Goal: Task Accomplishment & Management: Use online tool/utility

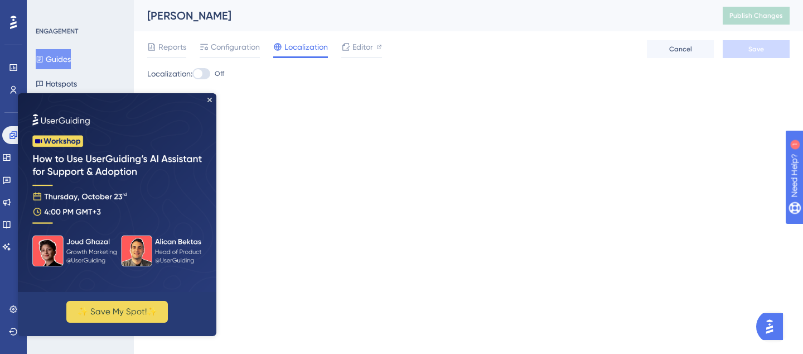
click at [215, 104] on img at bounding box center [117, 192] width 199 height 199
click at [208, 97] on img at bounding box center [117, 192] width 199 height 199
click at [210, 101] on icon "Close Preview" at bounding box center [209, 100] width 4 height 4
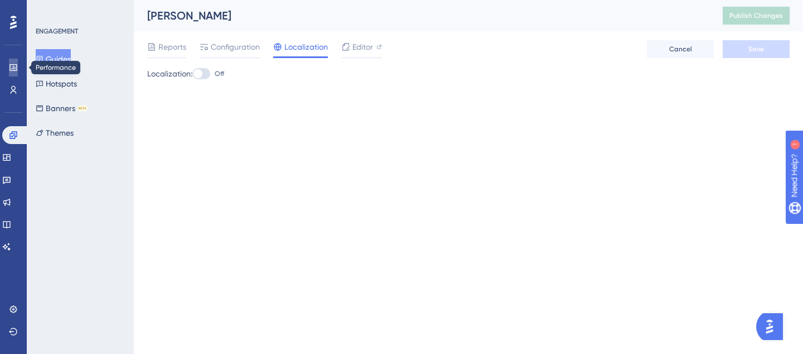
click at [9, 66] on link at bounding box center [13, 68] width 9 height 18
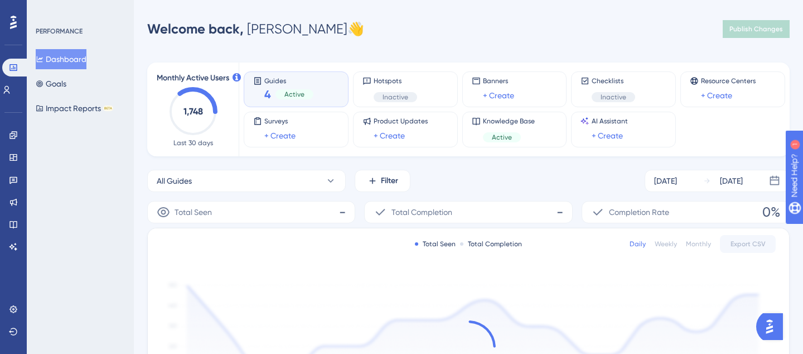
click at [12, 144] on div "Engagement Widgets Feedback Product Updates Knowledge Base AI Assistant" at bounding box center [13, 190] width 9 height 129
click at [12, 137] on icon at bounding box center [13, 135] width 9 height 9
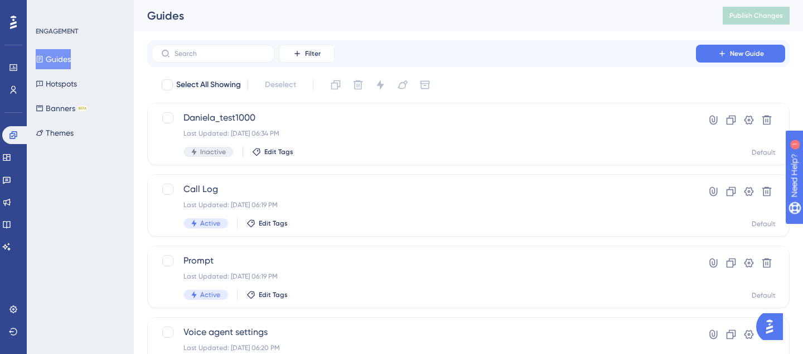
click at [14, 24] on icon at bounding box center [13, 22] width 7 height 13
click at [71, 88] on button "Hotspots" at bounding box center [56, 84] width 41 height 20
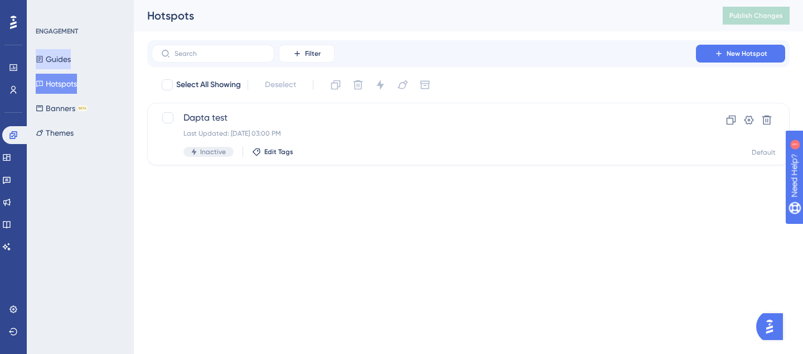
click at [57, 61] on button "Guides" at bounding box center [53, 59] width 35 height 20
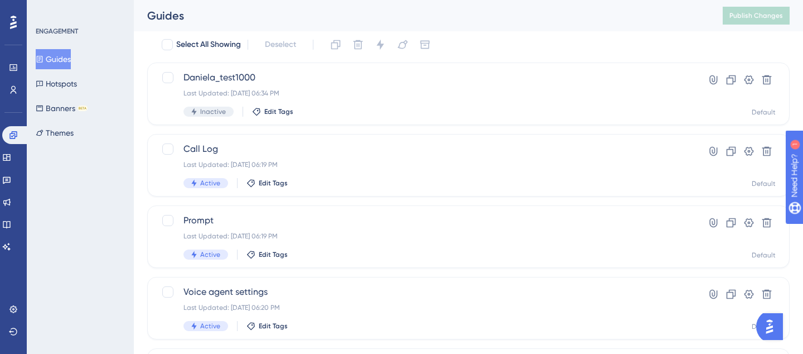
scroll to position [52, 0]
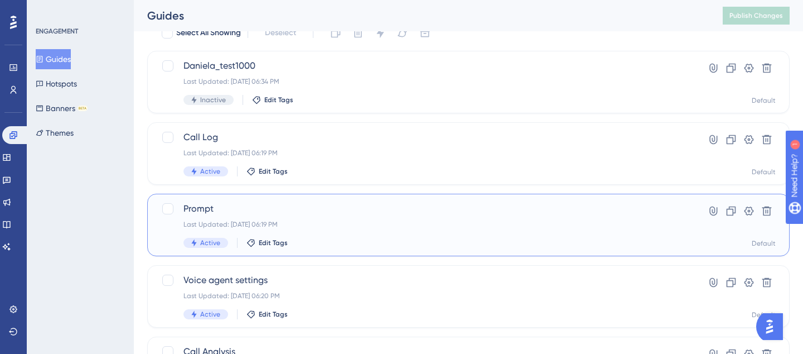
click at [201, 205] on span "Prompt" at bounding box center [423, 208] width 481 height 13
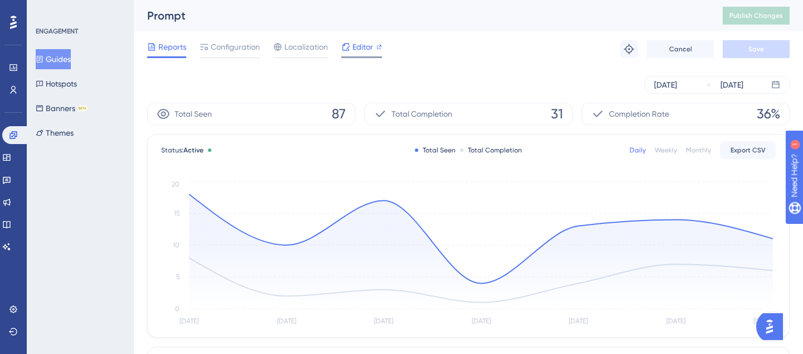
click at [370, 52] on span "Editor" at bounding box center [362, 46] width 21 height 13
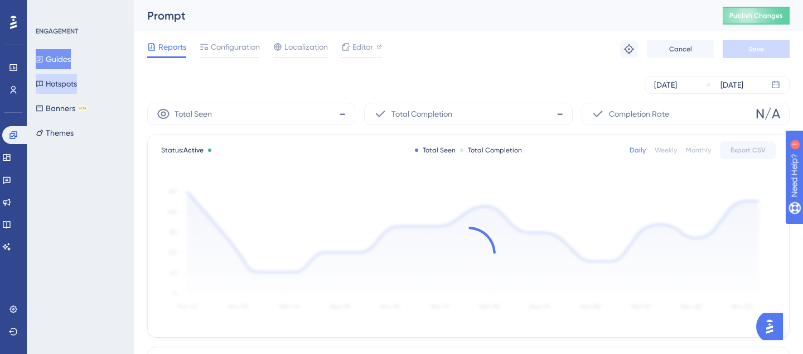
click at [72, 85] on button "Hotspots" at bounding box center [56, 84] width 41 height 20
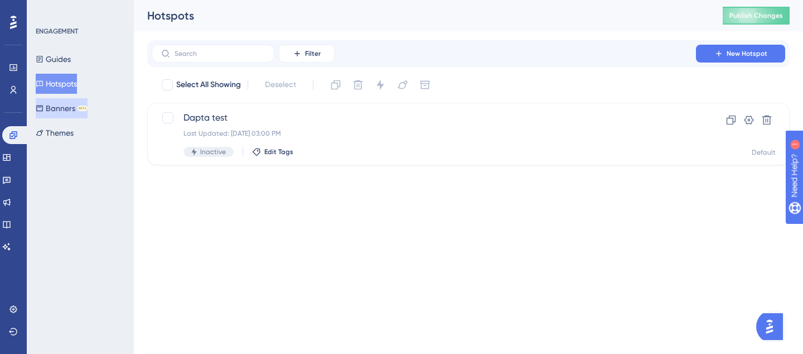
click at [69, 100] on button "Banners BETA" at bounding box center [62, 108] width 52 height 20
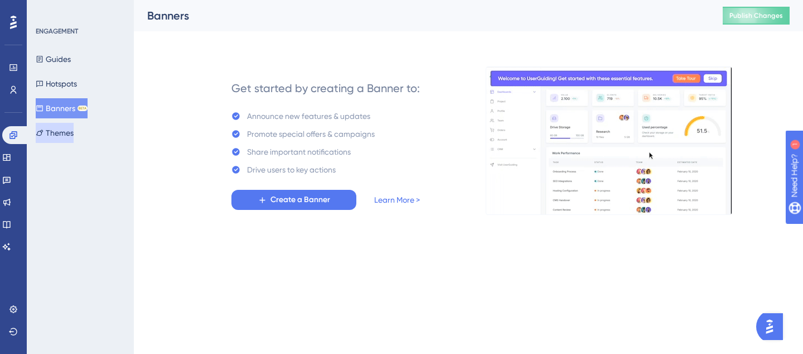
click at [56, 133] on button "Themes" at bounding box center [55, 133] width 38 height 20
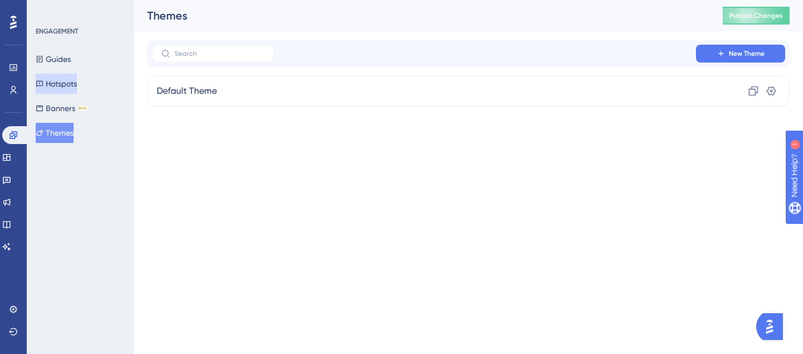
click at [59, 83] on button "Hotspots" at bounding box center [56, 84] width 41 height 20
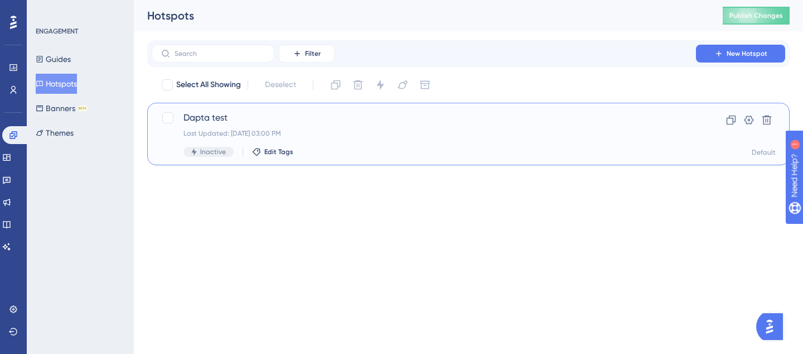
click at [197, 120] on span "Dapta test" at bounding box center [423, 117] width 481 height 13
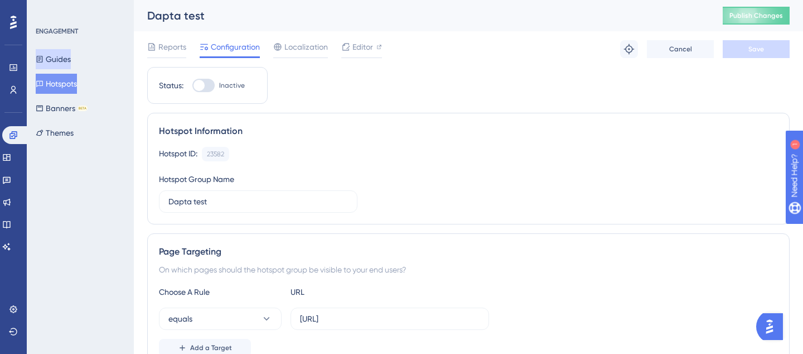
click at [54, 59] on button "Guides" at bounding box center [53, 59] width 35 height 20
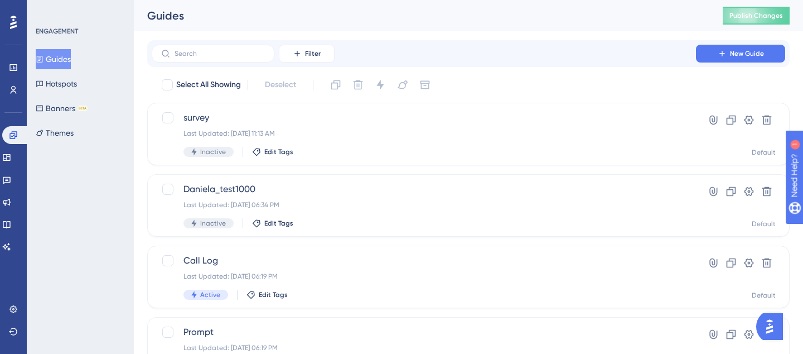
click at [59, 94] on div "Guides Hotspots Banners BETA Themes" at bounding box center [81, 96] width 90 height 94
click at [65, 115] on button "Banners BETA" at bounding box center [62, 108] width 52 height 20
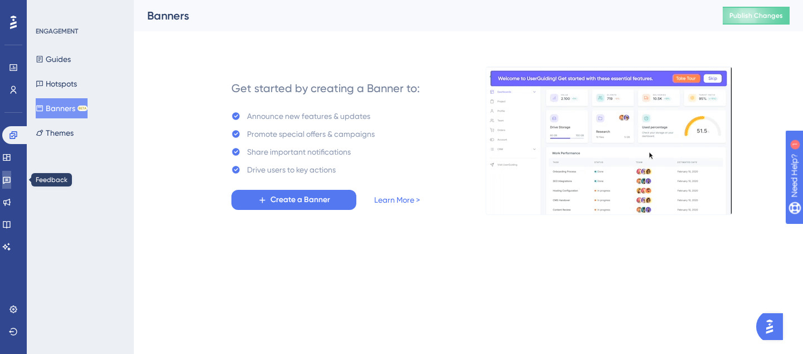
click at [11, 176] on icon at bounding box center [6, 179] width 9 height 9
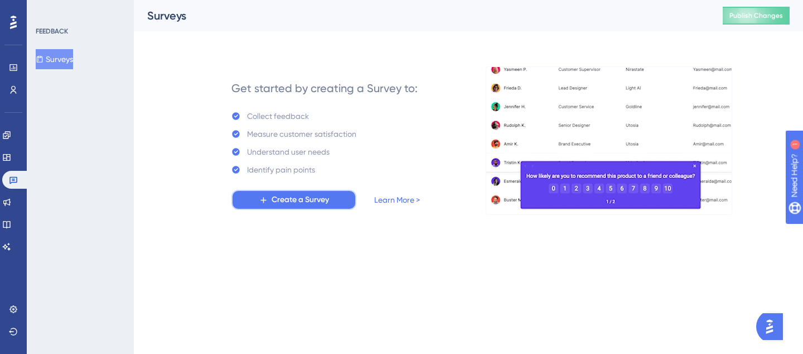
click at [282, 200] on span "Create a Survey" at bounding box center [300, 199] width 57 height 13
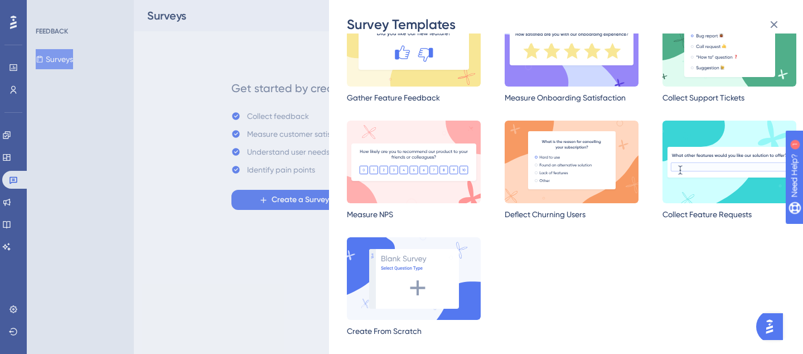
scroll to position [74, 0]
click at [397, 181] on img at bounding box center [414, 161] width 134 height 83
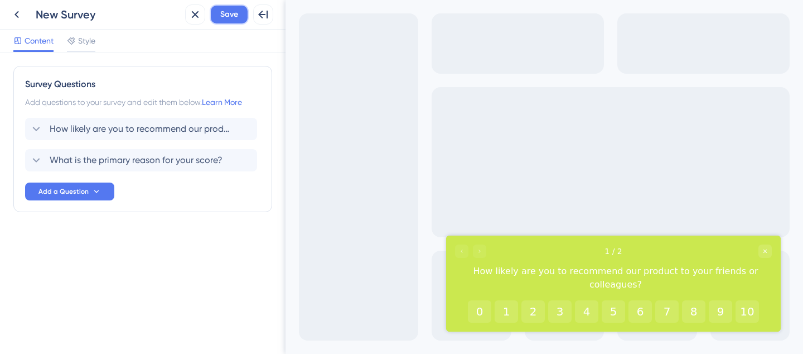
click at [230, 20] on span "Save" at bounding box center [229, 14] width 18 height 13
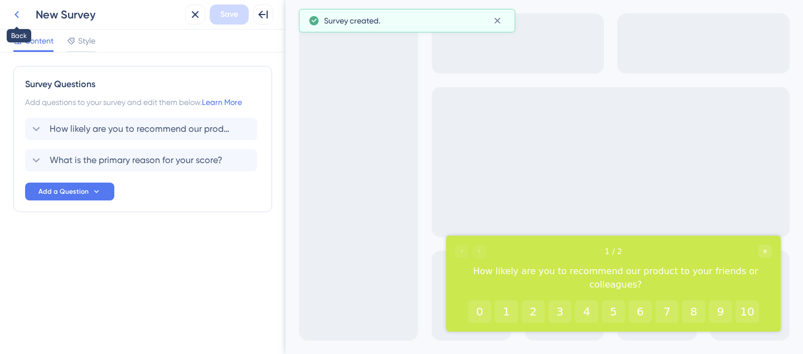
click at [19, 10] on icon at bounding box center [16, 14] width 13 height 13
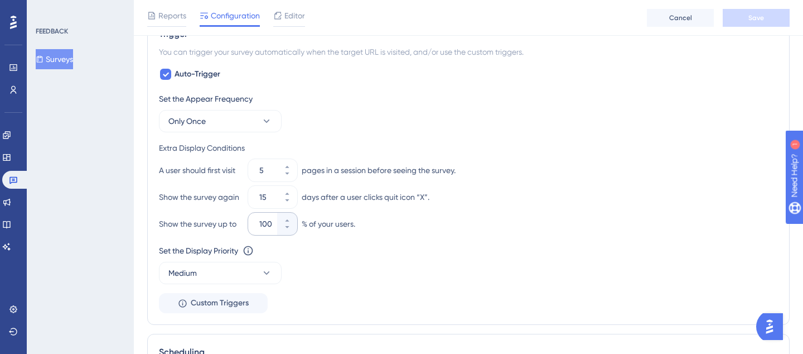
scroll to position [274, 0]
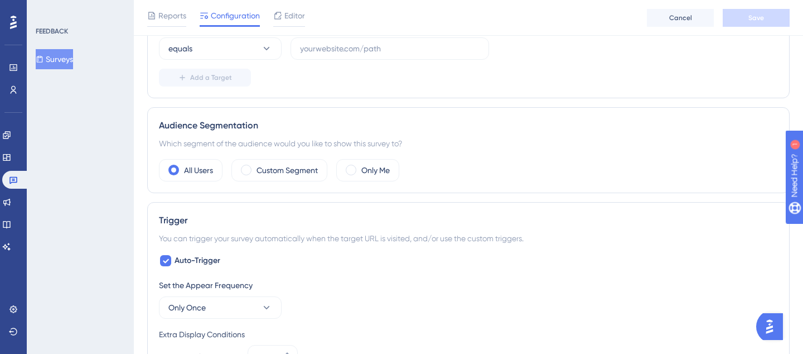
click at [392, 190] on div "Audience Segmentation Which segment of the audience would you like to show this…" at bounding box center [468, 150] width 643 height 86
click at [376, 167] on label "Only Me" at bounding box center [375, 169] width 28 height 13
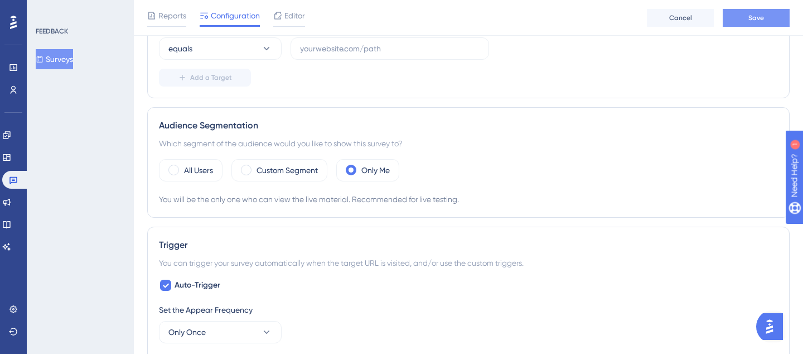
click at [727, 15] on button "Save" at bounding box center [756, 18] width 67 height 18
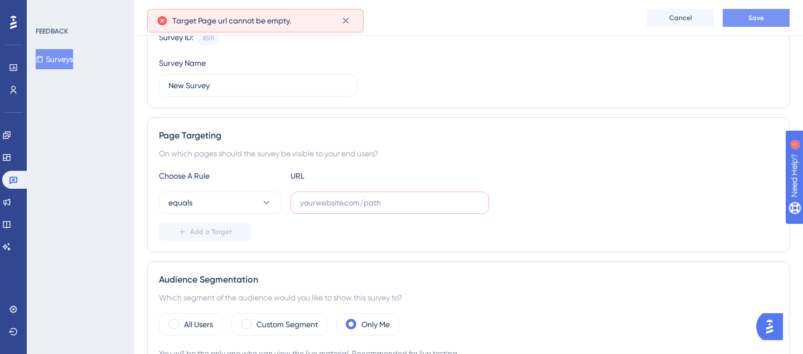
scroll to position [121, 0]
click at [366, 210] on label at bounding box center [390, 202] width 199 height 22
click at [366, 208] on input "text" at bounding box center [390, 202] width 180 height 12
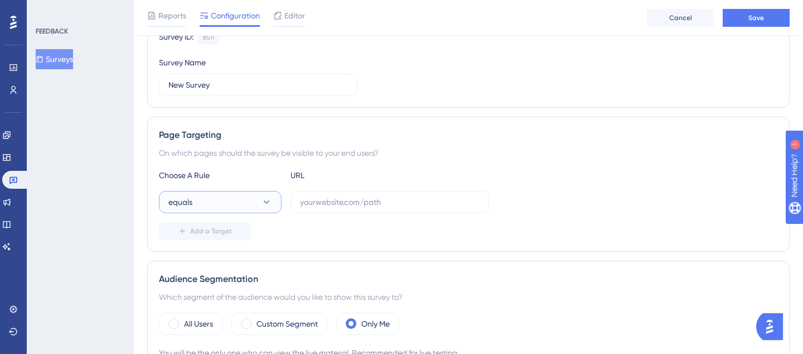
click at [257, 205] on button "equals" at bounding box center [220, 202] width 123 height 22
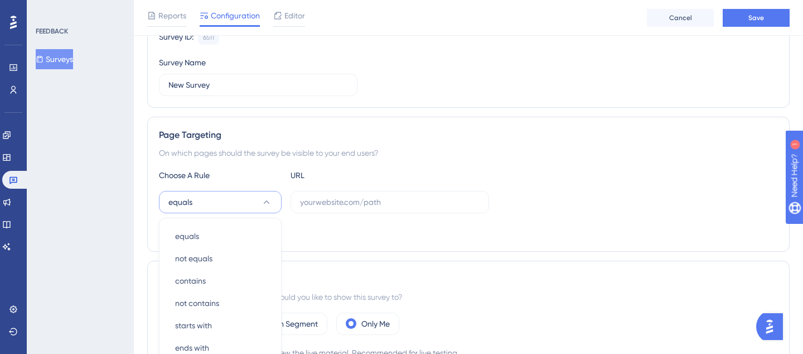
scroll to position [247, 0]
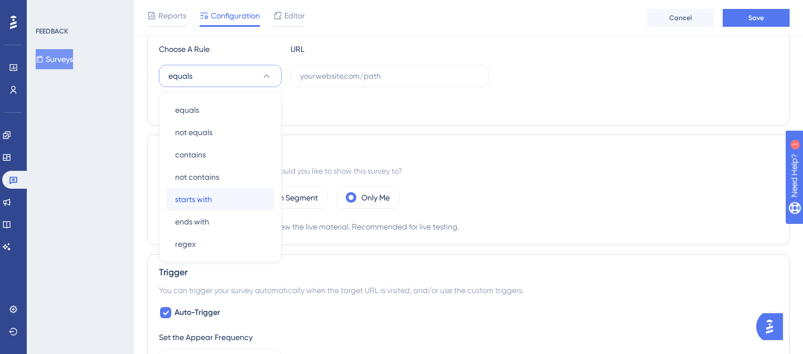
click at [229, 198] on div "starts with starts with" at bounding box center [220, 199] width 90 height 22
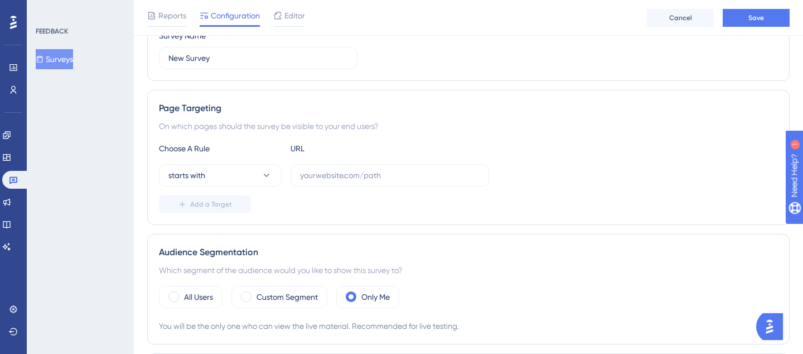
scroll to position [146, 0]
click at [328, 183] on label at bounding box center [390, 177] width 199 height 22
click at [328, 183] on input "text" at bounding box center [390, 177] width 180 height 12
click at [349, 178] on input "text" at bounding box center [390, 177] width 180 height 12
paste input "[URL]"
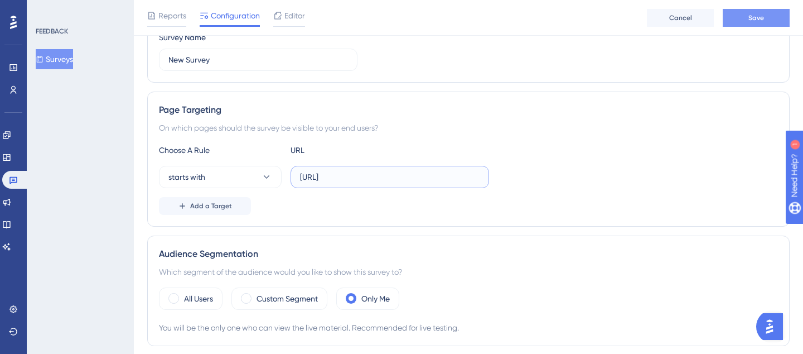
type input "[URL]"
click at [758, 12] on button "Save" at bounding box center [756, 18] width 67 height 18
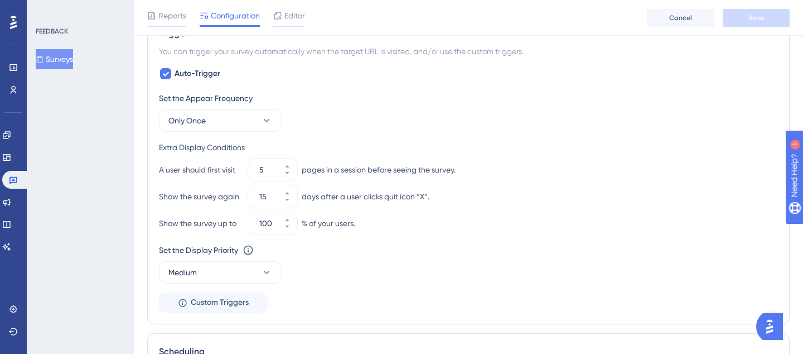
scroll to position [0, 0]
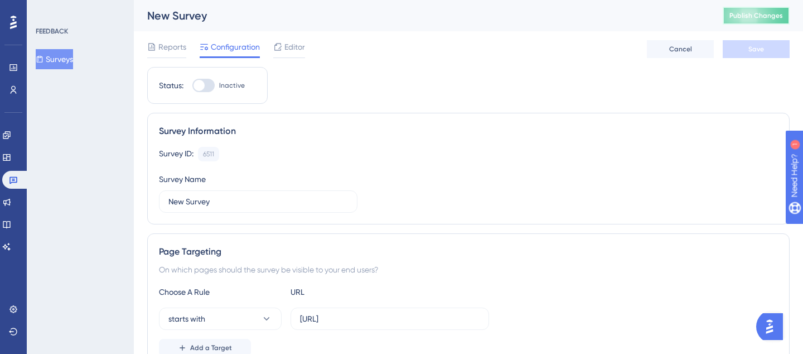
click at [774, 18] on span "Publish Changes" at bounding box center [757, 15] width 54 height 9
click at [200, 16] on div "New Survey" at bounding box center [421, 16] width 548 height 16
click at [221, 16] on div "New Survey" at bounding box center [421, 16] width 548 height 16
click at [14, 177] on icon at bounding box center [13, 180] width 8 height 7
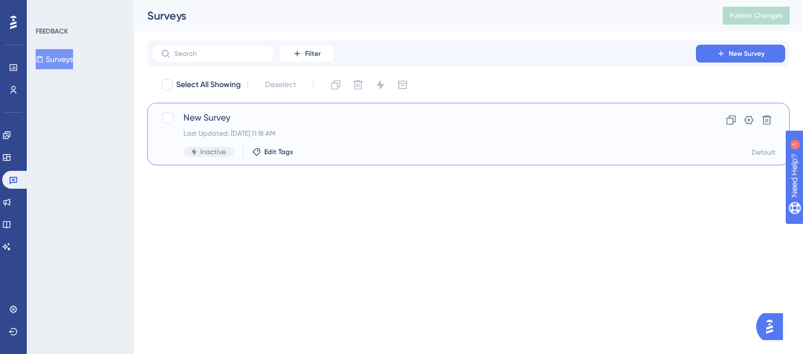
click at [199, 133] on div "Last Updated: [DATE] 11:18 AM" at bounding box center [423, 133] width 481 height 9
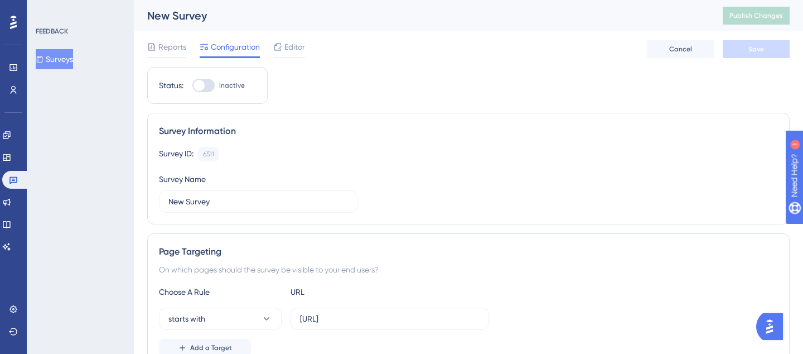
click at [201, 78] on div "Status: Inactive" at bounding box center [207, 85] width 120 height 37
click at [201, 80] on div at bounding box center [199, 85] width 11 height 11
click at [192, 85] on input "Inactive" at bounding box center [192, 85] width 1 height 1
checkbox input "true"
click at [739, 48] on button "Save" at bounding box center [756, 49] width 67 height 18
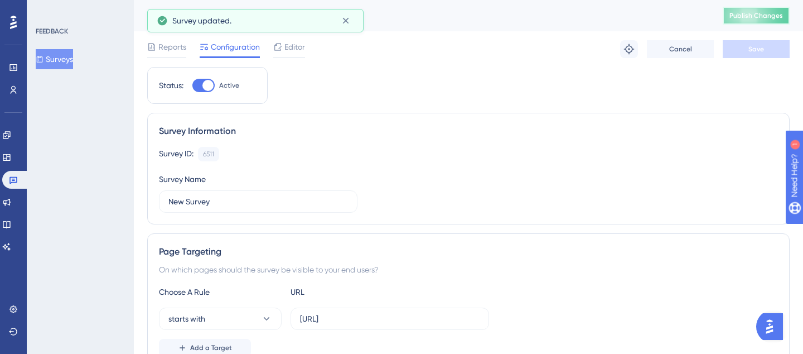
click at [747, 18] on span "Publish Changes" at bounding box center [757, 15] width 54 height 9
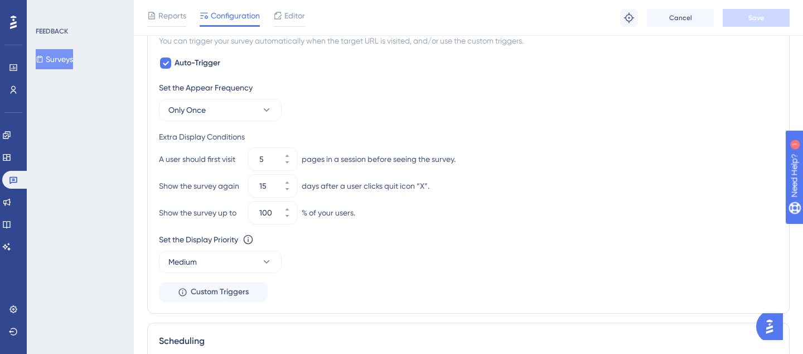
scroll to position [498, 0]
click at [223, 260] on button "Medium" at bounding box center [220, 260] width 123 height 22
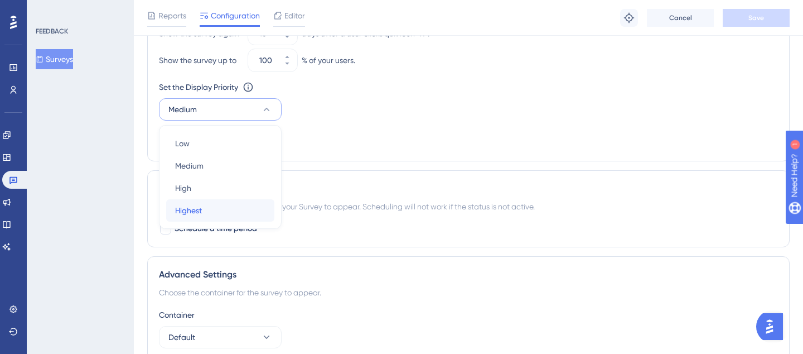
click at [214, 211] on div "Highest Highest" at bounding box center [220, 210] width 90 height 22
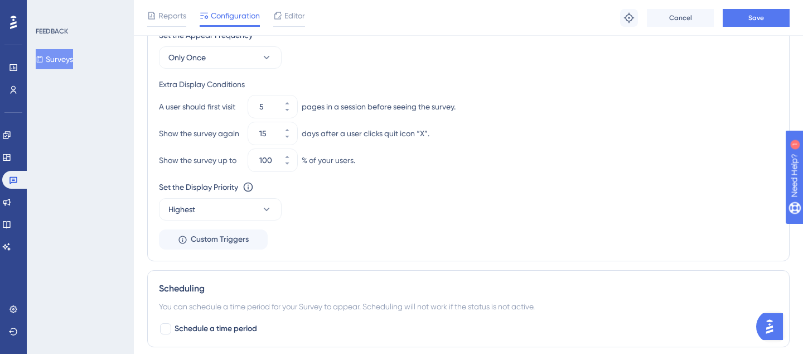
scroll to position [527, 0]
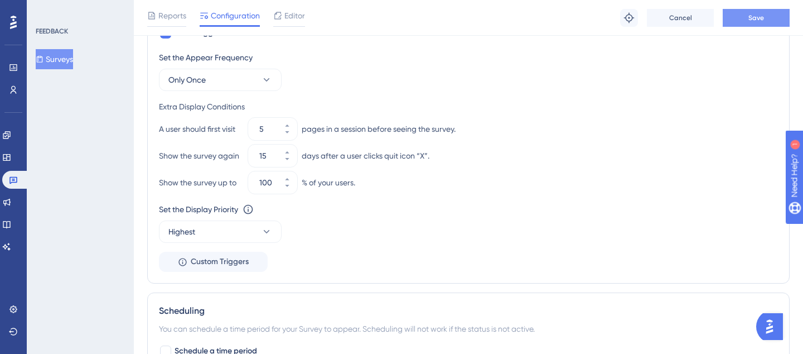
click at [749, 21] on span "Save" at bounding box center [757, 17] width 16 height 9
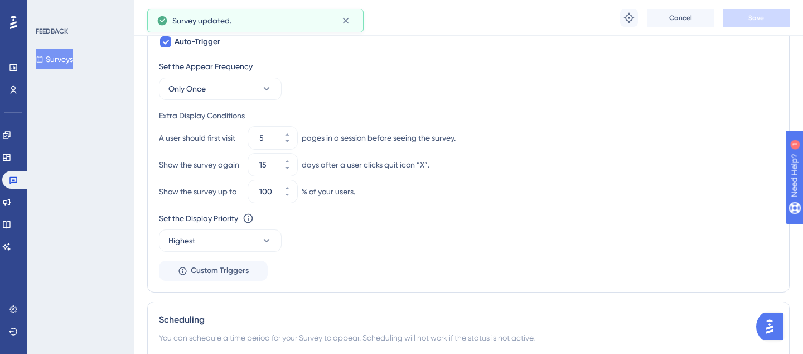
scroll to position [514, 0]
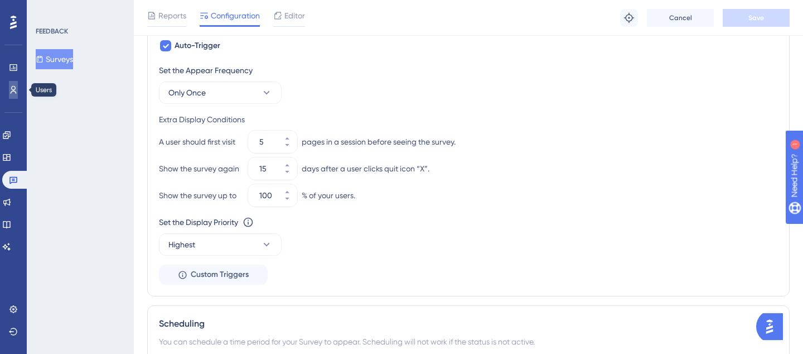
click at [11, 93] on icon at bounding box center [14, 90] width 6 height 8
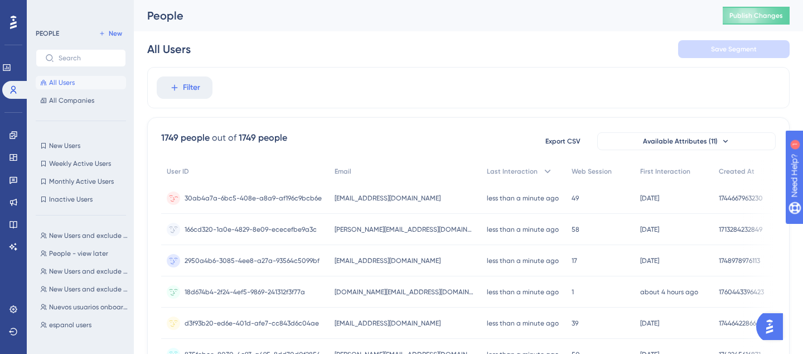
click at [190, 203] on div "30ab4a7a-6bc5-408e-a8a9-af196c9bcb6e 30ab4a7a-6bc5-408e-a8a9-af196c9bcb6e" at bounding box center [253, 197] width 137 height 31
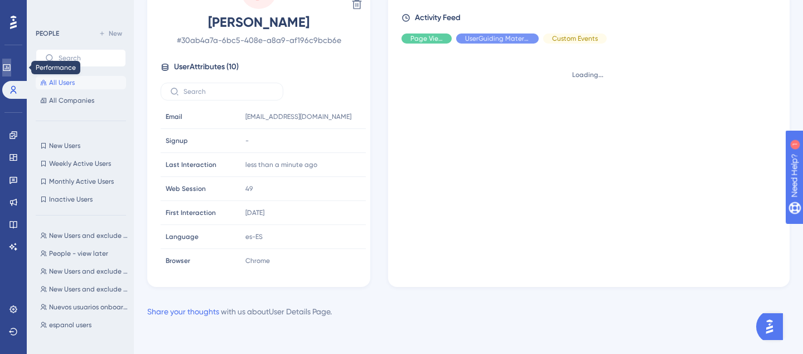
click at [11, 66] on icon at bounding box center [6, 67] width 9 height 9
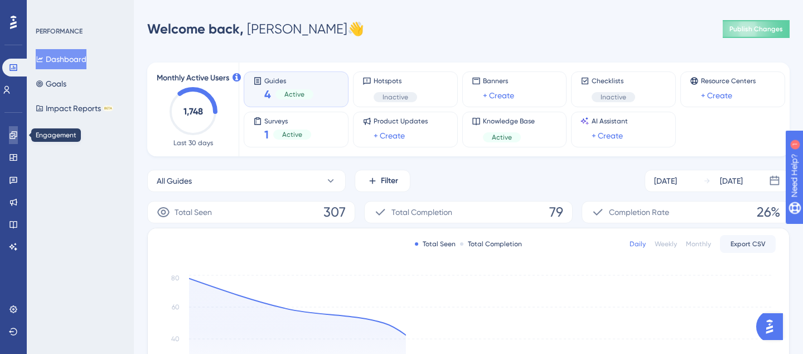
click at [18, 132] on link at bounding box center [13, 135] width 9 height 18
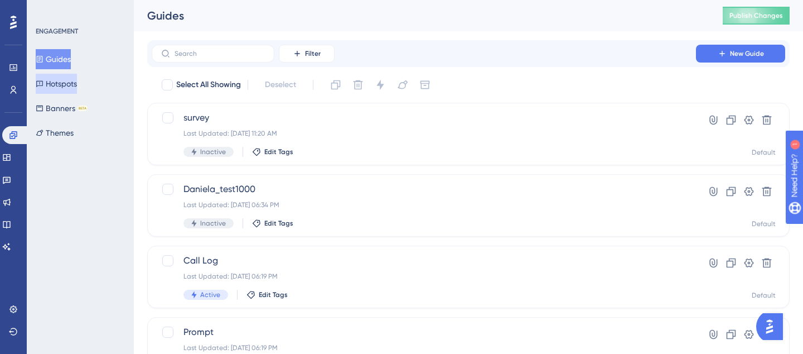
click at [56, 88] on button "Hotspots" at bounding box center [56, 84] width 41 height 20
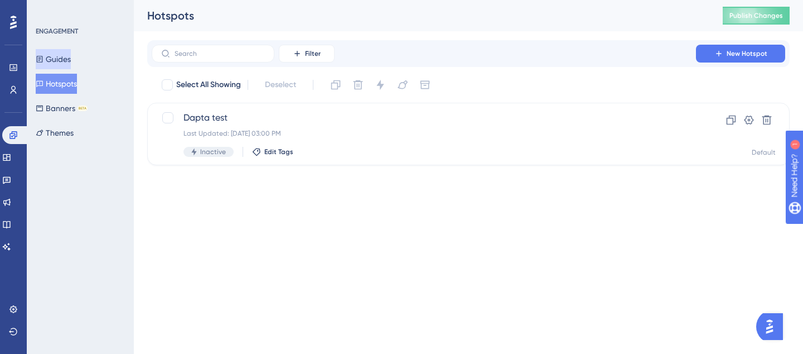
click at [54, 54] on button "Guides" at bounding box center [53, 59] width 35 height 20
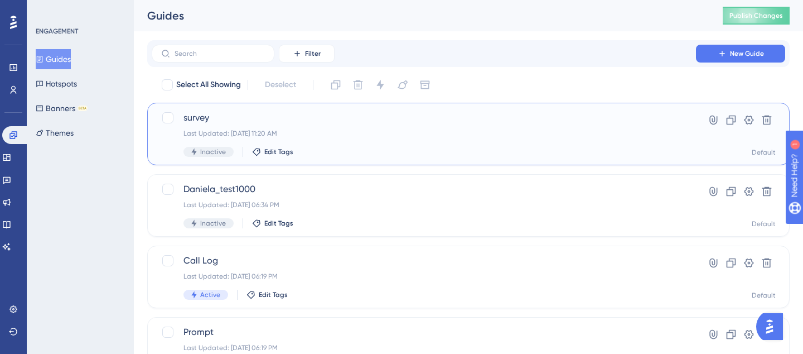
click at [194, 124] on div "survey Last Updated: [DATE] 11:20 AM Inactive Edit Tags" at bounding box center [423, 134] width 481 height 46
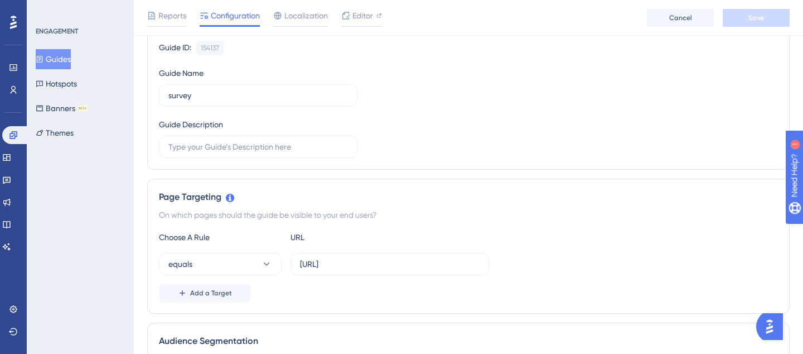
scroll to position [176, 0]
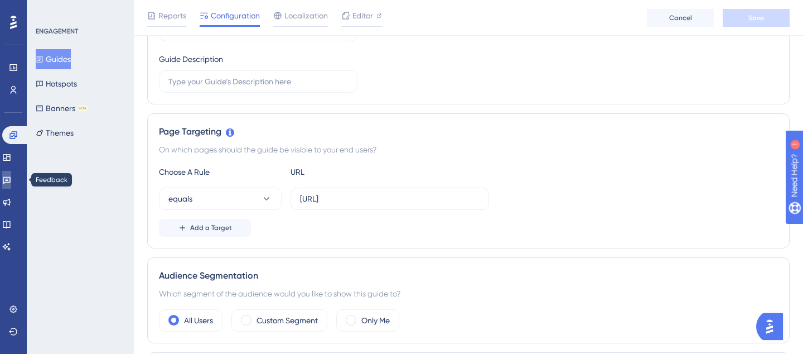
click at [11, 176] on icon at bounding box center [6, 179] width 9 height 9
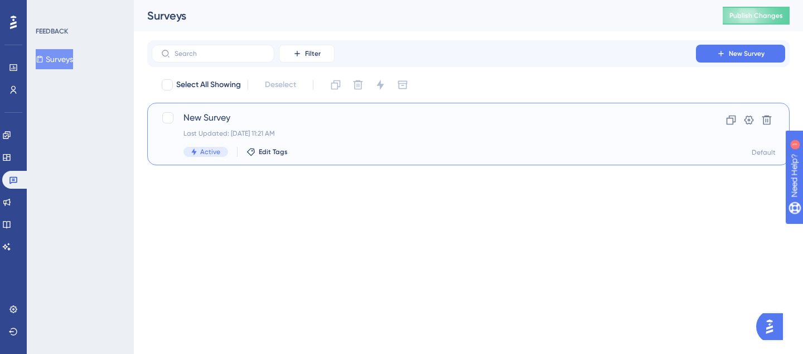
click at [194, 120] on span "New Survey" at bounding box center [423, 117] width 481 height 13
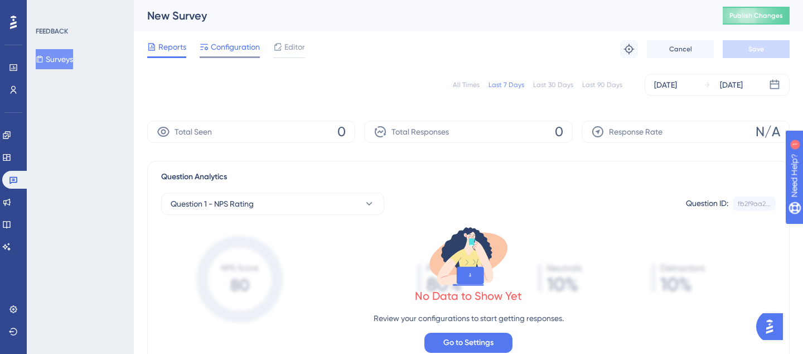
click at [239, 54] on div "Configuration" at bounding box center [230, 49] width 60 height 18
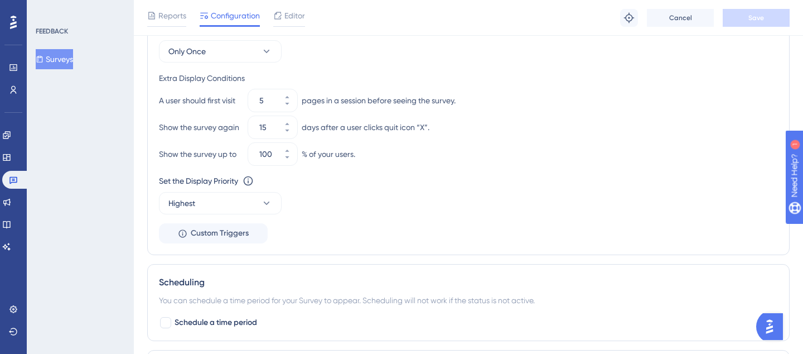
scroll to position [546, 0]
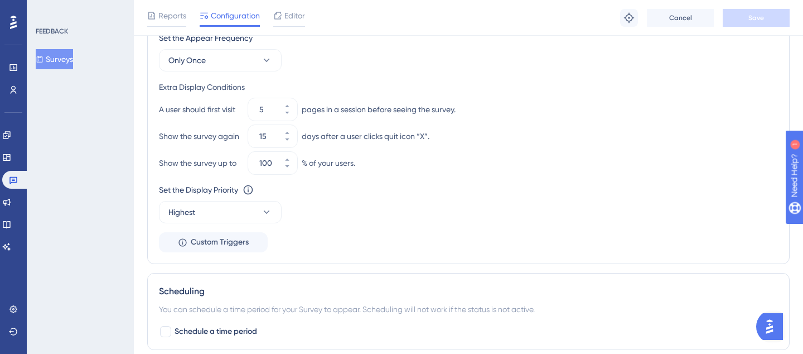
click at [223, 108] on div "A user should first visit" at bounding box center [201, 109] width 85 height 13
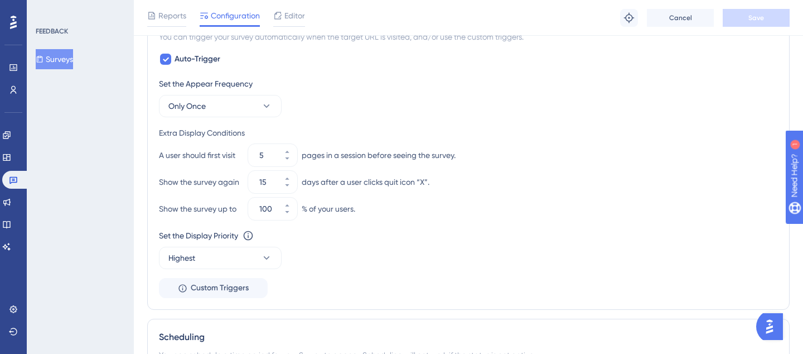
scroll to position [501, 0]
click at [183, 100] on span "Only Once" at bounding box center [186, 104] width 37 height 13
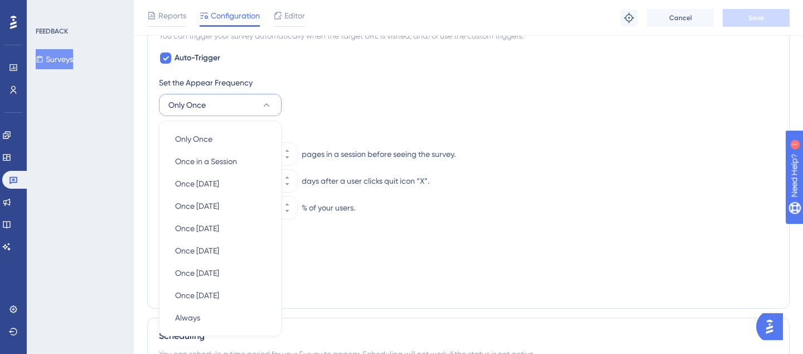
scroll to position [550, 0]
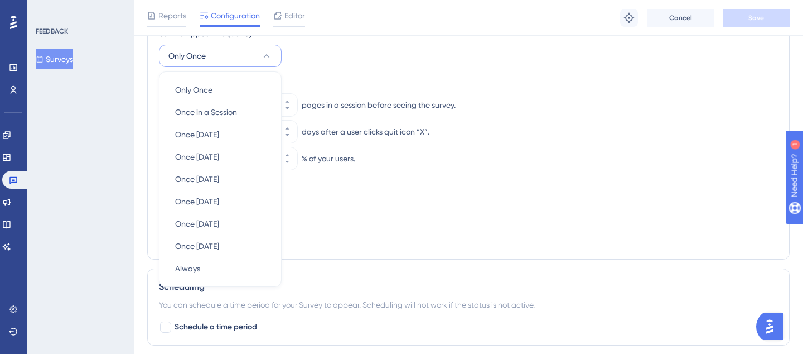
click at [206, 58] on button "Only Once" at bounding box center [220, 56] width 123 height 22
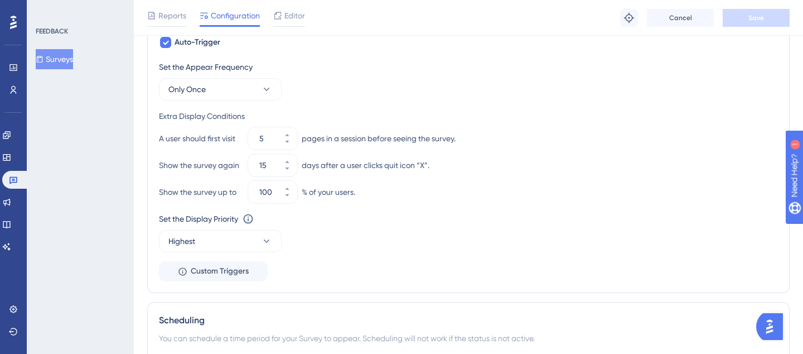
scroll to position [520, 0]
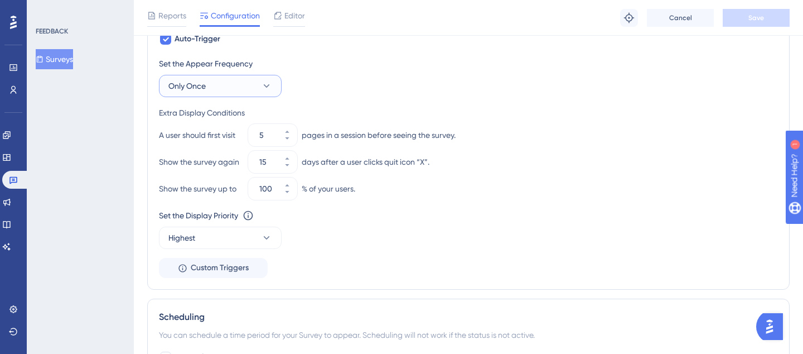
click at [215, 82] on button "Only Once" at bounding box center [220, 86] width 123 height 22
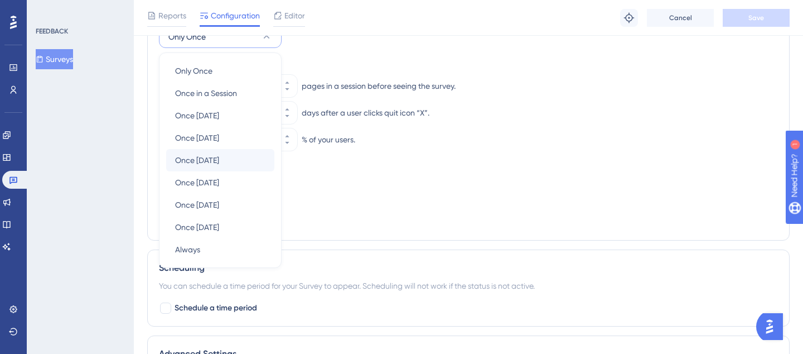
scroll to position [572, 0]
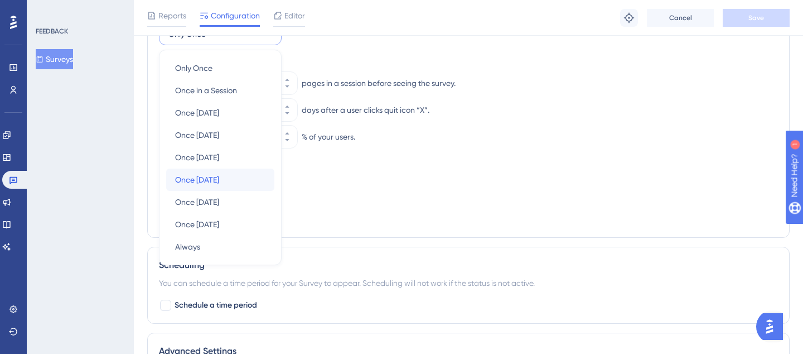
click at [219, 181] on span "Once [DATE]" at bounding box center [197, 179] width 44 height 13
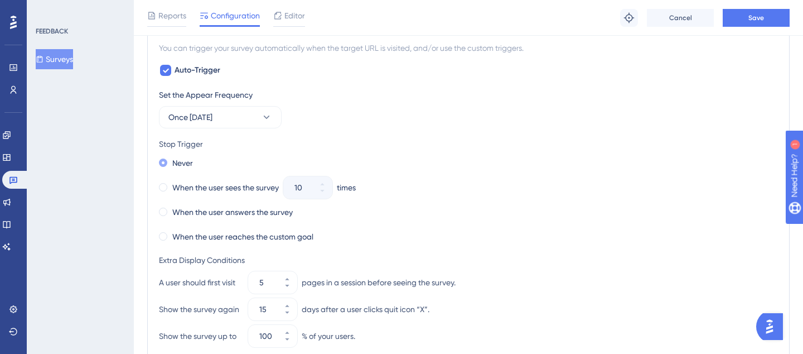
scroll to position [488, 0]
drag, startPoint x: 216, startPoint y: 148, endPoint x: 156, endPoint y: 144, distance: 60.9
click at [156, 144] on div "Trigger You can trigger your survey automatically when the target URL is visite…" at bounding box center [468, 225] width 643 height 425
click at [205, 145] on div "Stop Trigger" at bounding box center [468, 144] width 619 height 13
drag, startPoint x: 205, startPoint y: 144, endPoint x: 160, endPoint y: 144, distance: 45.2
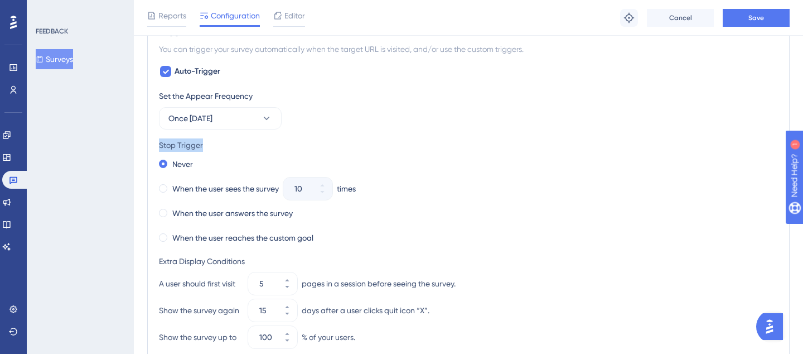
click at [160, 144] on div "Stop Trigger" at bounding box center [468, 144] width 619 height 13
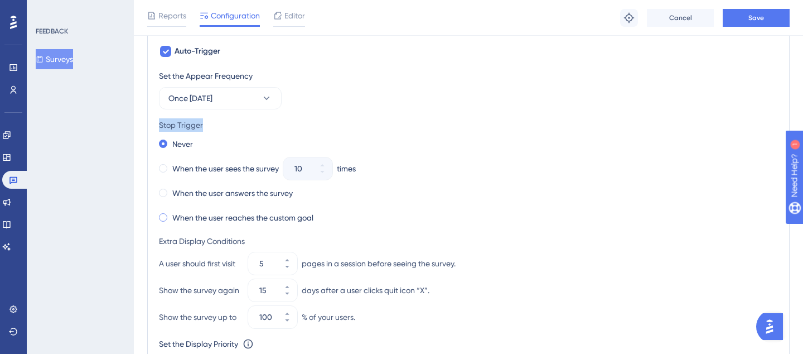
scroll to position [509, 0]
click at [225, 142] on div "Never" at bounding box center [468, 144] width 619 height 16
click at [239, 216] on label "When the user reaches the custom goal" at bounding box center [242, 216] width 141 height 13
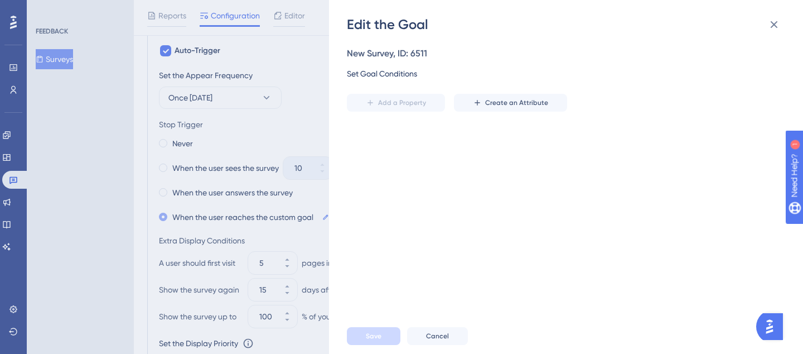
click at [240, 218] on div "Performance Users Engagement Widgets Feedback Product Updates Knowledge Base AI…" at bounding box center [468, 78] width 669 height 1174
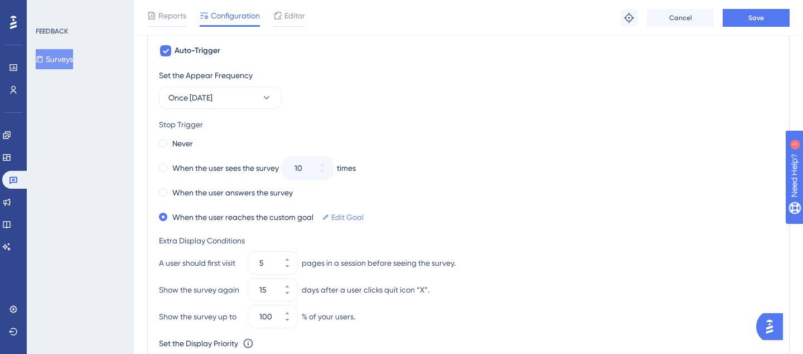
click at [342, 216] on link "Edit Goal" at bounding box center [347, 216] width 32 height 13
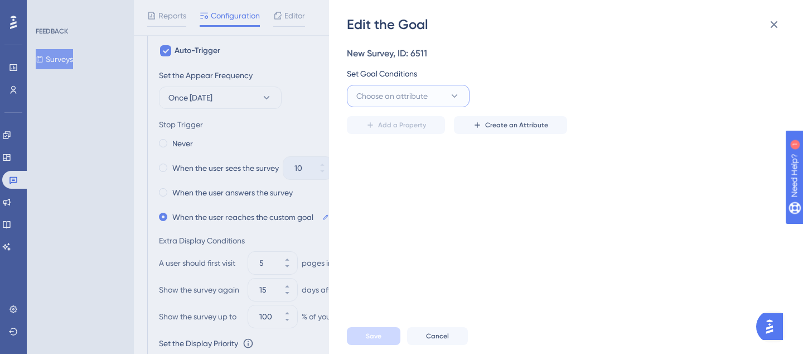
click at [412, 90] on span "Choose an attribute" at bounding box center [391, 95] width 71 height 13
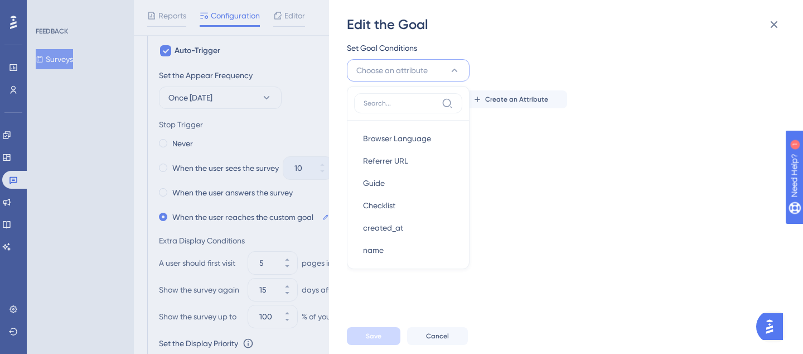
scroll to position [38, 0]
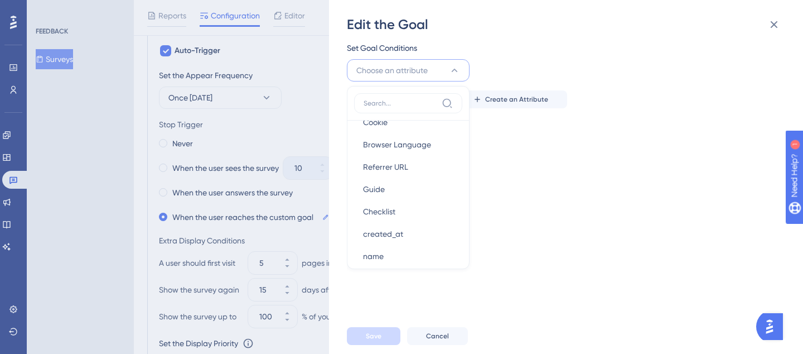
click at [438, 94] on label at bounding box center [408, 103] width 108 height 20
click at [437, 99] on input at bounding box center [401, 103] width 74 height 9
click at [444, 58] on div "Set Goal Conditions Choose an attribute Visited Page Visited Page Cookie Cookie…" at bounding box center [563, 61] width 432 height 40
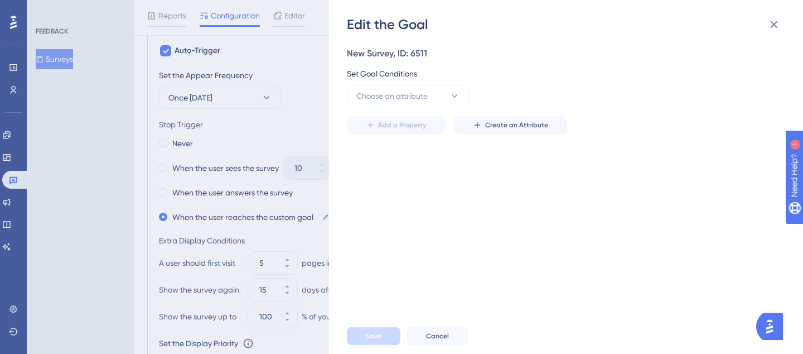
scroll to position [0, 0]
click at [445, 337] on span "Cancel" at bounding box center [437, 335] width 23 height 9
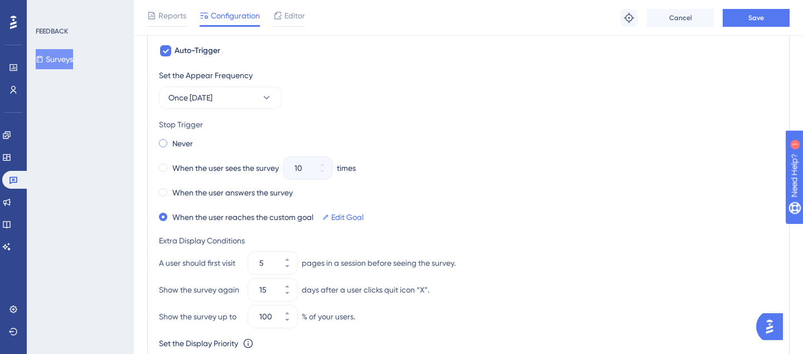
click at [173, 143] on label "Never" at bounding box center [182, 143] width 21 height 13
click at [192, 189] on label "When the user answers the survey" at bounding box center [232, 192] width 120 height 13
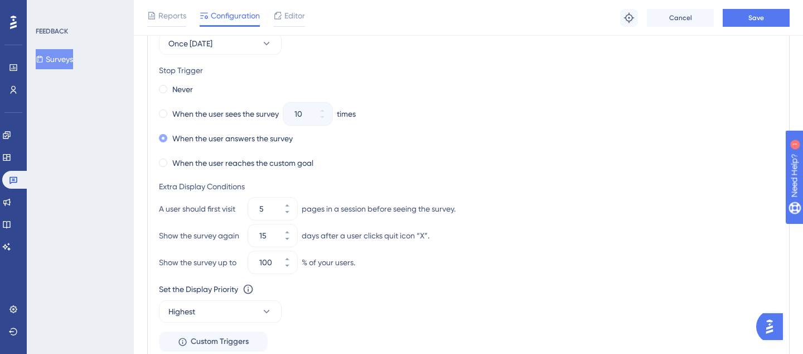
scroll to position [564, 0]
click at [190, 112] on label "When the user sees the survey" at bounding box center [225, 112] width 107 height 13
click at [329, 117] on button "10" at bounding box center [322, 118] width 20 height 11
click at [329, 117] on button "9" at bounding box center [322, 118] width 20 height 11
click at [329, 117] on button "8" at bounding box center [322, 118] width 20 height 11
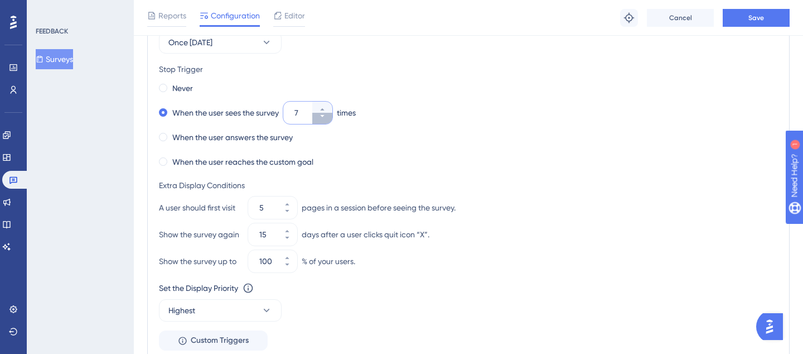
click at [329, 118] on button "7" at bounding box center [322, 118] width 20 height 11
click at [330, 118] on button "6" at bounding box center [322, 118] width 20 height 11
click at [330, 118] on button "5" at bounding box center [322, 118] width 20 height 11
click at [332, 120] on button "4" at bounding box center [322, 118] width 20 height 11
click at [332, 120] on button "3" at bounding box center [322, 118] width 20 height 11
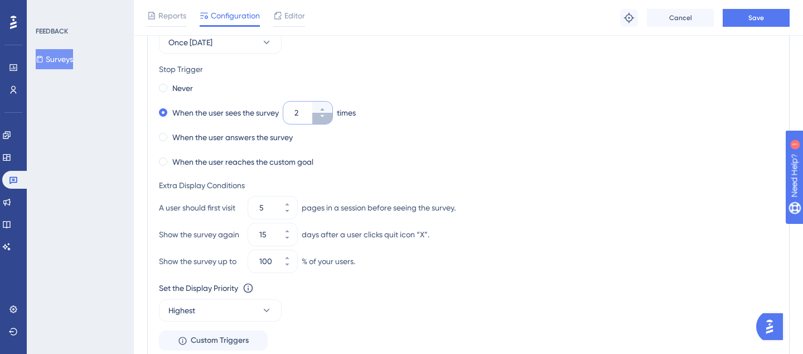
click at [332, 120] on button "2" at bounding box center [322, 118] width 20 height 11
click at [329, 108] on button "1" at bounding box center [322, 107] width 20 height 11
click at [329, 108] on button "2" at bounding box center [322, 107] width 20 height 11
type input "3"
click at [371, 136] on div "When the user answers the survey" at bounding box center [468, 137] width 619 height 16
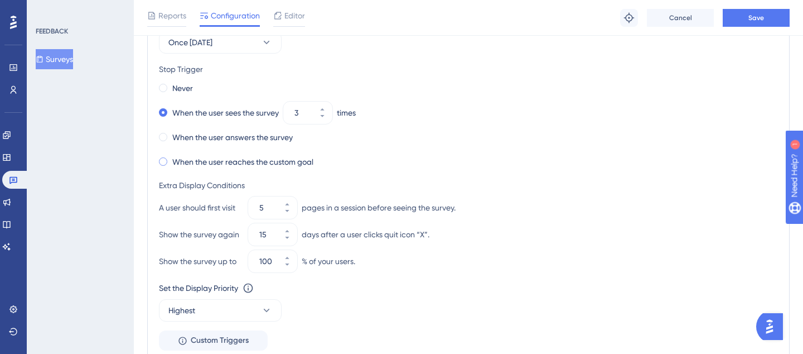
click at [302, 159] on label "When the user reaches the custom goal" at bounding box center [242, 161] width 141 height 13
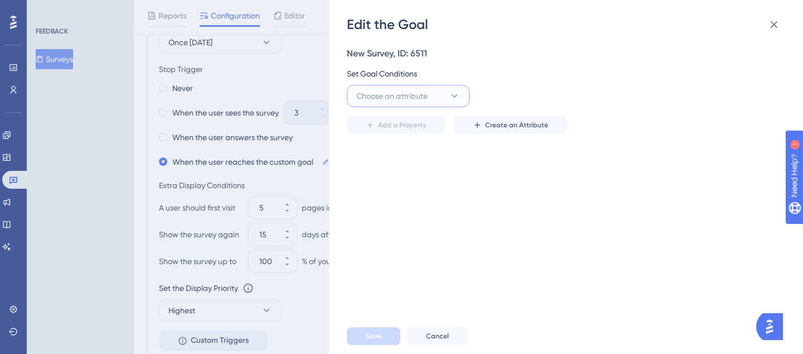
click at [419, 91] on span "Choose an attribute" at bounding box center [391, 95] width 71 height 13
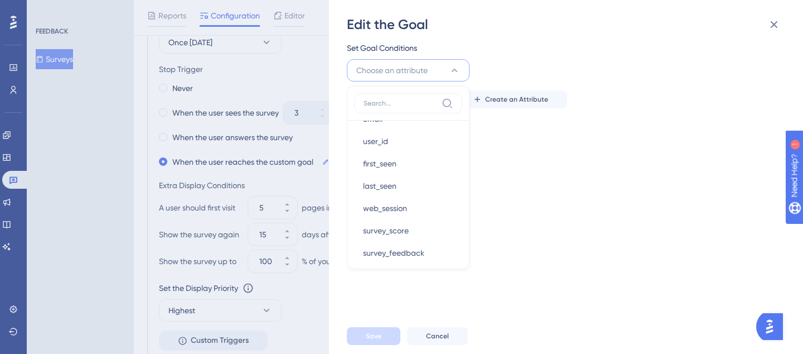
scroll to position [223, 0]
click at [407, 210] on span "survey_score" at bounding box center [386, 205] width 46 height 13
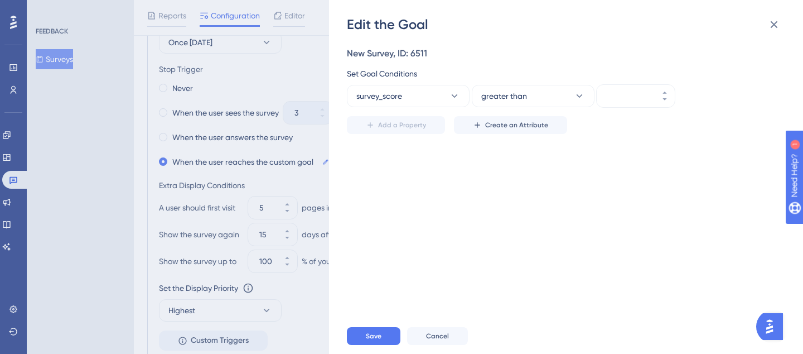
scroll to position [0, 0]
click at [495, 90] on span "greater than" at bounding box center [504, 95] width 46 height 13
click at [413, 100] on button "survey_score" at bounding box center [408, 96] width 123 height 22
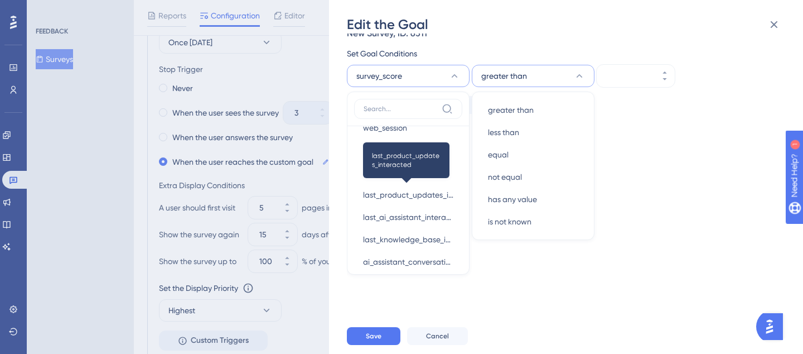
scroll to position [287, 0]
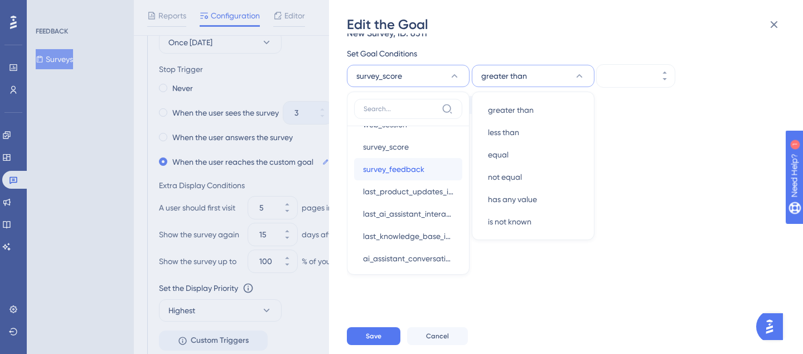
click at [400, 165] on span "survey_feedback" at bounding box center [393, 168] width 61 height 13
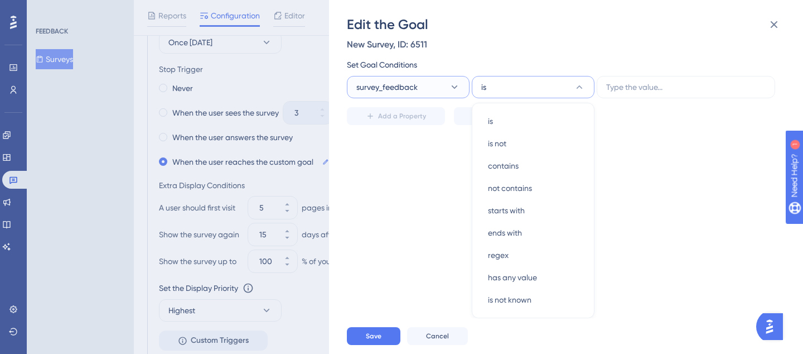
click at [418, 78] on button "survey_feedback" at bounding box center [408, 87] width 123 height 22
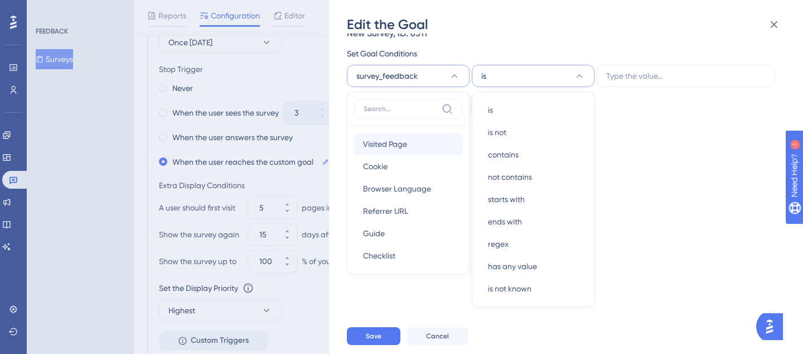
scroll to position [4, 0]
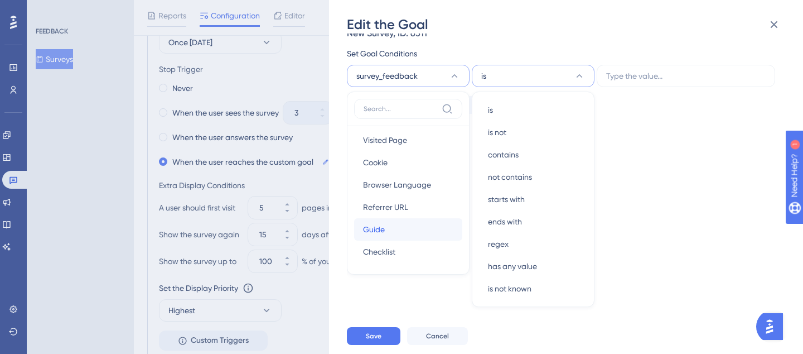
click at [396, 223] on div "Guide Guide" at bounding box center [408, 229] width 90 height 22
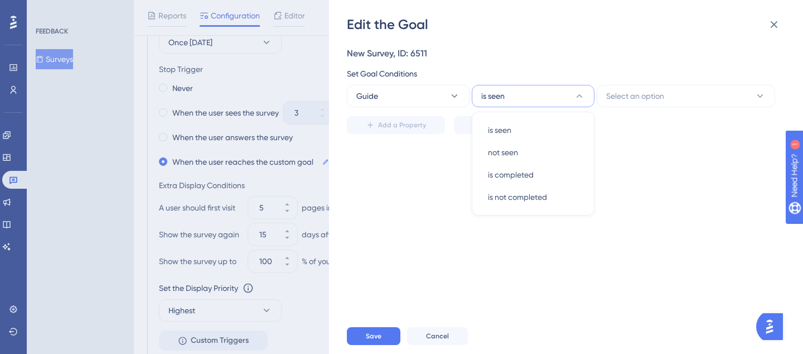
scroll to position [0, 0]
click at [508, 90] on button "is seen" at bounding box center [533, 96] width 123 height 22
click at [619, 88] on button "Select an option" at bounding box center [686, 96] width 178 height 22
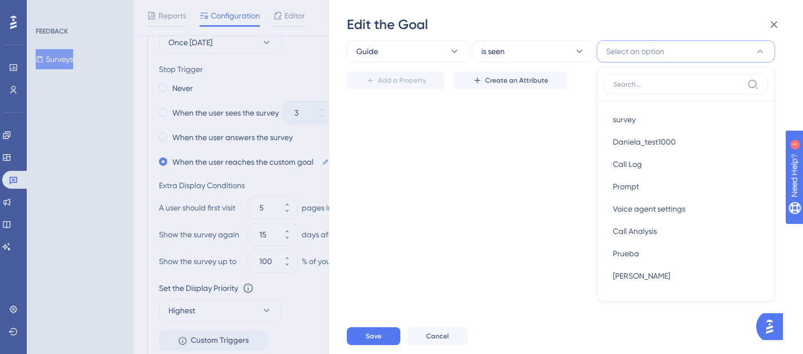
click at [556, 152] on div "New Survey, ID: 6511 Set Goal Conditions Guide is seen Select an option survey …" at bounding box center [572, 175] width 450 height 284
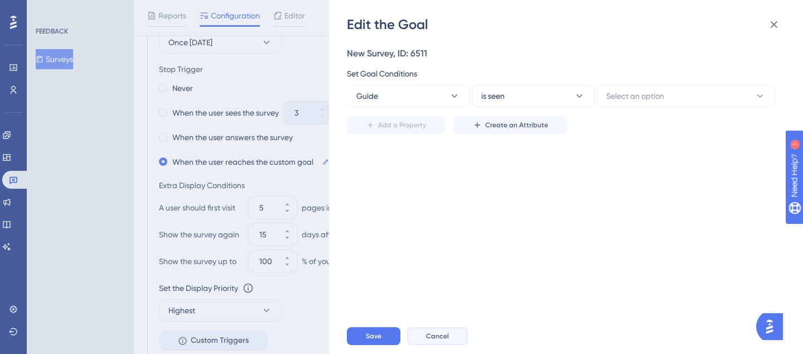
click at [433, 334] on span "Cancel" at bounding box center [437, 335] width 23 height 9
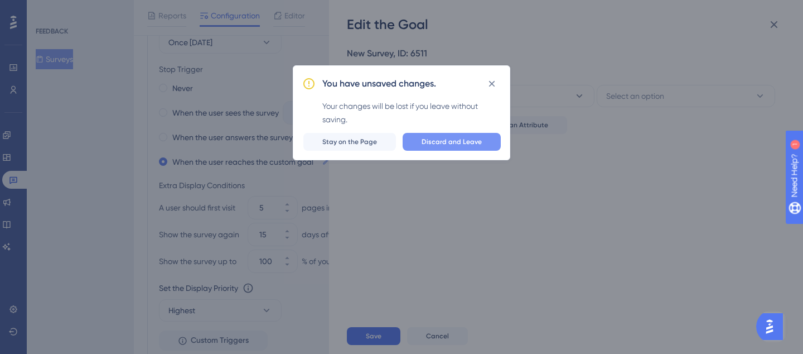
click at [453, 146] on span "Discard and Leave" at bounding box center [452, 141] width 60 height 9
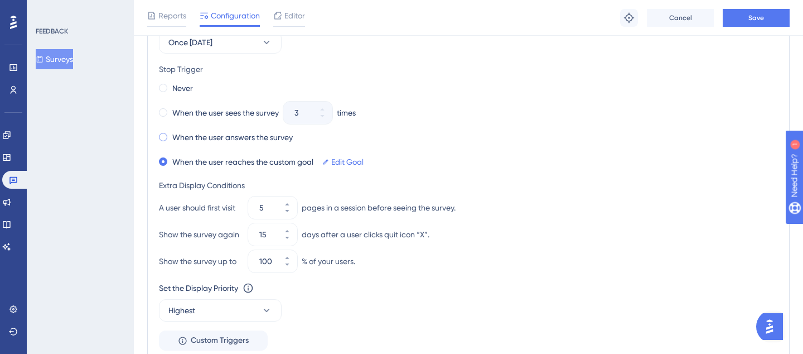
click at [217, 136] on label "When the user answers the survey" at bounding box center [232, 137] width 120 height 13
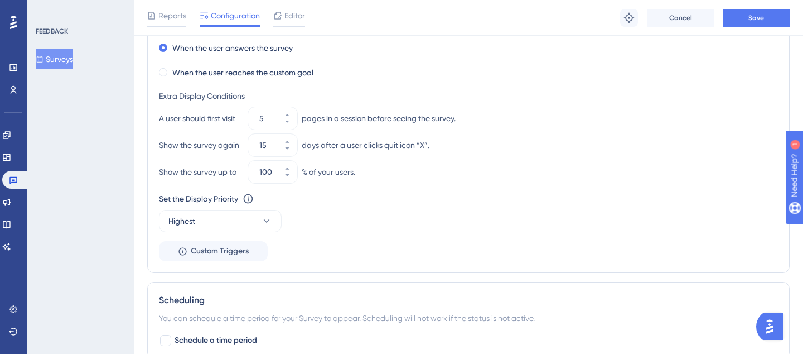
scroll to position [656, 0]
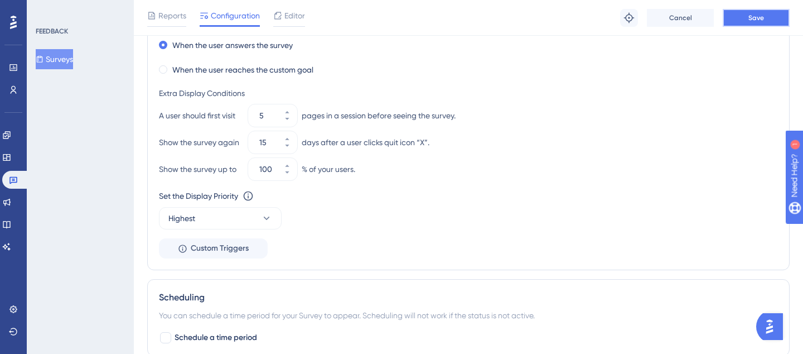
click at [737, 17] on button "Save" at bounding box center [756, 18] width 67 height 18
drag, startPoint x: 160, startPoint y: 139, endPoint x: 240, endPoint y: 140, distance: 79.8
click at [240, 140] on div "Show the survey again" at bounding box center [201, 142] width 85 height 13
click at [345, 142] on div "days after a user clicks quit icon “X”." at bounding box center [366, 142] width 128 height 13
click at [287, 145] on icon at bounding box center [287, 145] width 4 height 2
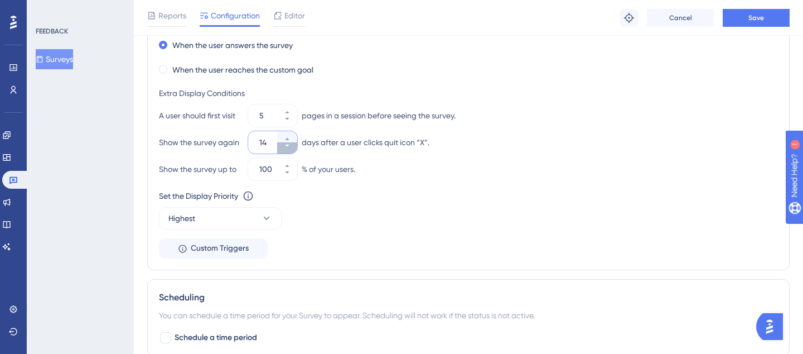
click at [287, 145] on icon at bounding box center [287, 145] width 4 height 2
drag, startPoint x: 271, startPoint y: 142, endPoint x: 233, endPoint y: 142, distance: 38.5
click at [233, 142] on div "Show the survey again 12 days after a user clicks quit icon “X”." at bounding box center [468, 142] width 619 height 22
click at [235, 108] on div "A user should first visit 5 pages in a session before seeing the survey." at bounding box center [468, 115] width 619 height 22
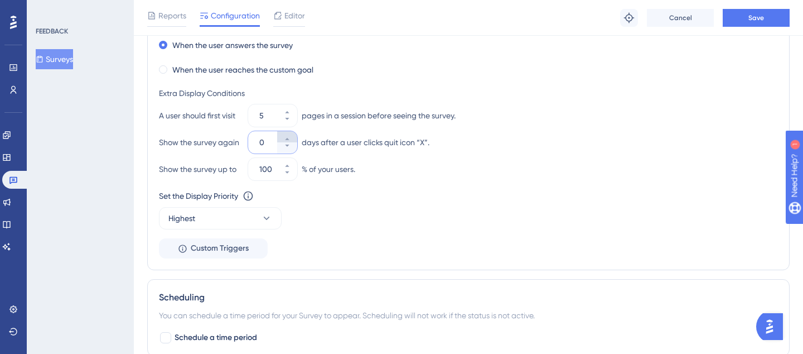
click at [287, 136] on icon at bounding box center [287, 139] width 7 height 7
type input "1"
click at [291, 120] on button "5" at bounding box center [287, 120] width 20 height 11
click at [287, 110] on icon at bounding box center [287, 112] width 7 height 7
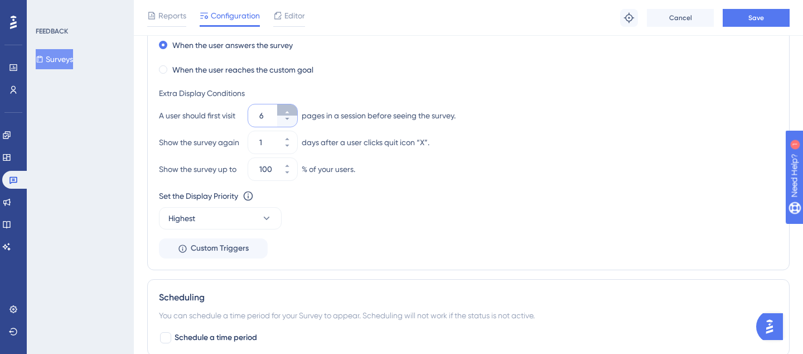
click at [287, 110] on icon at bounding box center [287, 112] width 7 height 7
click at [288, 110] on icon at bounding box center [287, 112] width 7 height 7
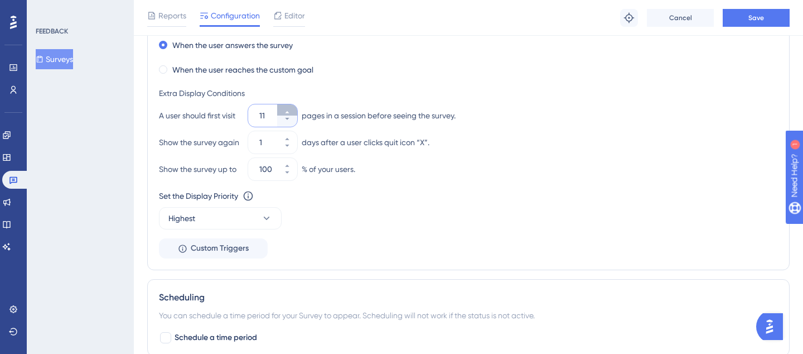
click at [289, 109] on icon at bounding box center [287, 112] width 7 height 7
drag, startPoint x: 263, startPoint y: 113, endPoint x: 246, endPoint y: 113, distance: 16.7
click at [245, 113] on div "A user should first visit 12 pages in a session before seeing the survey." at bounding box center [468, 115] width 619 height 22
drag, startPoint x: 268, startPoint y: 115, endPoint x: 242, endPoint y: 115, distance: 25.7
click at [242, 115] on div "A user should first visit 12 pages in a session before seeing the survey." at bounding box center [468, 115] width 619 height 22
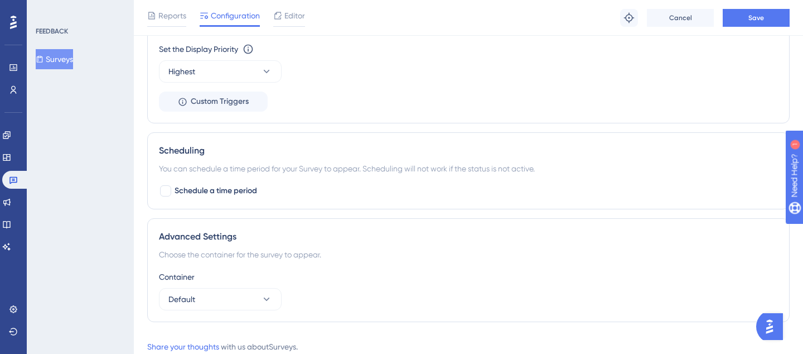
scroll to position [808, 0]
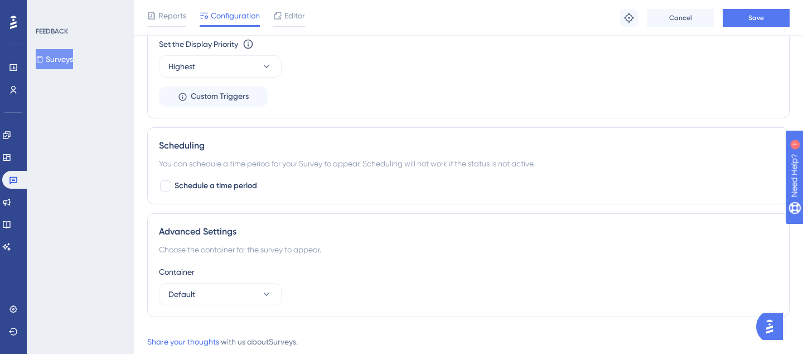
type input "1"
drag, startPoint x: 157, startPoint y: 145, endPoint x: 218, endPoint y: 151, distance: 61.1
click at [221, 152] on div "Scheduling You can schedule a time period for your Survey to appear. Scheduling…" at bounding box center [468, 165] width 643 height 77
click at [217, 180] on span "Schedule a time period" at bounding box center [216, 185] width 83 height 13
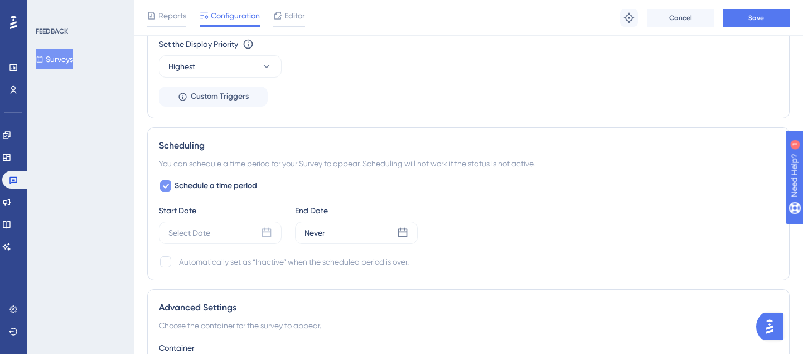
click at [167, 186] on icon at bounding box center [165, 185] width 7 height 9
checkbox input "false"
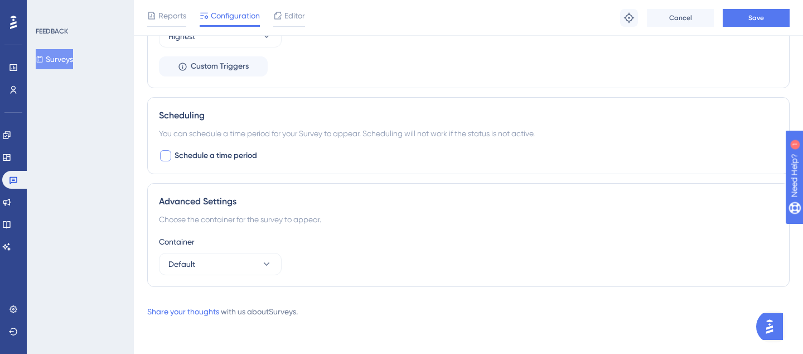
scroll to position [0, 0]
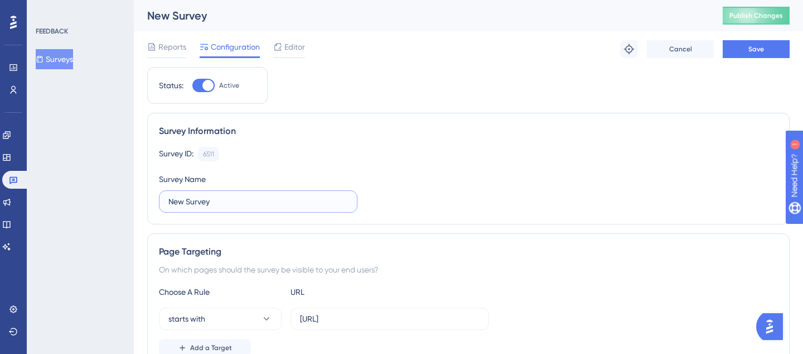
drag, startPoint x: 303, startPoint y: 202, endPoint x: 80, endPoint y: 202, distance: 223.1
type input "NPS Dapta"
click at [733, 50] on button "Save" at bounding box center [756, 49] width 67 height 18
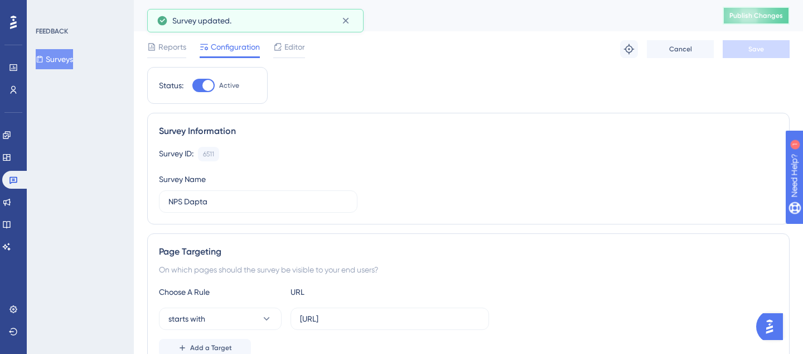
click at [750, 9] on button "Publish Changes" at bounding box center [756, 16] width 67 height 18
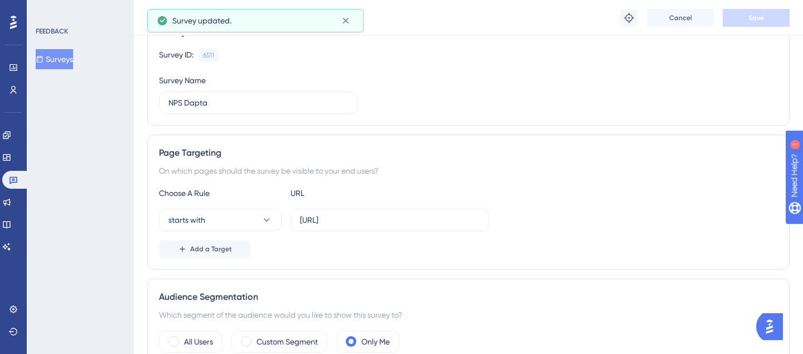
scroll to position [105, 0]
click at [329, 218] on input "[URL]" at bounding box center [390, 218] width 180 height 12
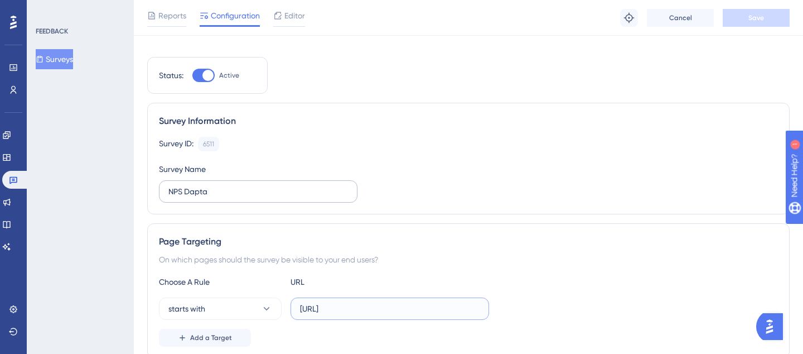
scroll to position [0, 0]
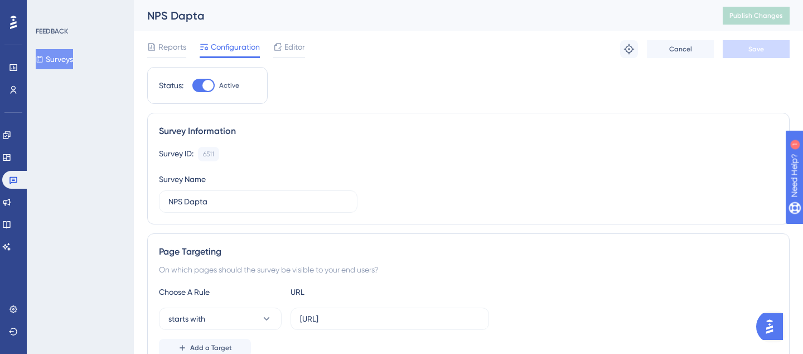
click at [286, 55] on div "Editor" at bounding box center [289, 49] width 32 height 18
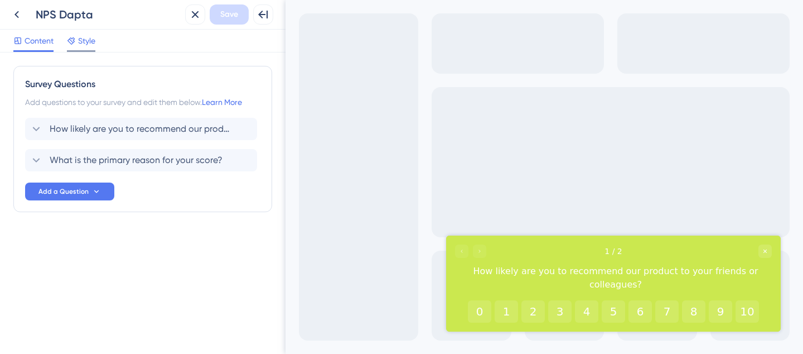
click at [82, 41] on span "Style" at bounding box center [86, 40] width 17 height 13
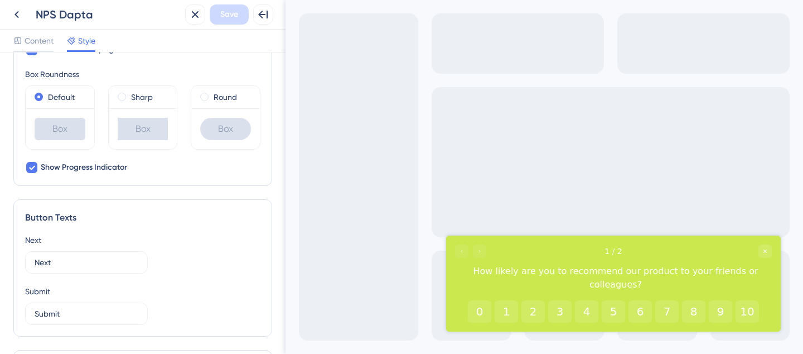
scroll to position [360, 0]
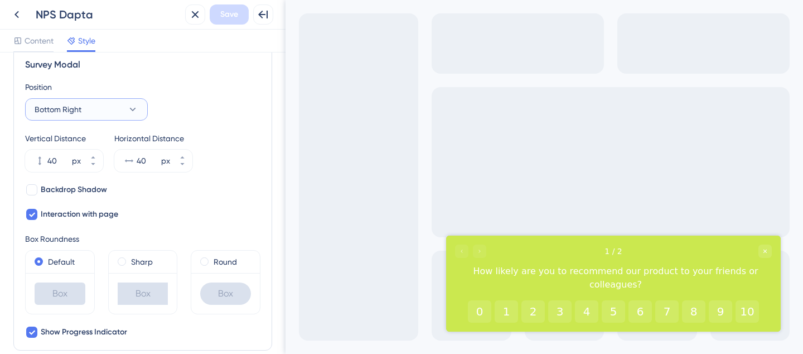
click at [94, 116] on button "Bottom Right" at bounding box center [86, 109] width 123 height 22
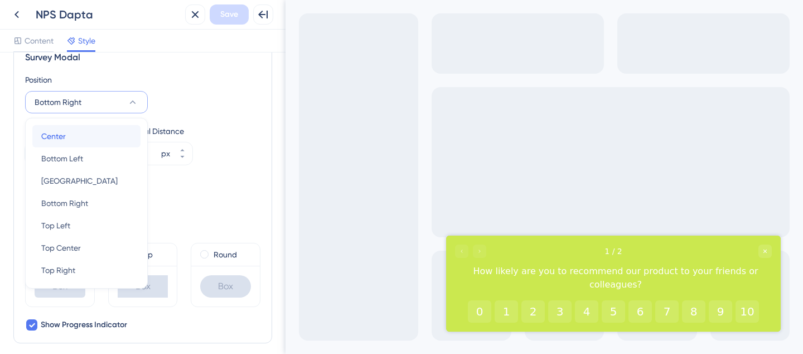
click at [71, 137] on div "Center Center" at bounding box center [86, 136] width 90 height 22
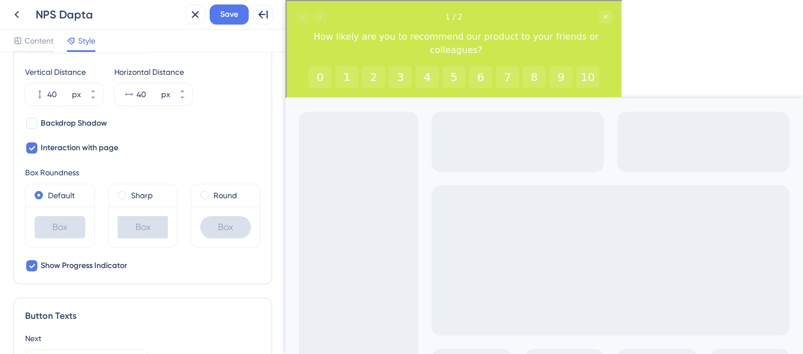
scroll to position [431, 0]
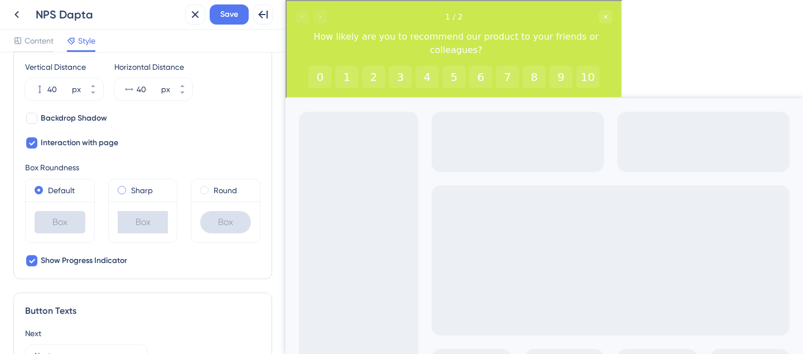
click at [131, 189] on label "Sharp" at bounding box center [142, 189] width 22 height 13
click at [218, 190] on label "Round" at bounding box center [225, 189] width 23 height 13
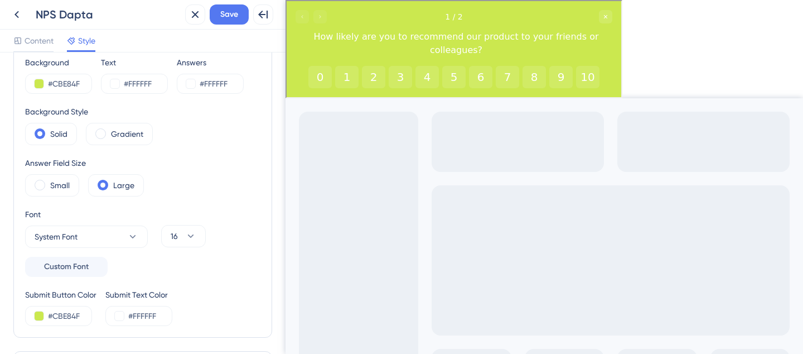
scroll to position [0, 0]
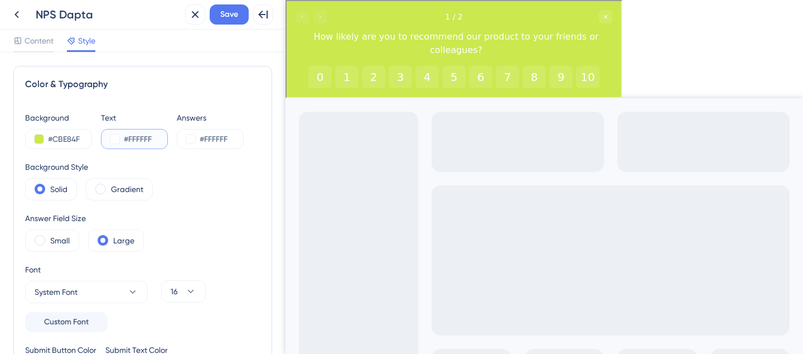
click at [127, 136] on input "#FFFFFF" at bounding box center [147, 138] width 46 height 13
click at [113, 138] on button at bounding box center [114, 138] width 9 height 9
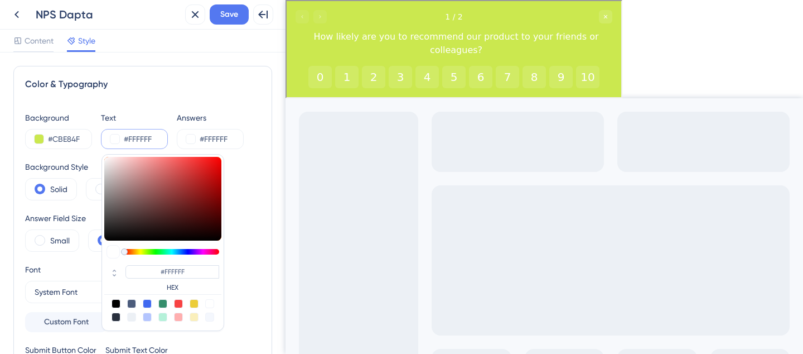
click at [114, 304] on div at bounding box center [116, 303] width 9 height 9
type input "#000000"
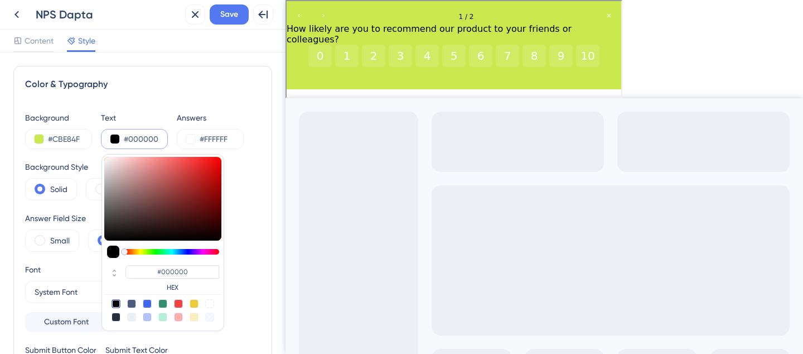
click at [32, 111] on div "Background" at bounding box center [58, 117] width 67 height 13
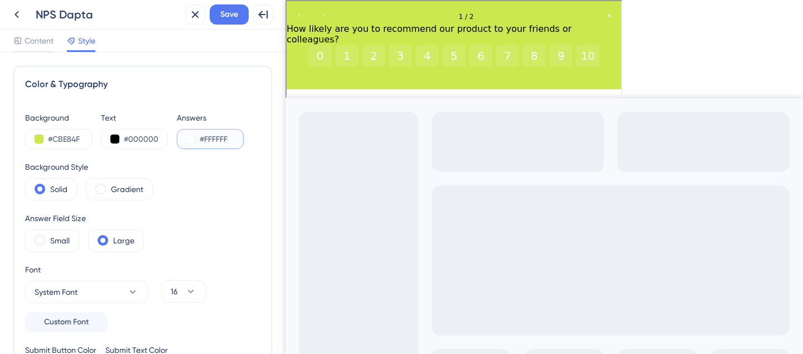
click at [190, 137] on button at bounding box center [190, 138] width 9 height 9
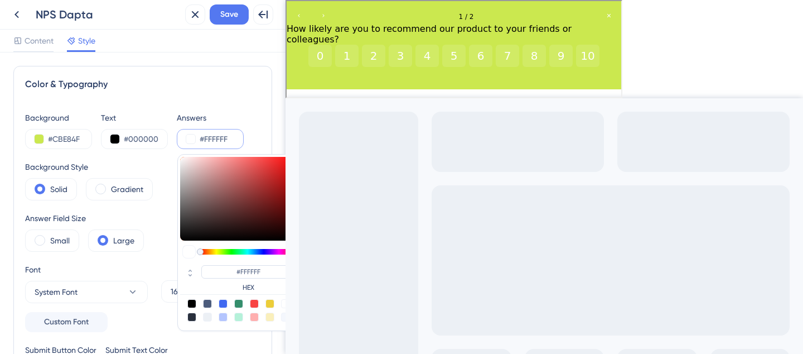
click at [189, 305] on div at bounding box center [191, 303] width 9 height 9
type input "#000000"
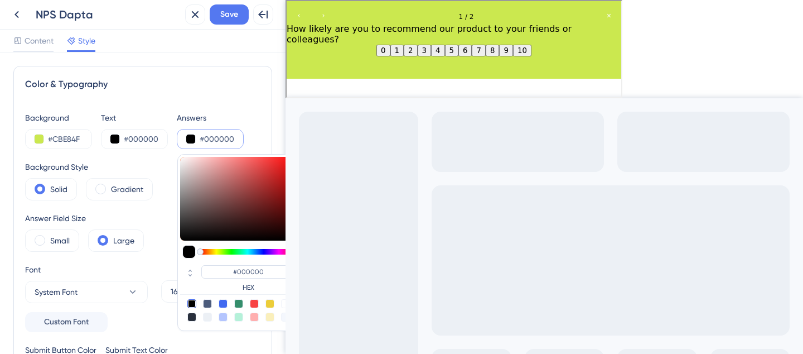
click at [182, 103] on div "Color & Typography Background #CBE84F Text #000000 Answers #000000 #000000 HEX …" at bounding box center [142, 229] width 259 height 327
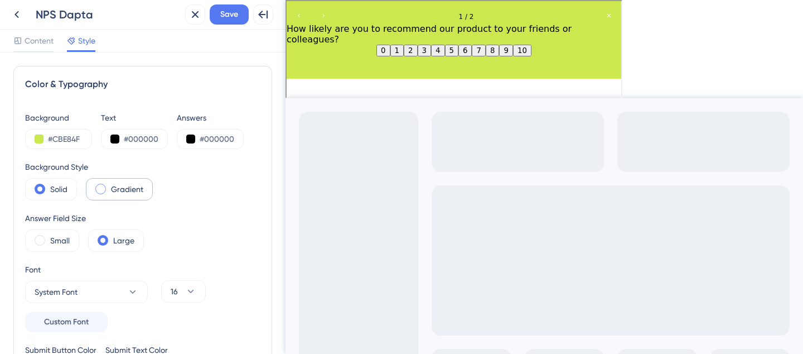
click at [117, 194] on label "Gradient" at bounding box center [127, 188] width 32 height 13
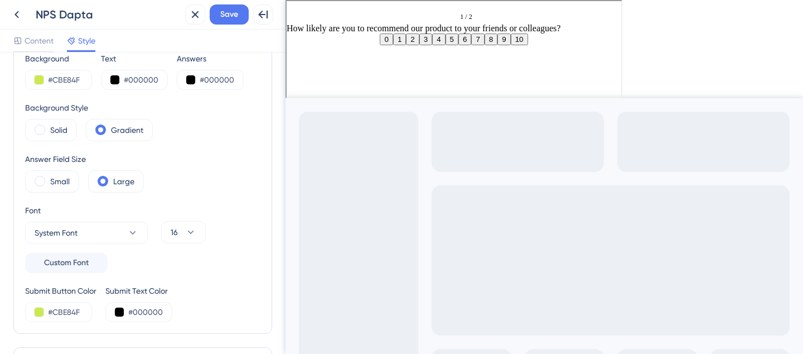
scroll to position [58, 0]
click at [68, 129] on div "Solid" at bounding box center [51, 131] width 52 height 22
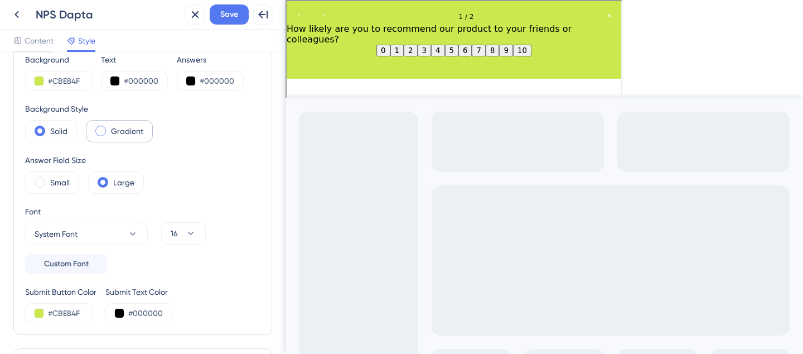
click at [107, 131] on div "Gradient" at bounding box center [119, 131] width 67 height 22
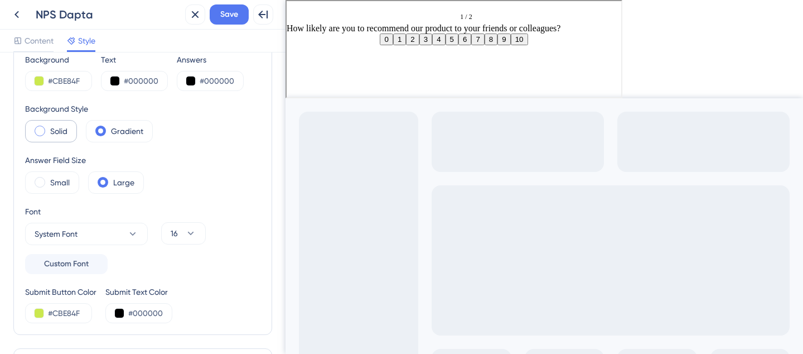
click at [57, 122] on div "Solid" at bounding box center [51, 131] width 52 height 22
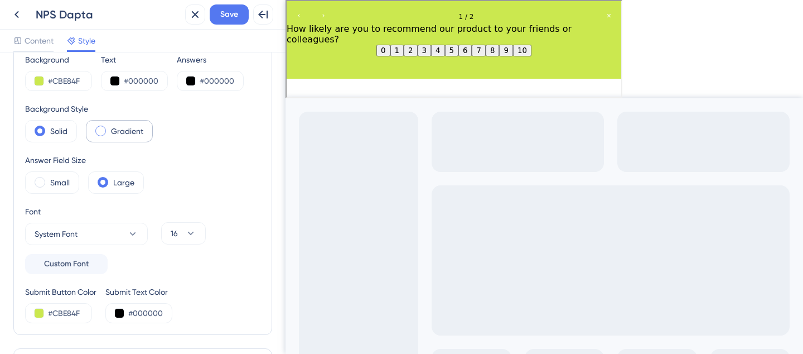
click at [104, 127] on span at bounding box center [100, 130] width 11 height 11
click at [109, 127] on input "radio" at bounding box center [109, 127] width 0 height 0
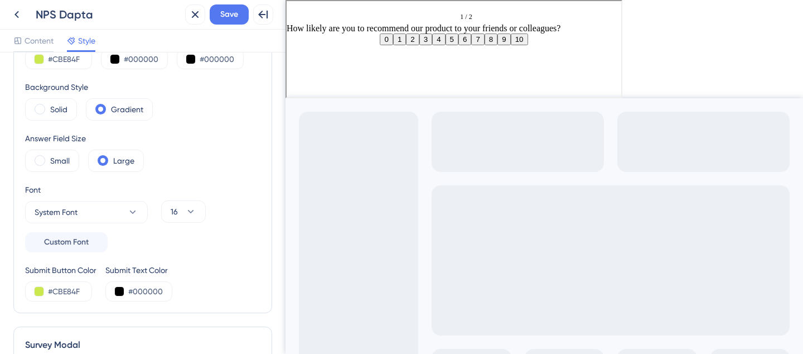
scroll to position [81, 0]
click at [69, 99] on div "Solid" at bounding box center [51, 108] width 52 height 22
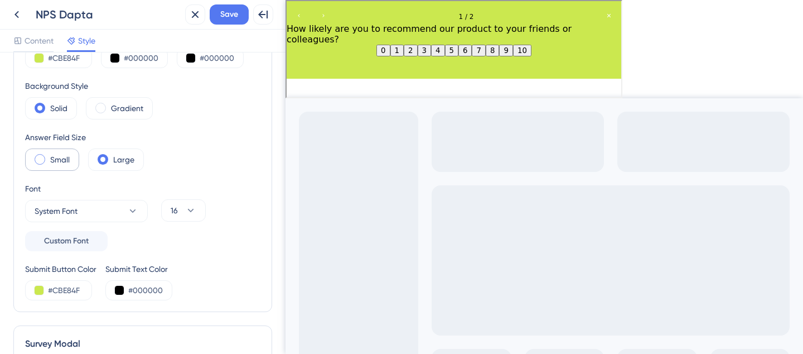
click at [52, 161] on label "Small" at bounding box center [60, 159] width 20 height 13
click at [125, 162] on label "Large" at bounding box center [123, 159] width 21 height 13
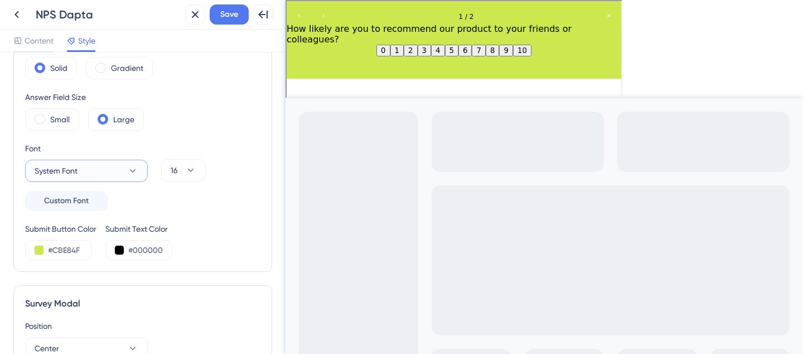
click at [115, 166] on button "System Font" at bounding box center [86, 171] width 123 height 22
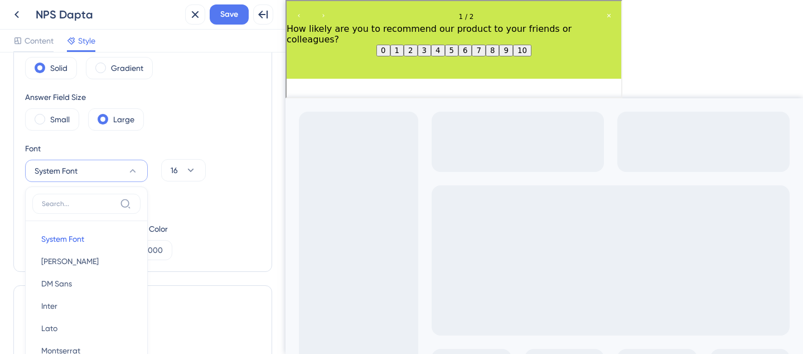
scroll to position [214, 0]
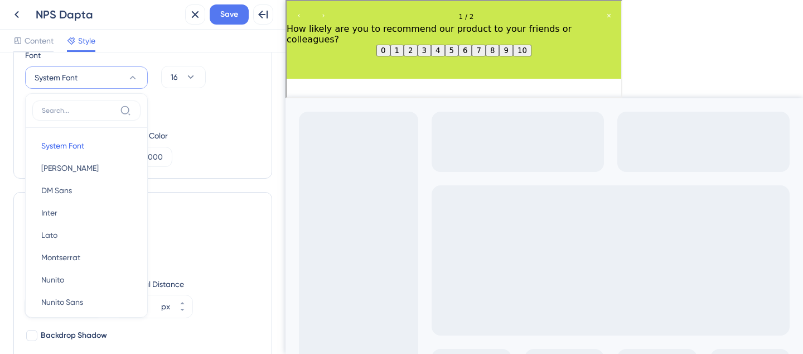
click at [216, 130] on div "Submit Button Color #CBE84F Submit Text Color #000000" at bounding box center [142, 148] width 235 height 38
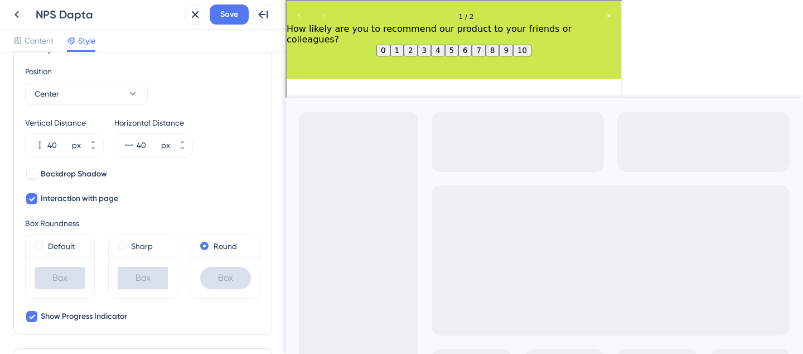
scroll to position [382, 0]
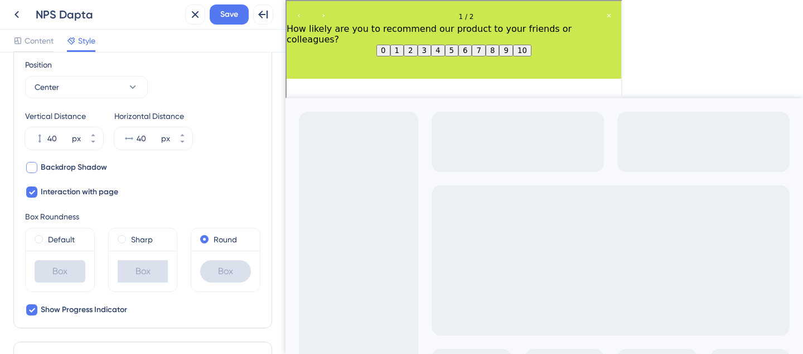
click at [93, 165] on span "Backdrop Shadow" at bounding box center [74, 167] width 66 height 13
checkbox input "true"
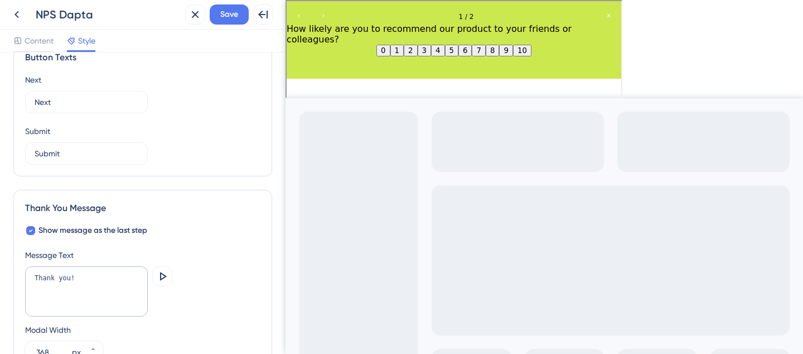
scroll to position [701, 0]
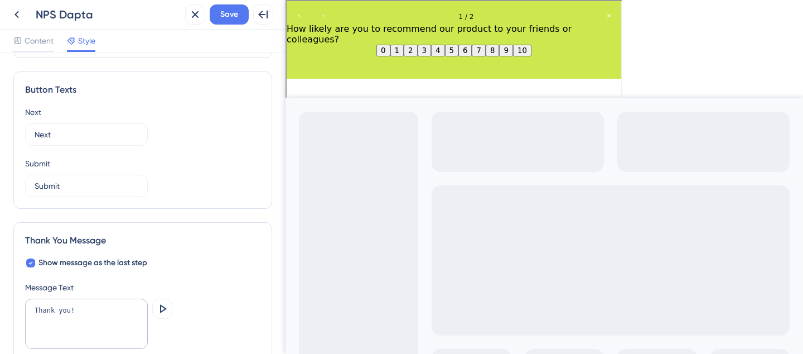
click at [318, 16] on div at bounding box center [309, 15] width 31 height 13
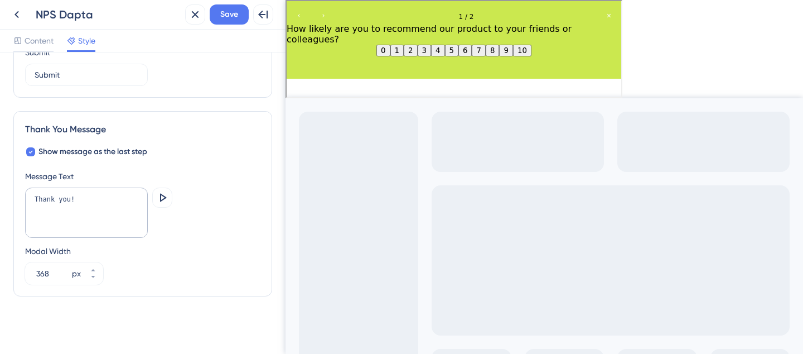
scroll to position [813, 0]
click at [88, 201] on textarea "Thank you!" at bounding box center [86, 212] width 123 height 50
click at [164, 199] on icon at bounding box center [162, 196] width 13 height 13
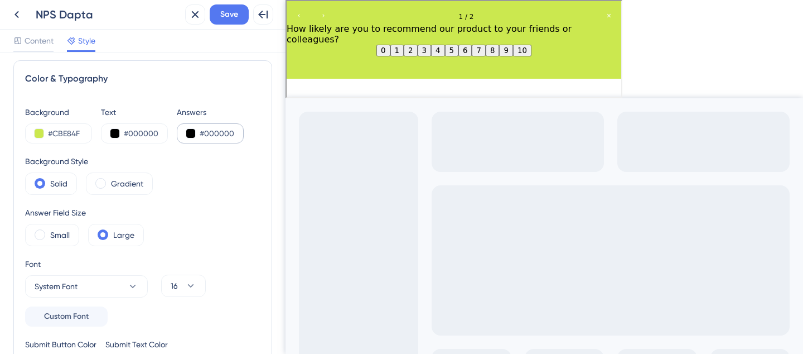
scroll to position [0, 0]
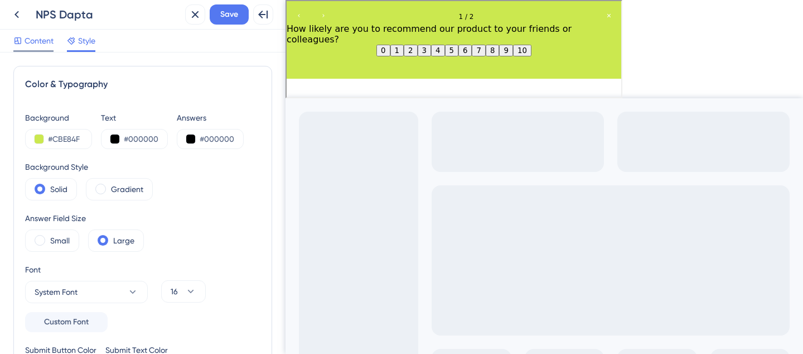
click at [48, 46] on span "Content" at bounding box center [39, 40] width 29 height 13
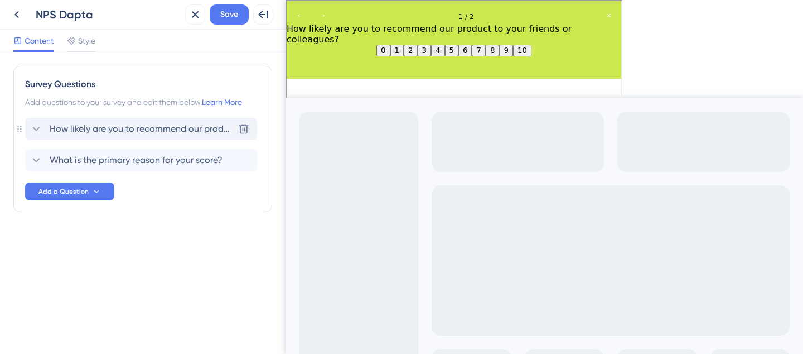
click at [153, 131] on span "How likely are you to recommend our product to your friends or colleagues?" at bounding box center [142, 128] width 184 height 13
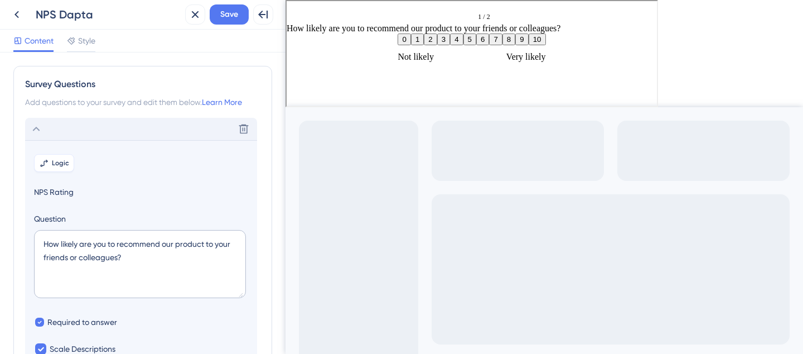
click at [55, 165] on span "Logic" at bounding box center [60, 162] width 17 height 9
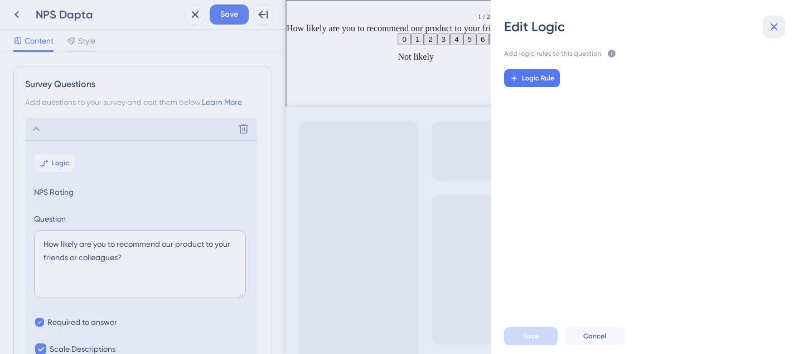
click at [774, 24] on icon at bounding box center [773, 26] width 13 height 13
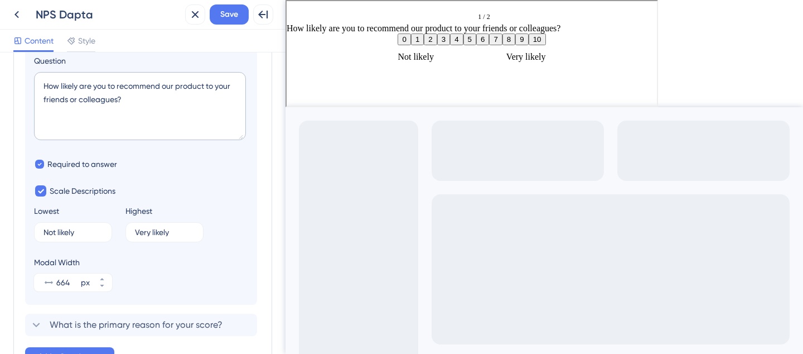
scroll to position [239, 0]
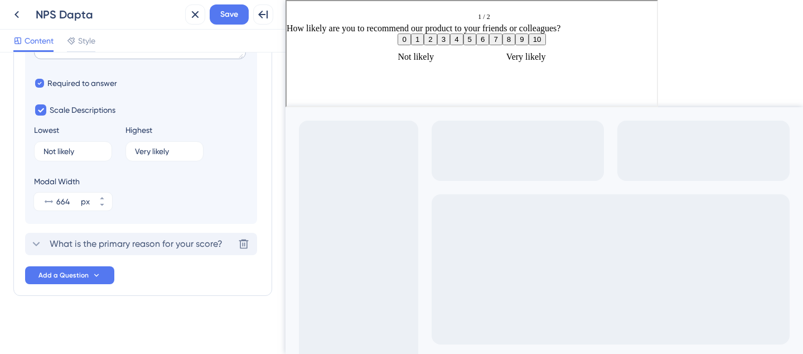
click at [154, 241] on span "What is the primary reason for your score?" at bounding box center [136, 243] width 173 height 13
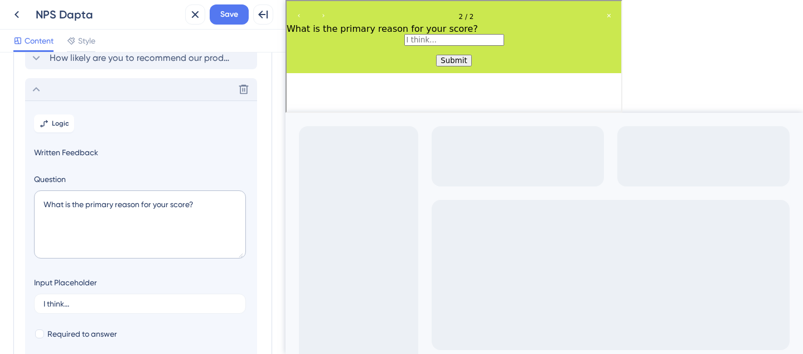
scroll to position [0, 0]
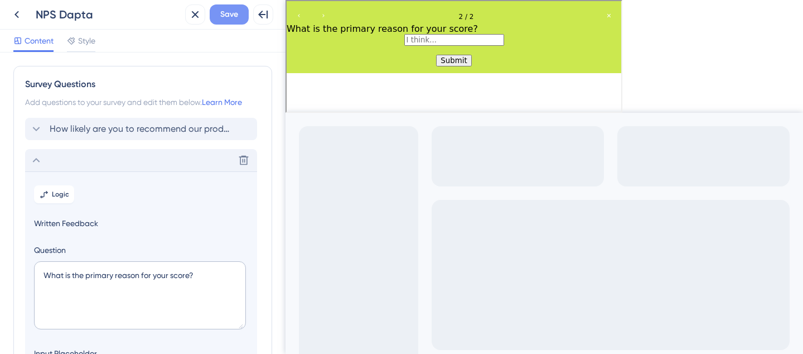
click at [231, 21] on span "Save" at bounding box center [229, 14] width 18 height 13
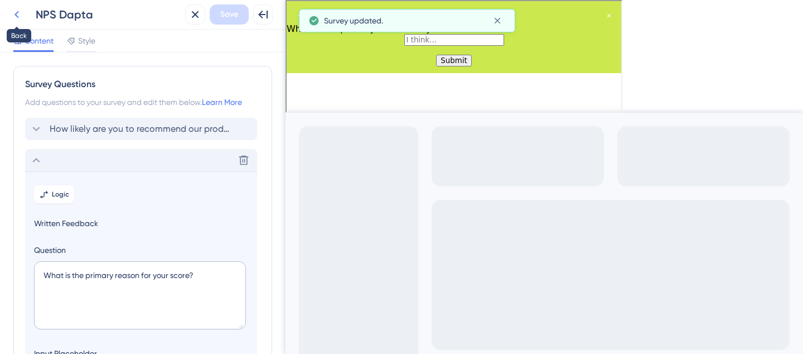
click at [15, 16] on icon at bounding box center [16, 14] width 13 height 13
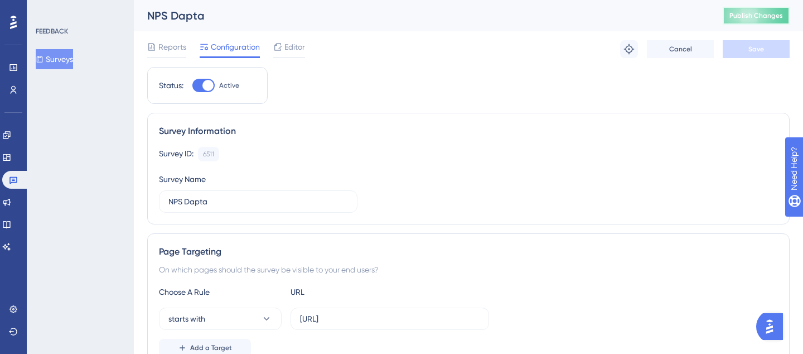
click at [776, 18] on span "Publish Changes" at bounding box center [757, 15] width 54 height 9
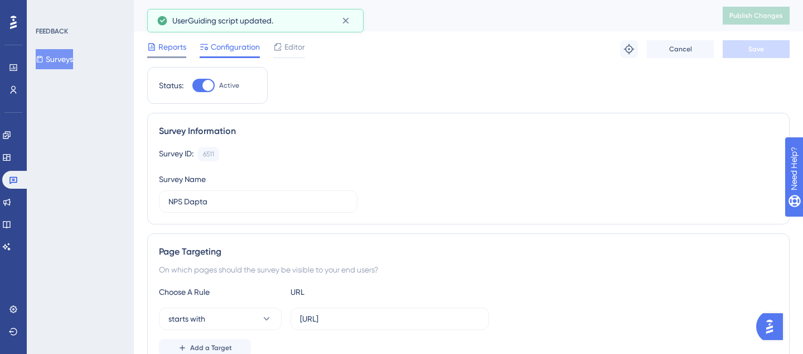
click at [170, 50] on span "Reports" at bounding box center [172, 46] width 28 height 13
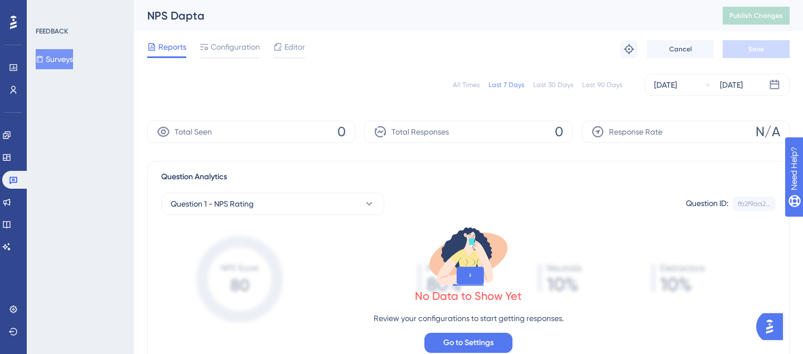
click at [288, 38] on div "Reports Configuration Editor Troubleshoot Cancel Save" at bounding box center [468, 49] width 643 height 36
click at [292, 50] on span "Editor" at bounding box center [294, 46] width 21 height 13
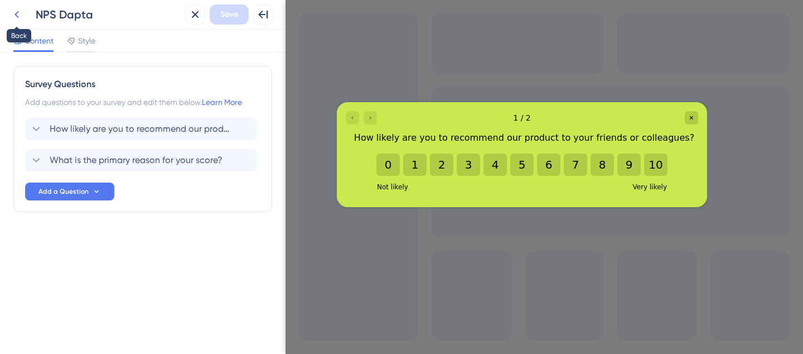
click at [23, 17] on button at bounding box center [17, 14] width 20 height 20
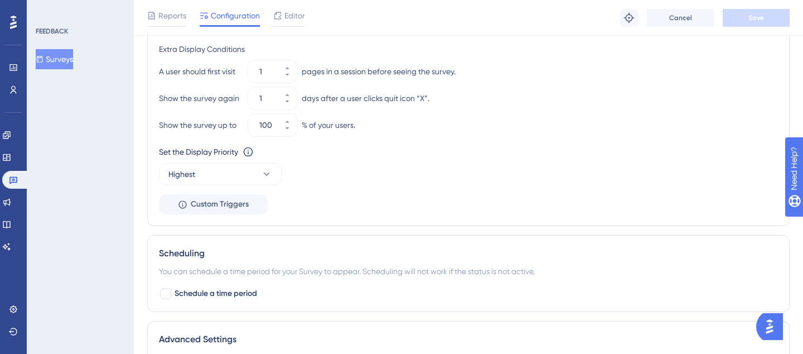
scroll to position [559, 0]
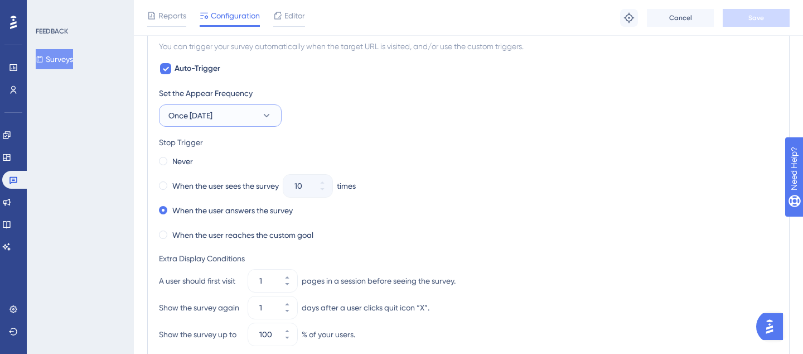
click at [208, 110] on span "Once [DATE]" at bounding box center [190, 115] width 44 height 13
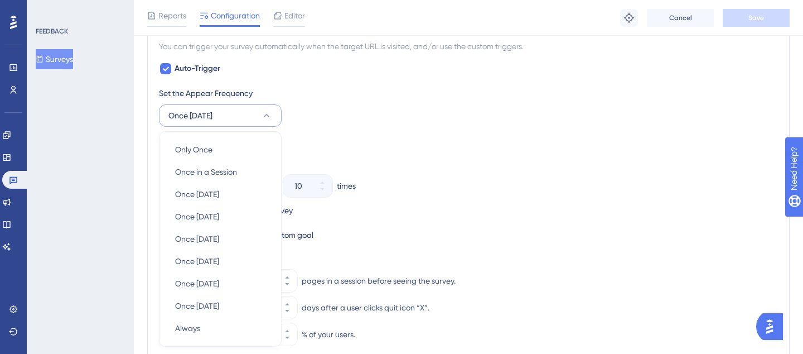
scroll to position [550, 0]
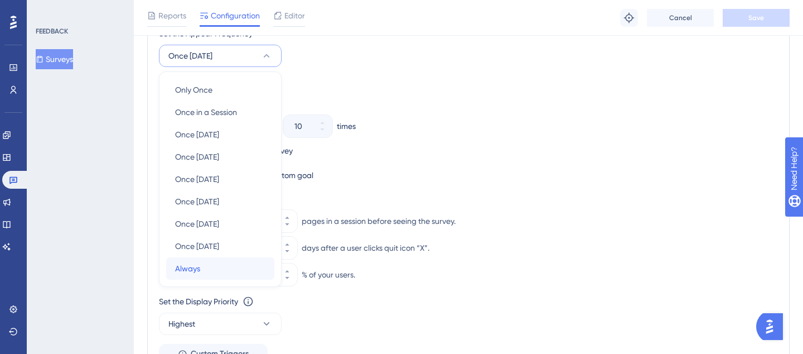
click at [199, 269] on span "Always" at bounding box center [187, 268] width 25 height 13
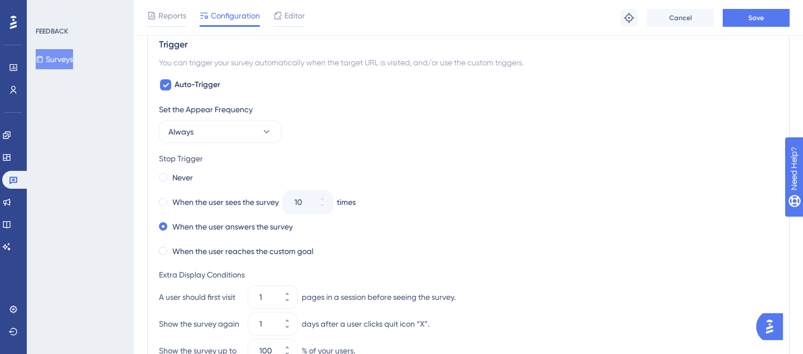
scroll to position [469, 0]
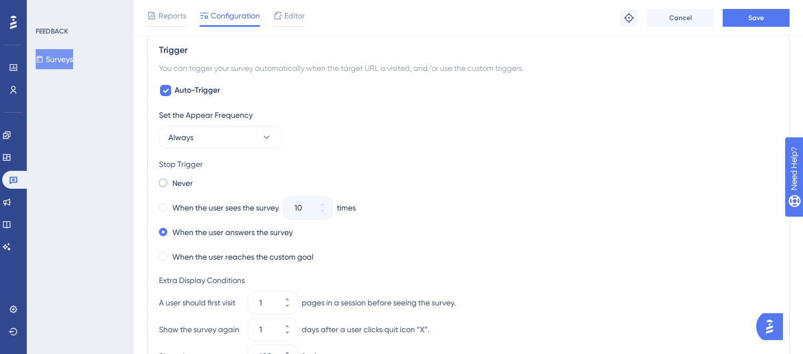
click at [181, 182] on label "Never" at bounding box center [182, 182] width 21 height 13
click at [767, 20] on button "Save" at bounding box center [756, 18] width 67 height 18
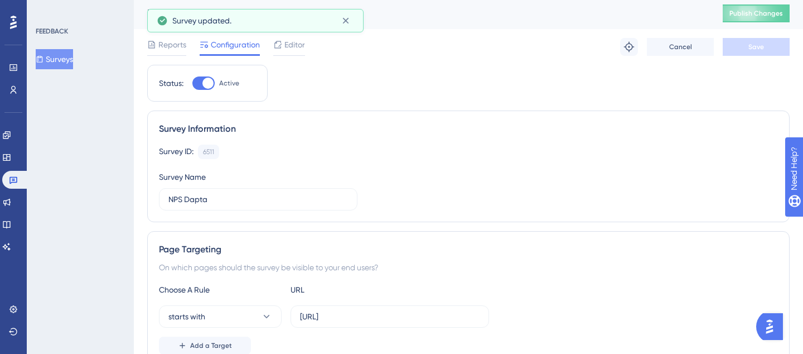
scroll to position [0, 0]
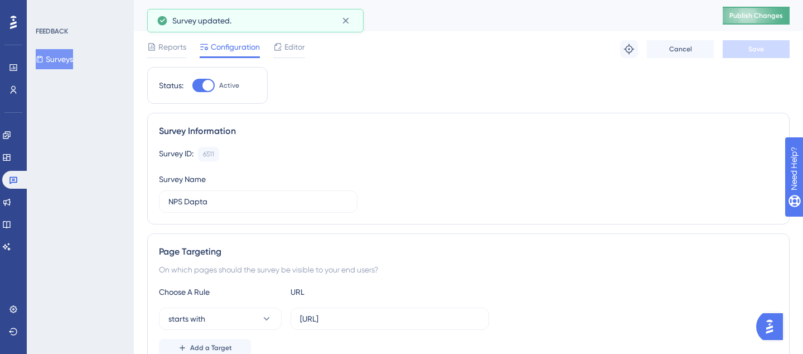
click at [778, 18] on span "Publish Changes" at bounding box center [757, 15] width 54 height 9
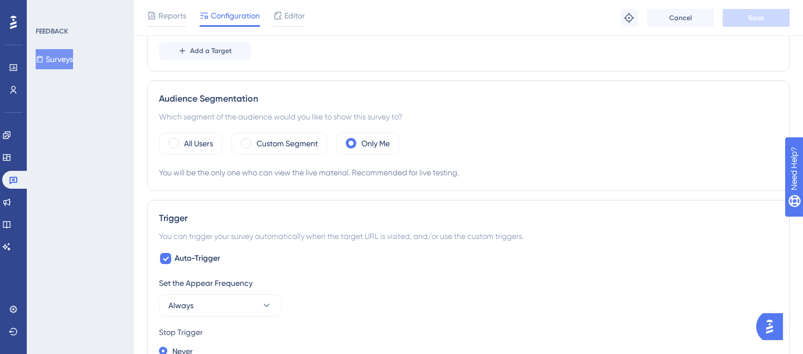
scroll to position [138, 0]
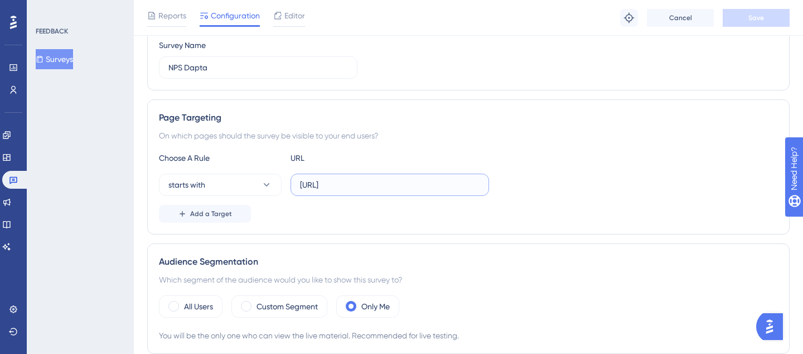
click at [409, 181] on input "[URL]" at bounding box center [390, 184] width 180 height 12
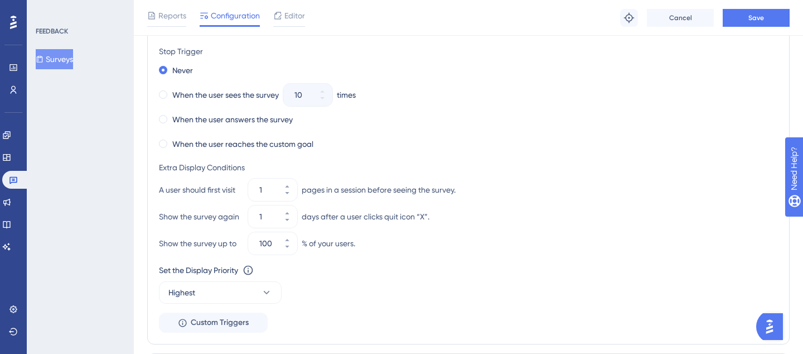
scroll to position [620, 0]
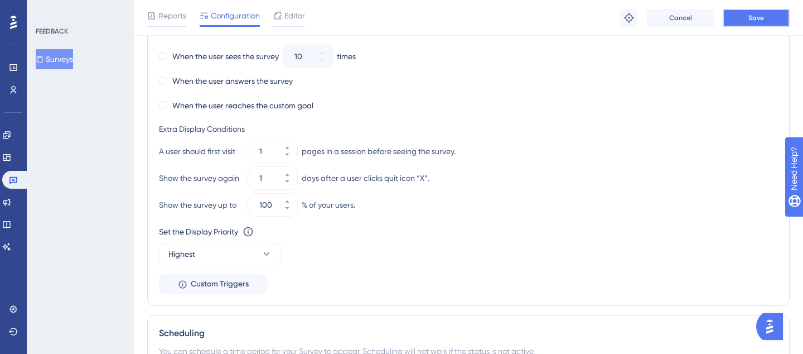
click at [755, 12] on button "Save" at bounding box center [756, 18] width 67 height 18
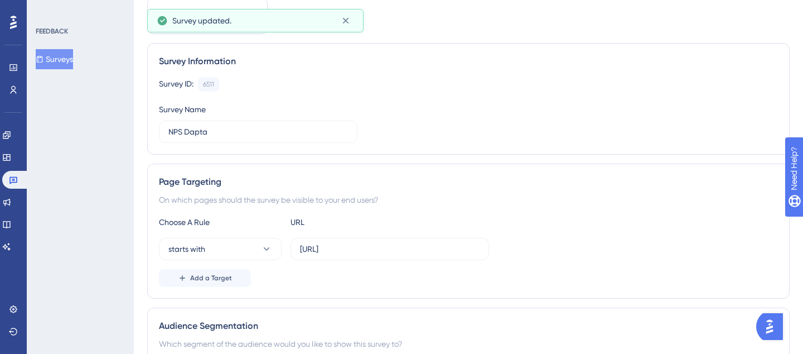
scroll to position [0, 0]
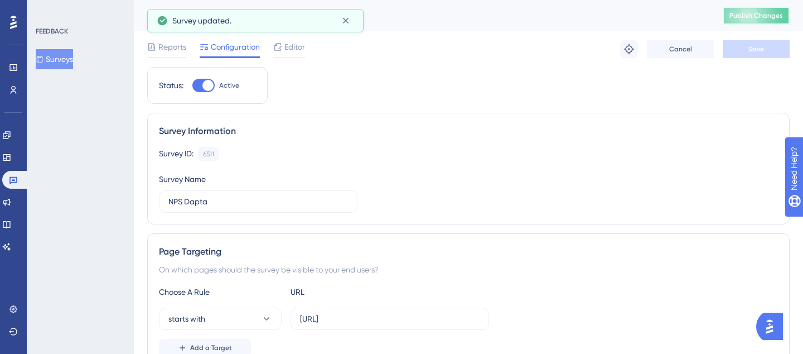
click at [760, 23] on button "Publish Changes" at bounding box center [756, 16] width 67 height 18
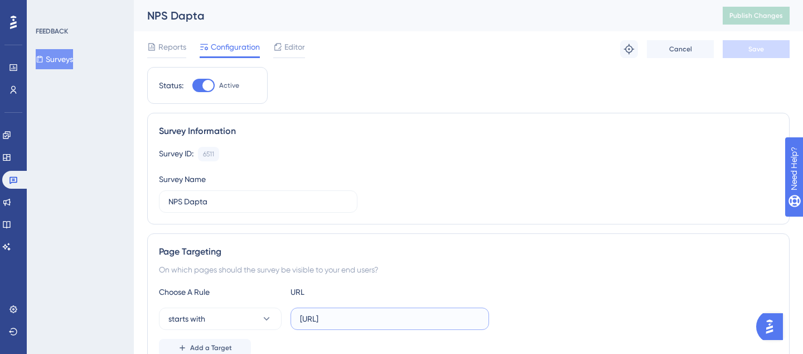
click at [322, 318] on input "[URL]" at bounding box center [390, 318] width 180 height 12
click at [326, 318] on input "[URL]" at bounding box center [390, 318] width 180 height 12
click at [328, 318] on input "[URL]" at bounding box center [390, 318] width 180 height 12
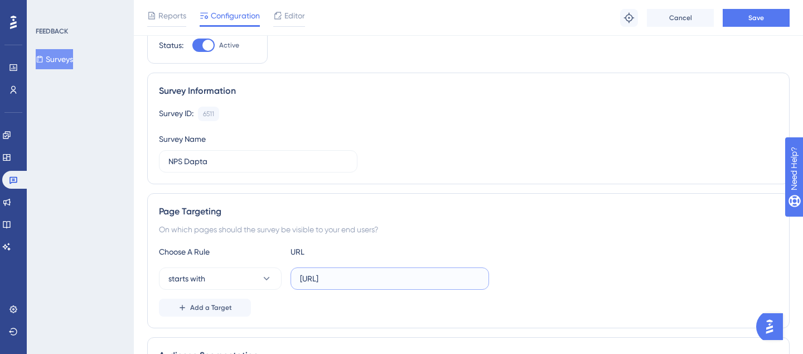
click at [360, 277] on input "[URL]" at bounding box center [390, 278] width 180 height 12
click at [755, 13] on span "Save" at bounding box center [757, 17] width 16 height 9
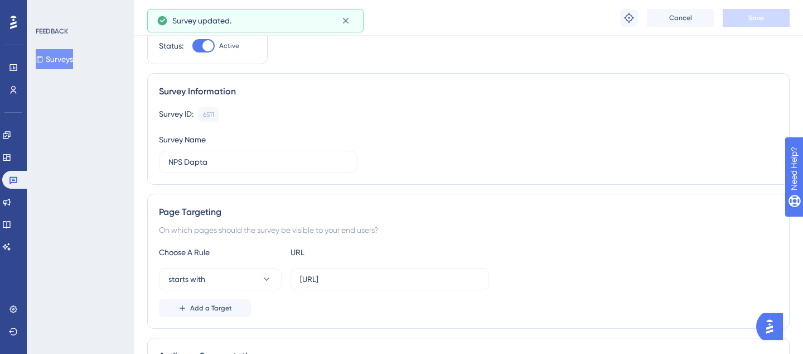
scroll to position [0, 0]
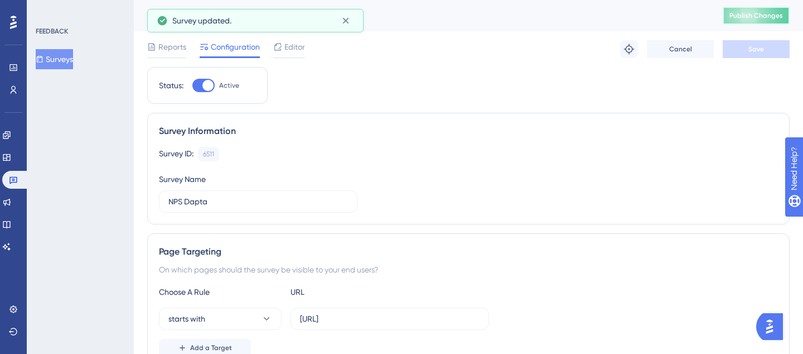
click at [738, 18] on span "Publish Changes" at bounding box center [757, 15] width 54 height 9
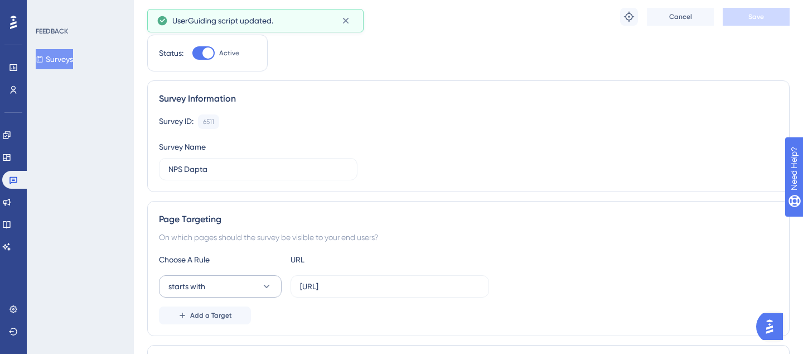
scroll to position [39, 0]
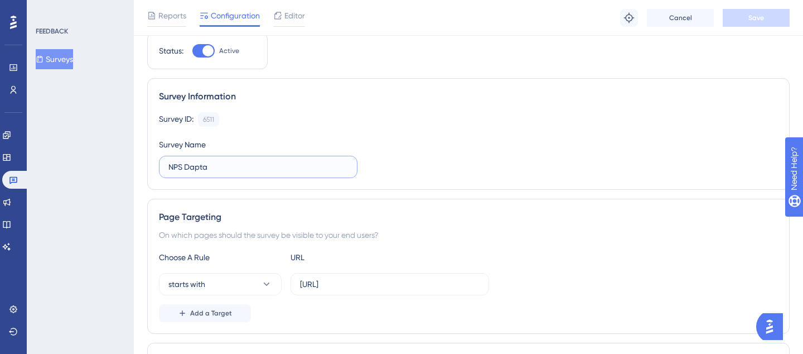
click at [235, 169] on input "NPS Dapta" at bounding box center [258, 167] width 180 height 12
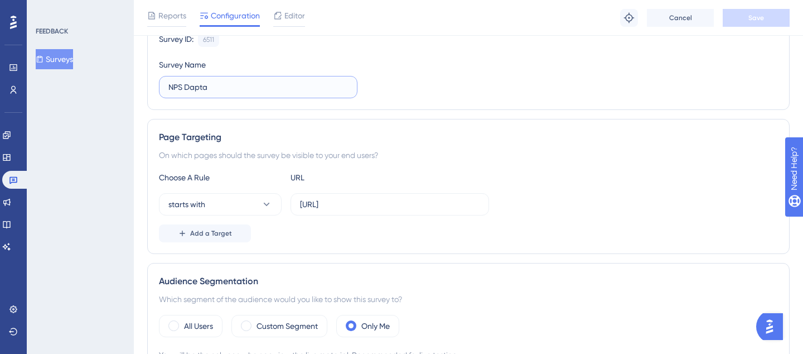
scroll to position [229, 0]
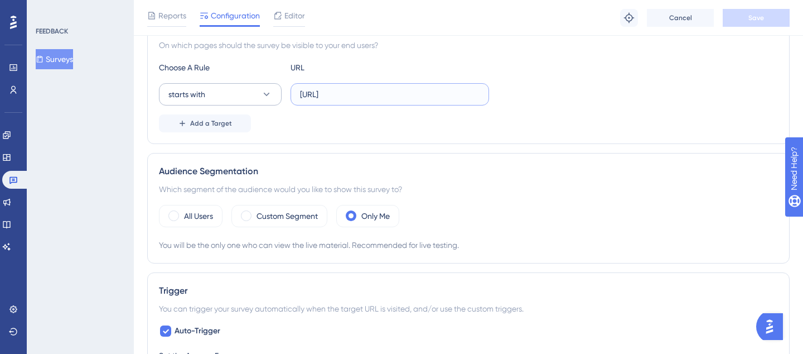
drag, startPoint x: 378, startPoint y: 94, endPoint x: 265, endPoint y: 85, distance: 113.0
click at [265, 86] on div "starts with [URL]" at bounding box center [324, 94] width 330 height 22
paste input "[URL]"
type input "[URL]"
click at [740, 22] on button "Save" at bounding box center [756, 18] width 67 height 18
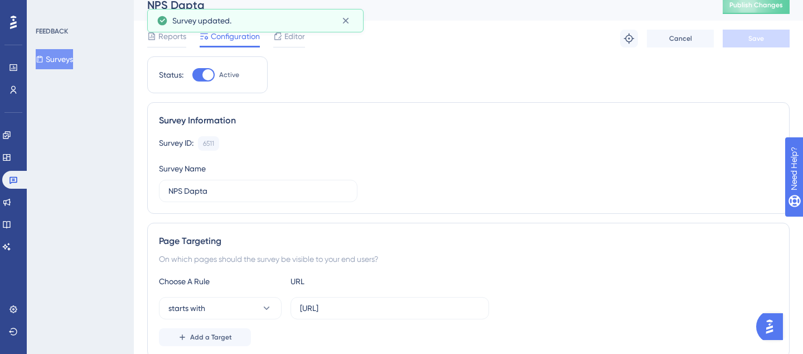
scroll to position [0, 0]
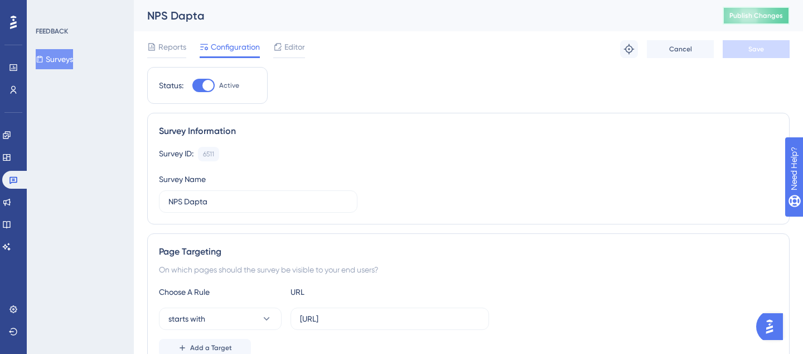
click at [758, 16] on button "Publish Changes" at bounding box center [756, 16] width 67 height 18
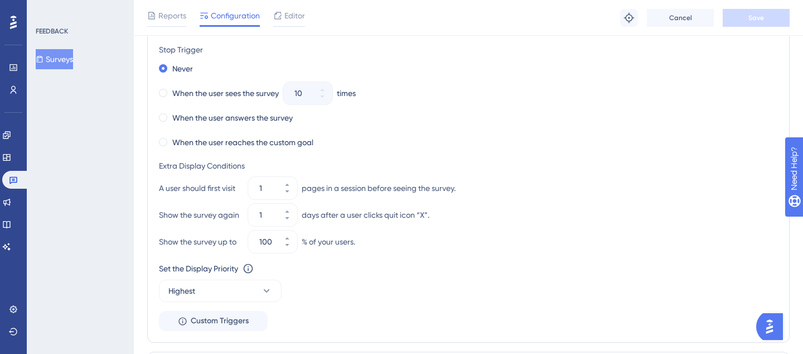
scroll to position [838, 0]
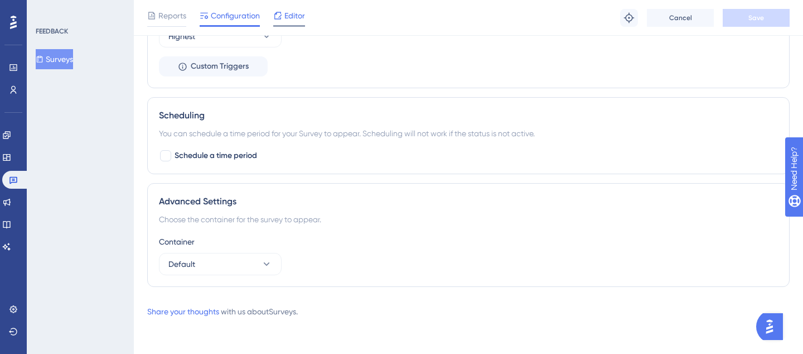
click at [289, 15] on span "Editor" at bounding box center [294, 15] width 21 height 13
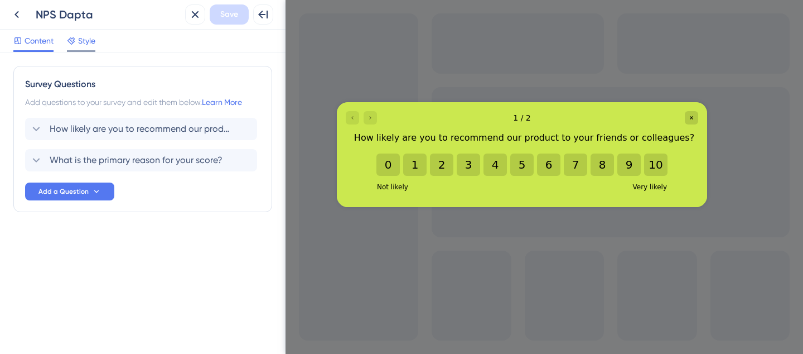
click at [80, 41] on span "Style" at bounding box center [86, 40] width 17 height 13
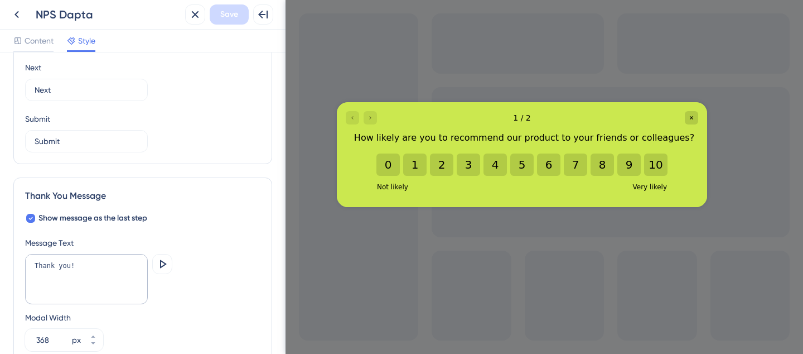
scroll to position [813, 0]
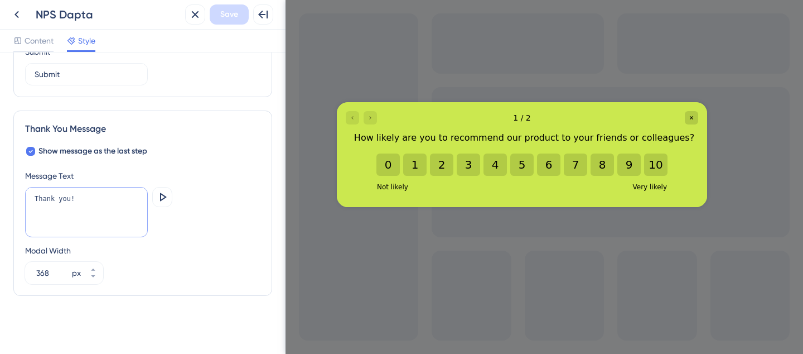
drag, startPoint x: 91, startPoint y: 205, endPoint x: 4, endPoint y: 203, distance: 86.5
click at [4, 203] on div "Color & Typography Background #CBE84F Text #000000 Answers #000000 Background S…" at bounding box center [143, 202] width 286 height 301
drag, startPoint x: 79, startPoint y: 199, endPoint x: 22, endPoint y: 196, distance: 57.0
click at [22, 196] on div "Thank You Message Show message as the last step Message Text Thank you! Preview…" at bounding box center [142, 202] width 259 height 185
paste textarea "s for sharing your feedback"
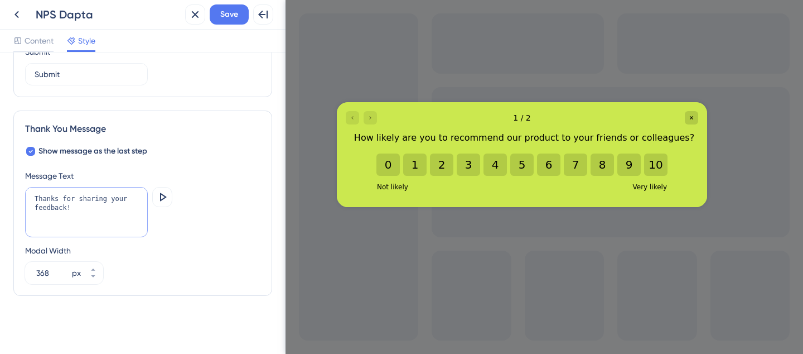
type textarea "Thanks for sharing your feedback!"
click at [0, 0] on lt-div at bounding box center [0, 0] width 0 height 0
select select "en-us"
click at [109, 187] on textarea "Thanks for sharing your feedback!" at bounding box center [86, 212] width 123 height 50
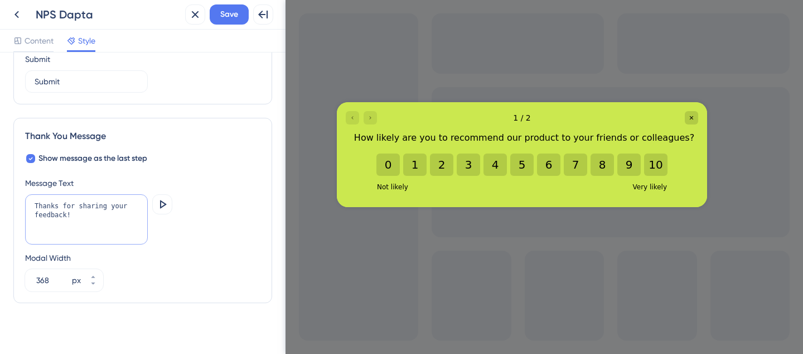
scroll to position [808, 0]
paste textarea "🚀"
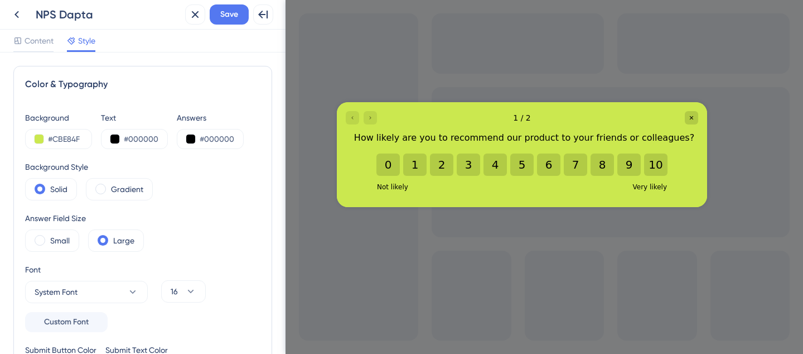
scroll to position [166, 0]
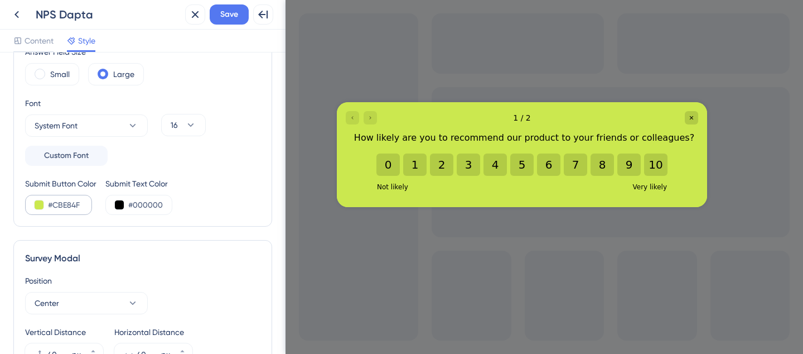
type textarea "Thanks for sharing your feedback! 🚀"
click at [63, 206] on input "#CBE84F" at bounding box center [71, 204] width 46 height 13
click at [36, 204] on button at bounding box center [39, 204] width 9 height 9
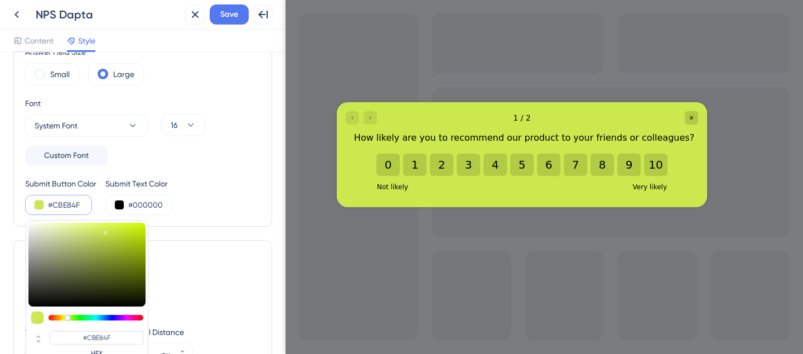
click at [138, 163] on div "Font System Font Custom Font" at bounding box center [86, 130] width 123 height 69
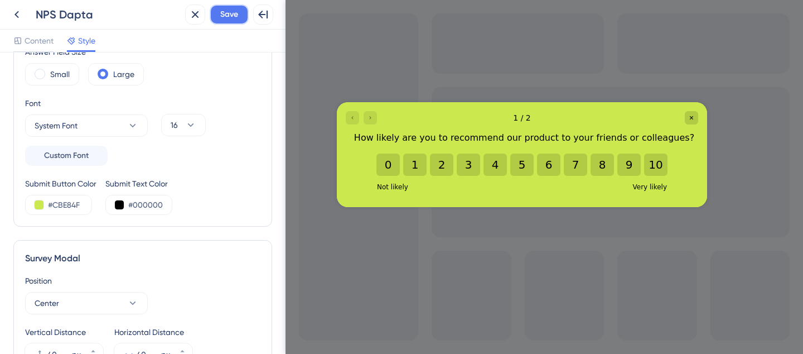
click at [238, 15] on span "Save" at bounding box center [229, 14] width 18 height 13
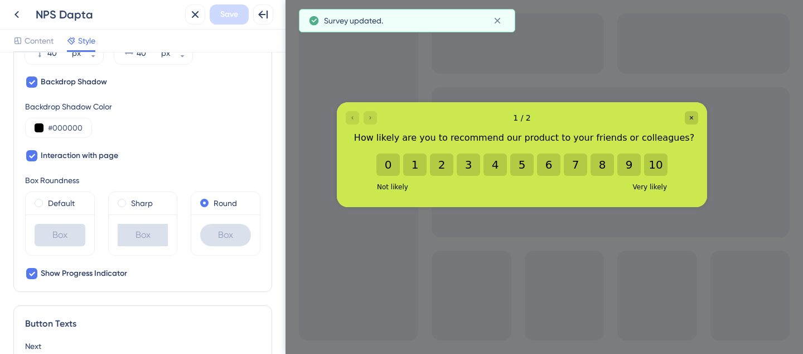
scroll to position [813, 0]
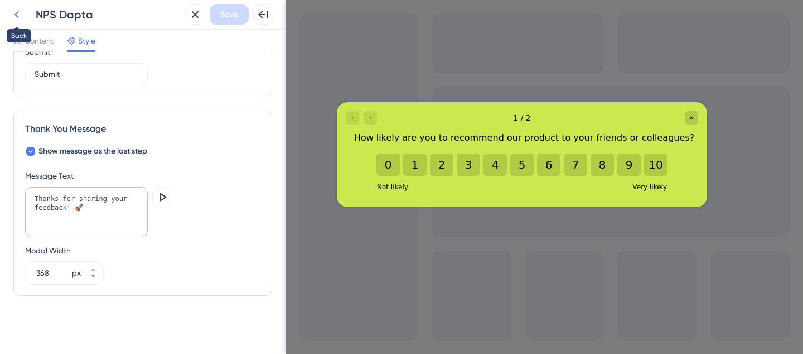
click at [17, 15] on icon at bounding box center [16, 14] width 13 height 13
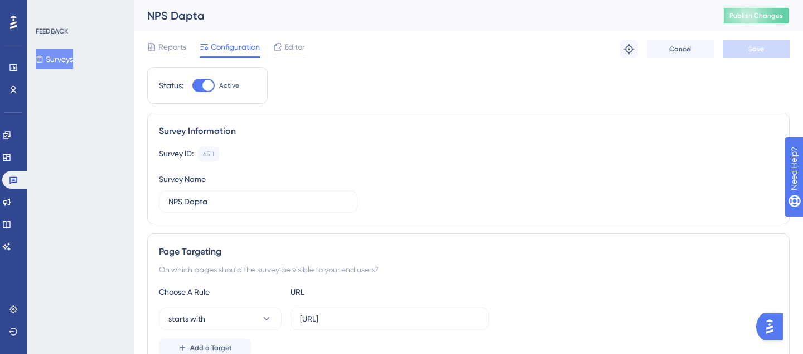
click at [735, 15] on span "Publish Changes" at bounding box center [757, 15] width 54 height 9
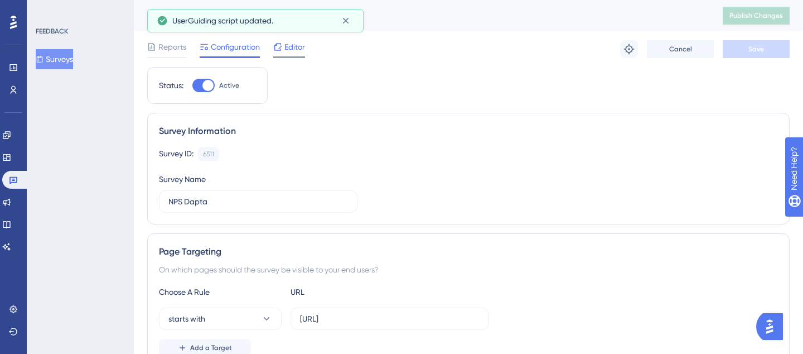
click at [300, 54] on div "Editor" at bounding box center [289, 49] width 32 height 18
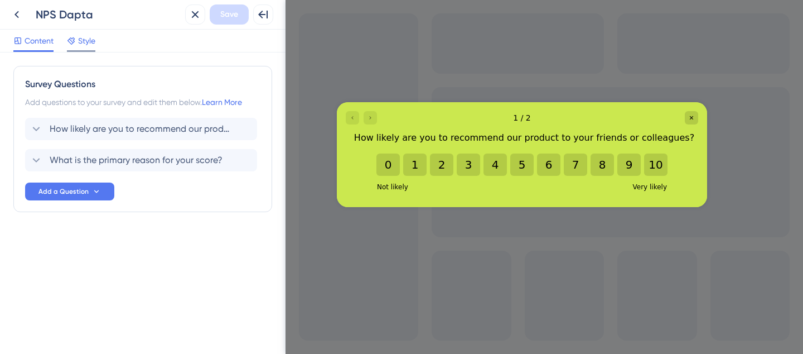
click at [83, 47] on span "Style" at bounding box center [86, 40] width 17 height 13
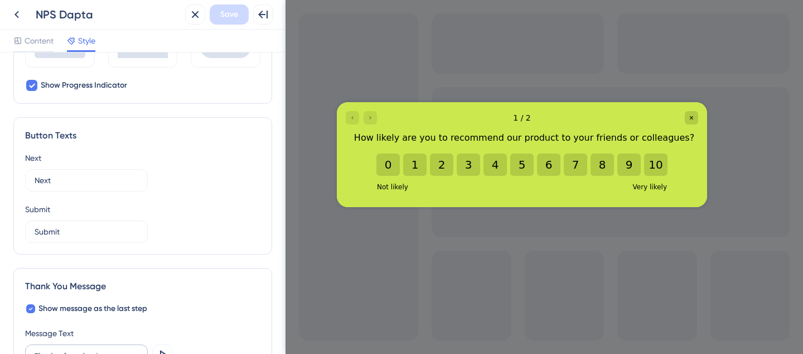
scroll to position [813, 0]
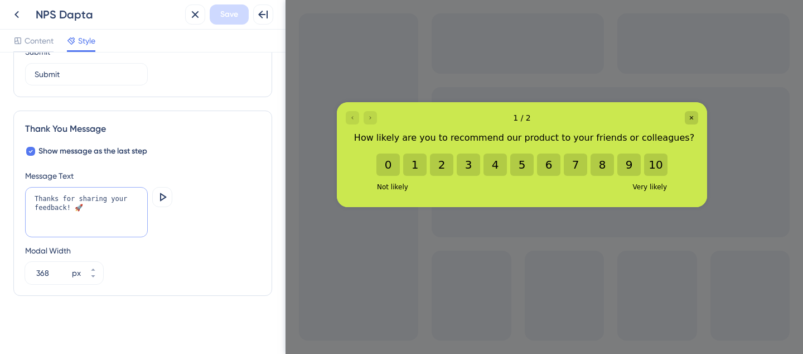
click at [102, 205] on textarea "Thanks for sharing your feedback! 🚀" at bounding box center [86, 212] width 123 height 50
drag, startPoint x: 98, startPoint y: 205, endPoint x: 75, endPoint y: 204, distance: 22.9
click at [75, 204] on textarea "Thanks for sharing your feedback! 🚀" at bounding box center [86, 212] width 123 height 50
click at [67, 208] on textarea "Thanks for sharing your feedback!" at bounding box center [86, 212] width 123 height 50
click at [74, 205] on textarea "Thanks for sharing your feedback!" at bounding box center [86, 212] width 123 height 50
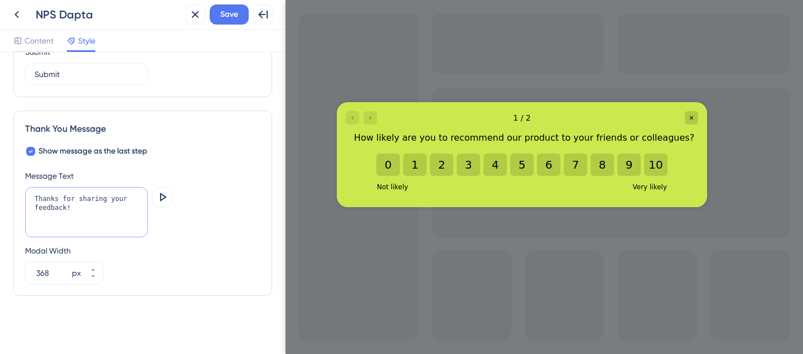
paste textarea "🚀"
type textarea "Thanks for sharing your feedback 🚀!"
click at [176, 187] on div "Thanks for sharing your feedback 🚀! [GEOGRAPHIC_DATA]" at bounding box center [142, 213] width 235 height 52
click at [166, 189] on button at bounding box center [162, 197] width 20 height 20
click at [230, 15] on span "Save" at bounding box center [229, 14] width 18 height 13
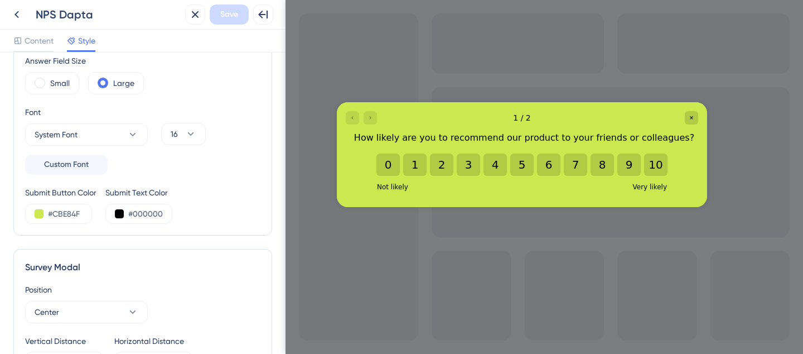
scroll to position [23, 0]
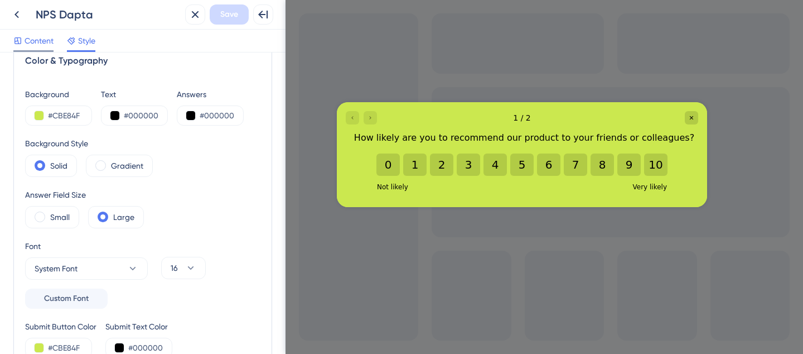
click at [27, 44] on span "Content" at bounding box center [39, 40] width 29 height 13
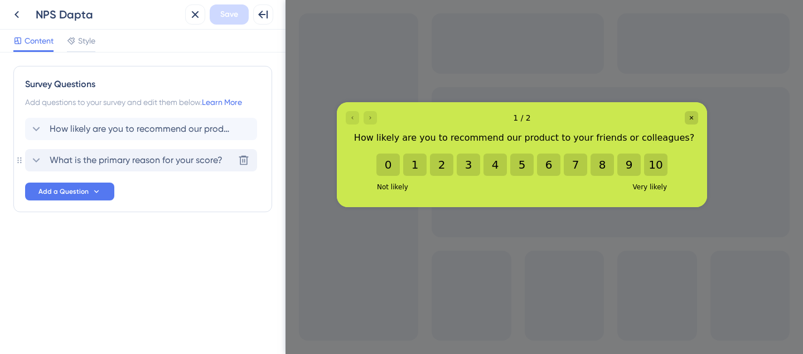
click at [80, 161] on span "What is the primary reason for your score?" at bounding box center [136, 159] width 173 height 13
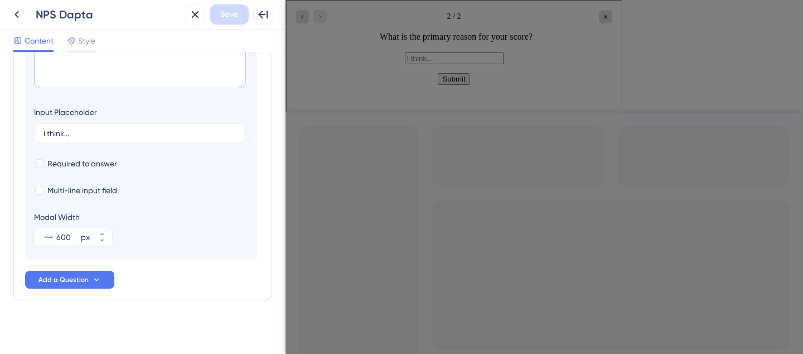
scroll to position [245, 0]
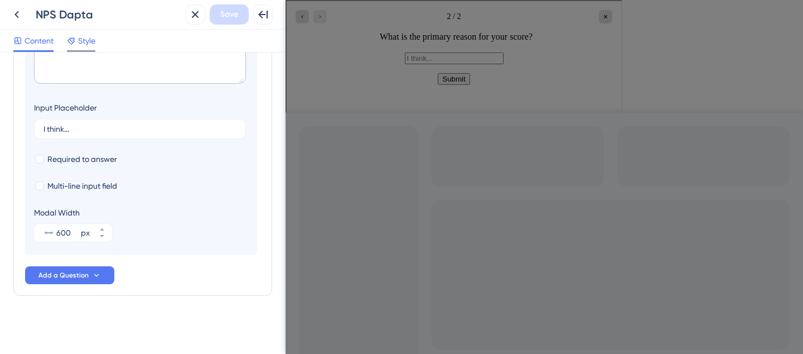
click at [82, 40] on span "Style" at bounding box center [86, 40] width 17 height 13
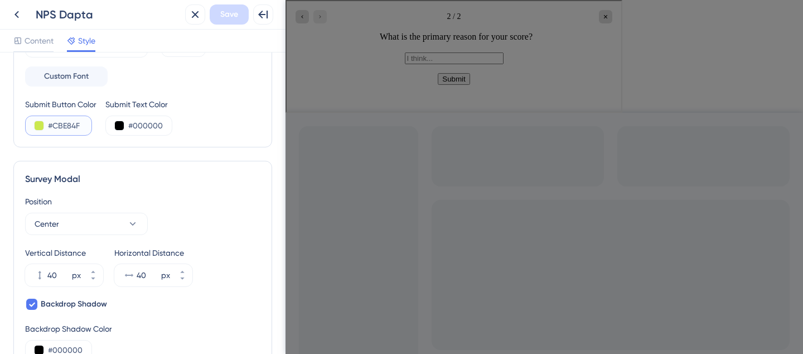
click at [62, 129] on input "#CBE84F" at bounding box center [71, 125] width 46 height 13
click at [33, 125] on div "#CBE84F" at bounding box center [58, 125] width 67 height 20
click at [38, 124] on button at bounding box center [39, 125] width 9 height 9
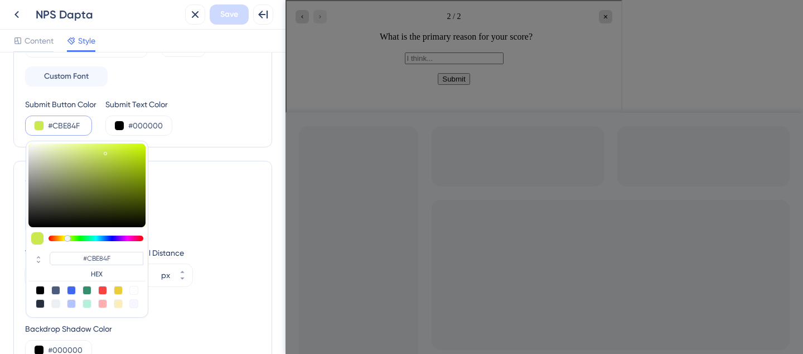
type input "#cad2a6"
type input "#CAD2A6"
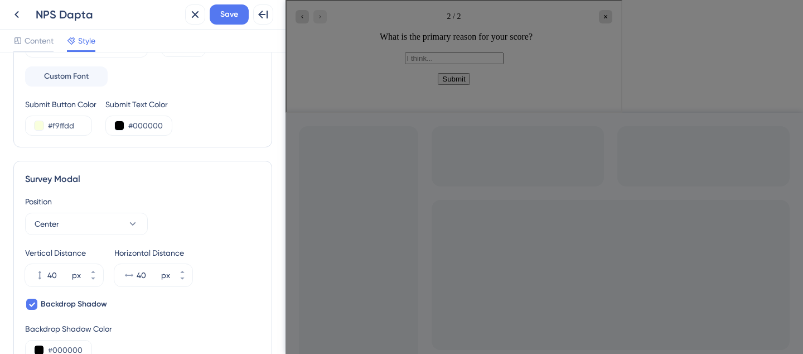
click at [49, 156] on div "Color & Typography Background #CBE84F Text #000000 Answers #000000 Background S…" at bounding box center [142, 341] width 259 height 1042
click at [37, 123] on button at bounding box center [39, 125] width 9 height 9
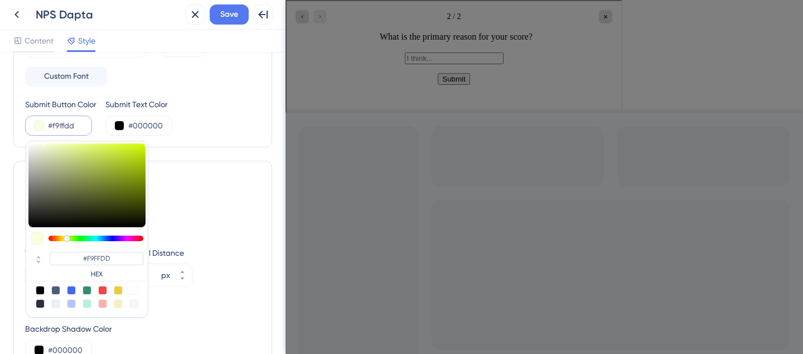
type input "#d6dabf"
type input "#D6DABF"
type input "#d7dac3"
type input "#D7DAC3"
type input "#d8dac5"
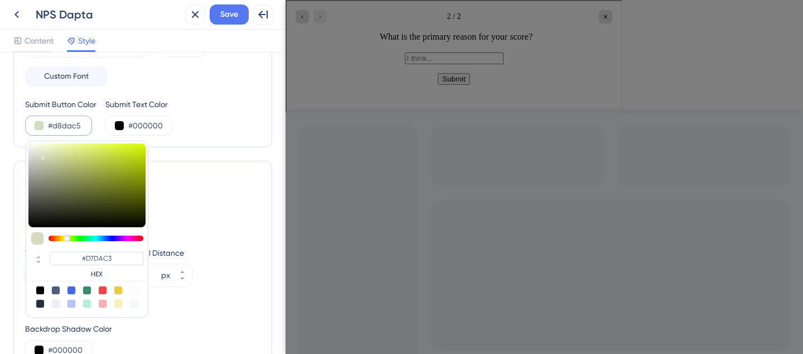
type input "#D8DAC5"
type input "#d8dac6"
type input "#D8DAC6"
type input "#d9dac8"
type input "#D9DAC8"
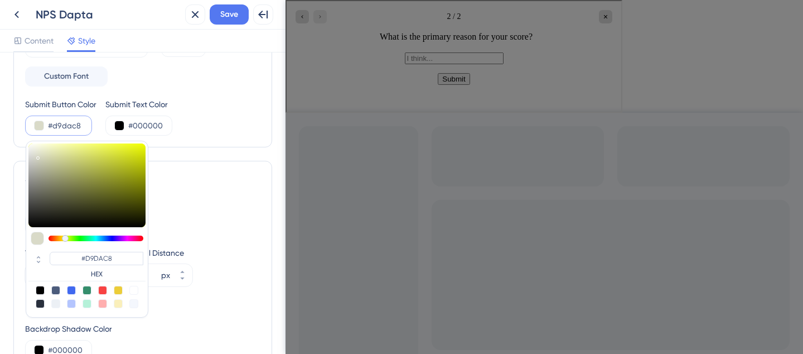
type input "#d9dac9"
type input "#D9DAC9"
type input "#dadacb"
type input "#DADACB"
type input "#d9d9cb"
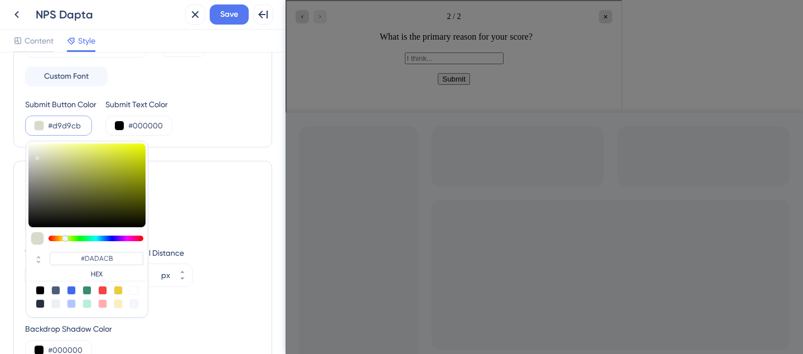
type input "#D9D9CB"
type input "#d2d2c6"
type input "#D2D2C6"
type input "#cbcbc0"
type input "#CBCBC0"
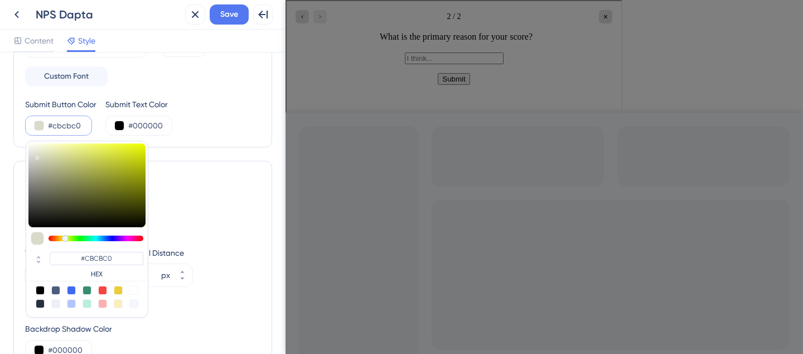
type input "#bebeb3"
type input "#BEBEB3"
type input "#b7b7ac"
type input "#B7B7AC"
type input "#adada4"
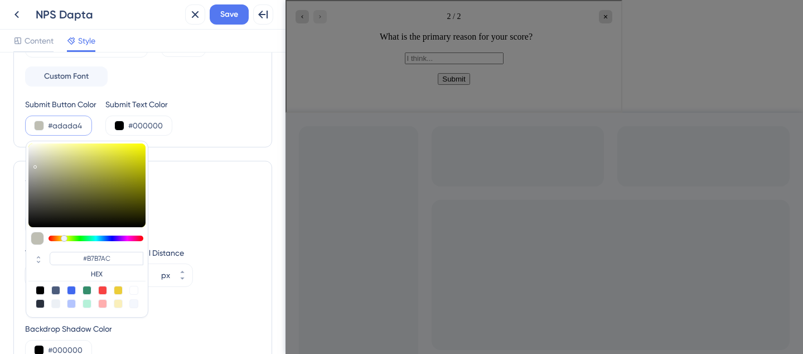
type input "#ADADA4"
type input "#a2a29b"
type input "#A2A29B"
type input "#a1a199"
type input "#A1A199"
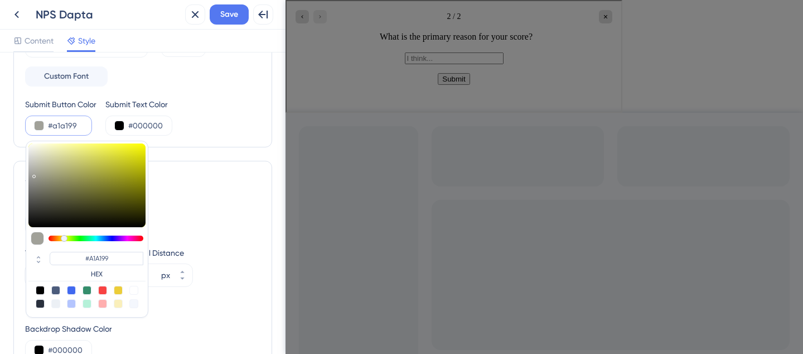
type input "#a4a49c"
type input "#A4A49C"
type input "#a6a69f"
type input "#A6A69F"
type input "#adada6"
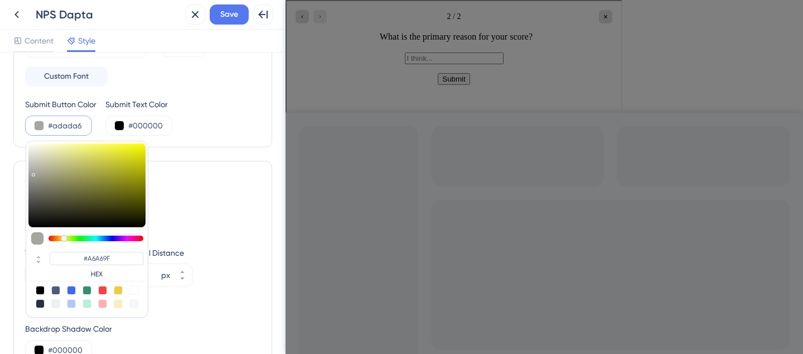
type input "#ADADA6"
type input "#b5b5ae"
type input "#B5B5AE"
type input "#bebeb6"
type input "#BEBEB6"
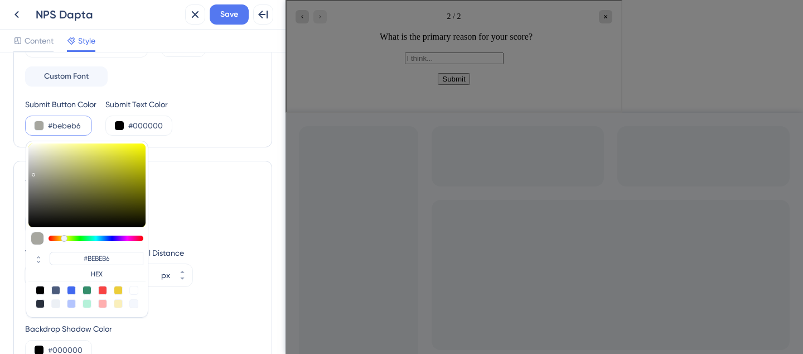
type input "#c4c4bd"
type input "#C4C4BD"
type input "#c9c9c2"
type input "#C9C9C2"
type input "#cfcfc7"
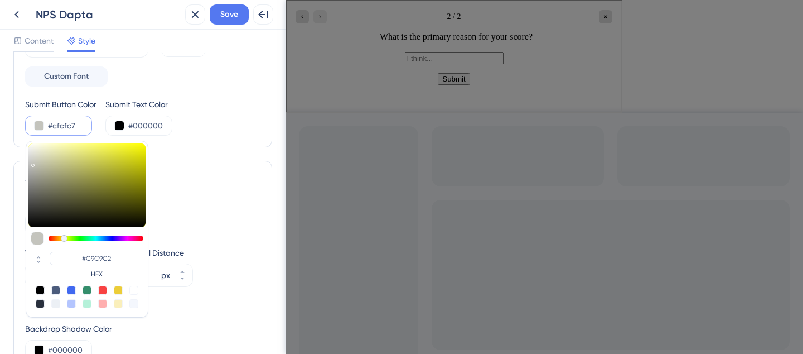
type input "#CFCFC7"
type input "#d0d0c9"
type input "#D0D0C9"
type input "#d5d5ce"
type input "#D5D5CE"
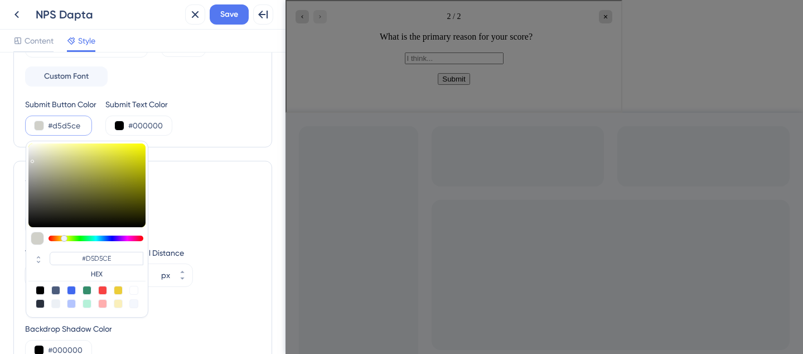
type input "#e1e1dc"
type input "#E1E1DC"
type input "#e6e6e1"
type input "#E6E6E1"
type input "#e8e8e3"
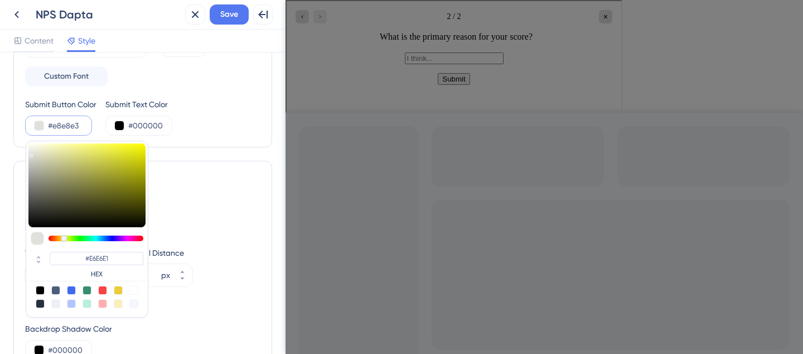
type input "#E8E8E3"
type input "#eaeae5"
type input "#EAEAE5"
type input "#ebebe7"
type input "#EBEBE7"
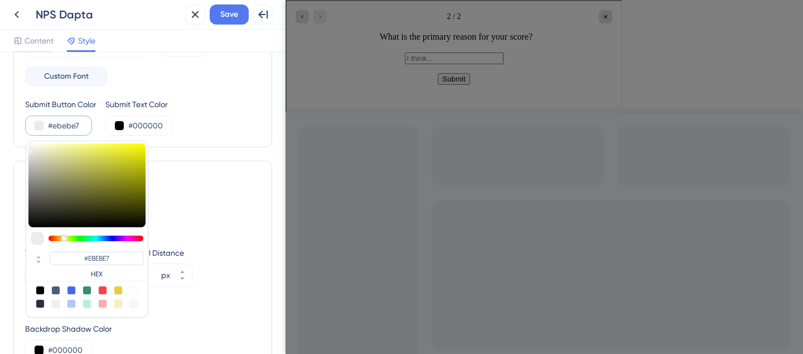
type input "#eaeae5"
type input "#EAEAE5"
type input "#e8e8e4"
type input "#E8E8E4"
type input "#e5e5e0"
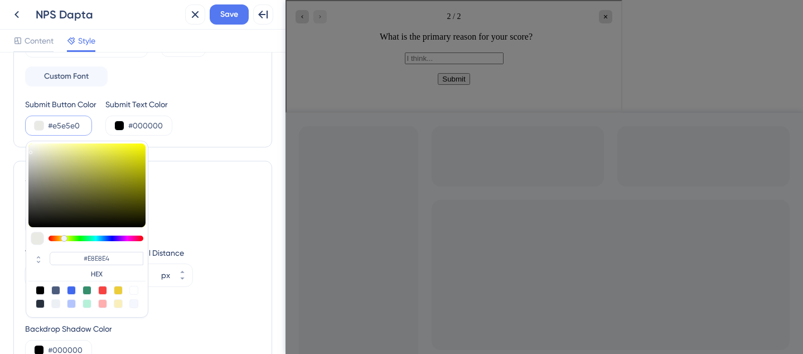
type input "#E5E5E0"
type input "#e0e0db"
type input "#E0E0DB"
type input "#deded8"
type input "#DEDED8"
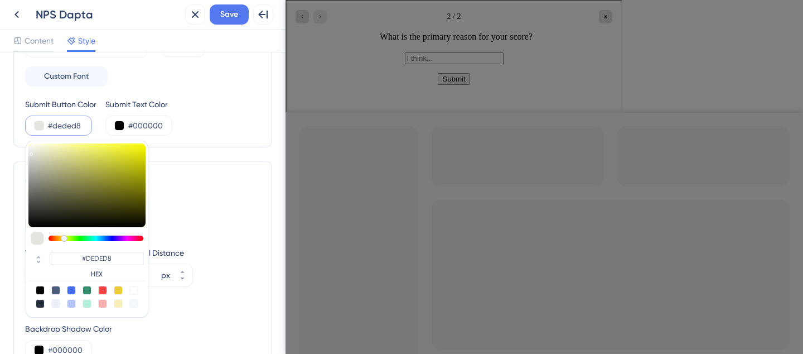
type input "#dcdcd5"
type input "#DCDCD5"
type input "#d9d9cf"
type input "#D9D9CF"
type input "#d7d7cd"
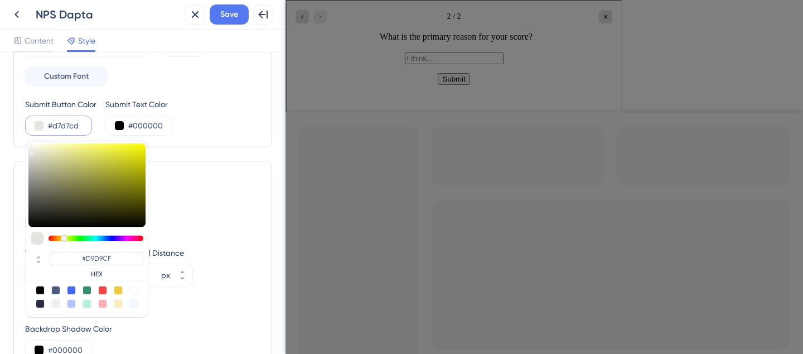
type input "#D7D7CD"
type input "#d4d4ca"
type input "#D4D4CA"
type input "#d4d4c9"
type input "#D4D4C9"
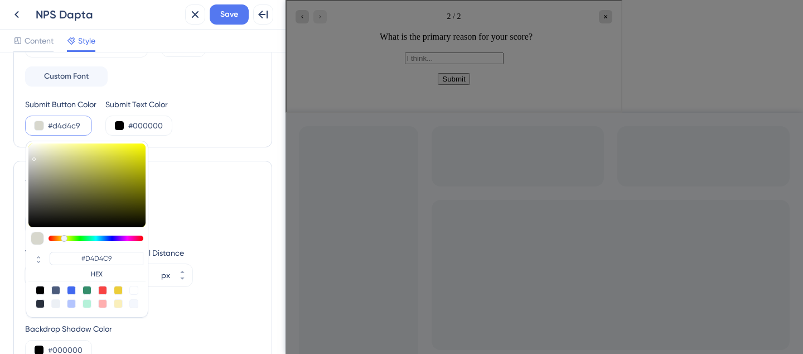
type input "#d2d2c7"
type input "#D2D2C7"
type input "#d0d0c5"
type input "#D0D0C5"
type input "#d0d0c3"
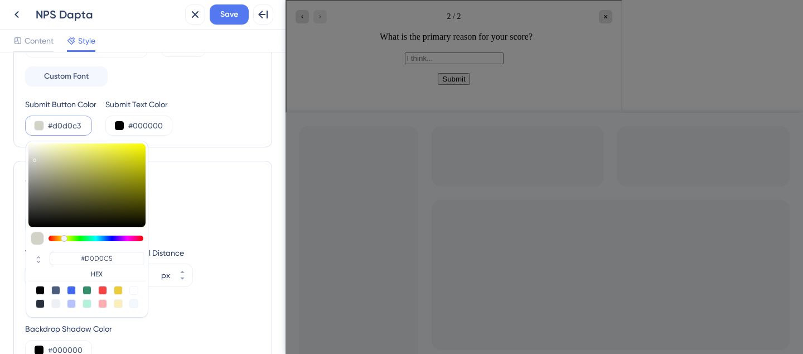
type input "#D0D0C3"
type input "#d5d5c8"
type input "#D5D5C8"
type input "#deded1"
type input "#DEDED1"
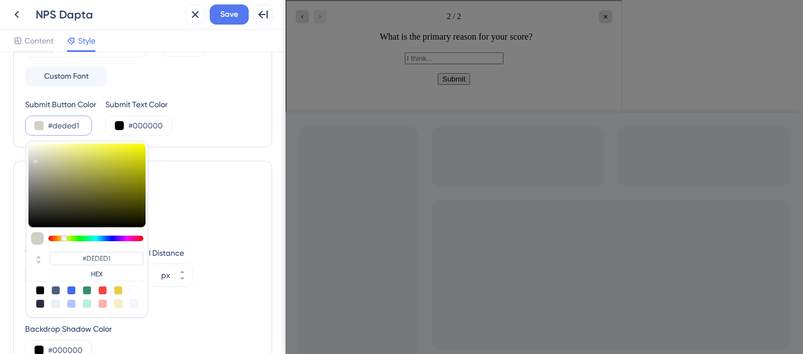
type input "#e3e3d6"
type input "#E3E3D6"
type input "#e5e5d8"
type input "#E5E5D8"
type input "#e6e6d9"
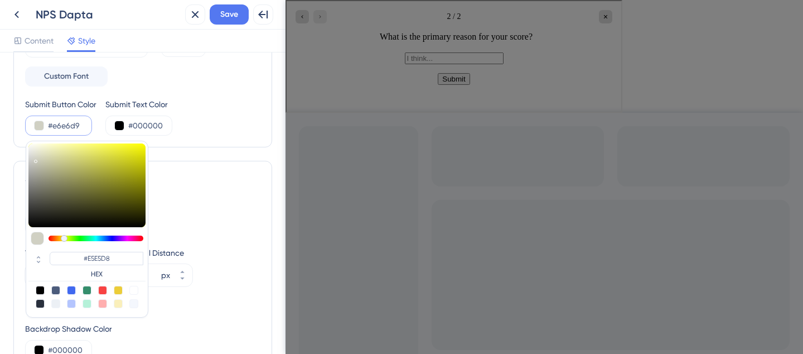
type input "#E6E6D9"
type input "#e6e6d8"
type input "#E6E6D8"
type input "#e6e6d7"
type input "#E6E6D7"
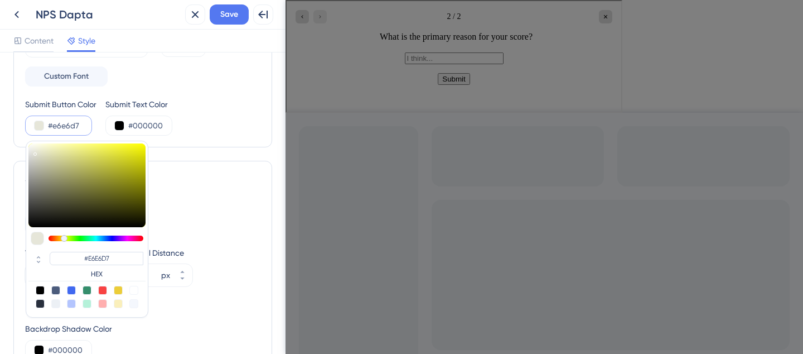
type input "#e6e6d6"
type input "#E6E6D6"
type input "#e5e5d3"
type input "#E5E5D3"
type input "#e3e3d1"
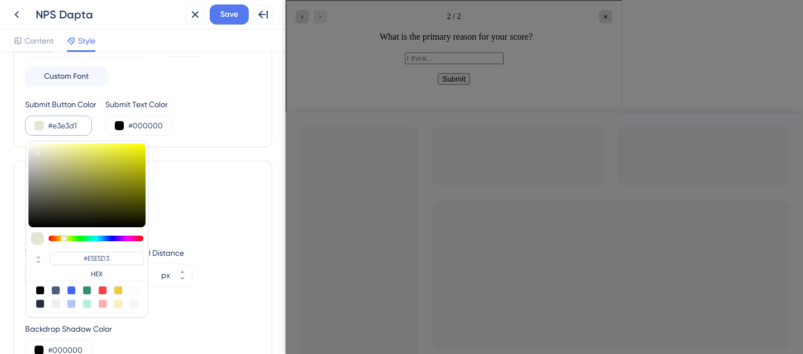
type input "#E3E3D1"
type input "#e3e3d0"
type input "#E3E3D0"
type input "#e3e3ce"
type input "#E3E3CE"
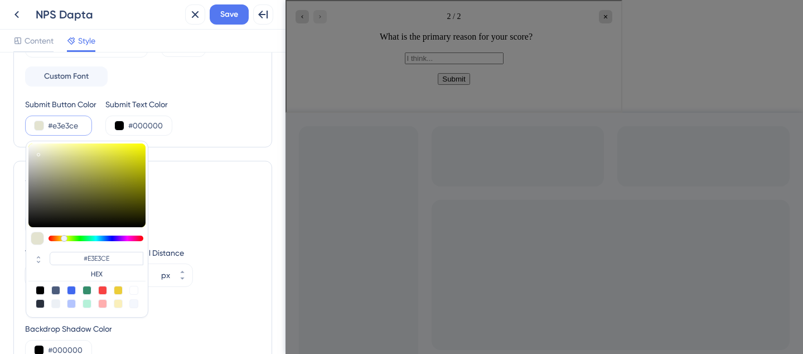
type input "#e3e3cd"
type input "#E3E3CD"
type input "#e3e3cb"
type input "#E3E3CB"
type input "#e1e1c9"
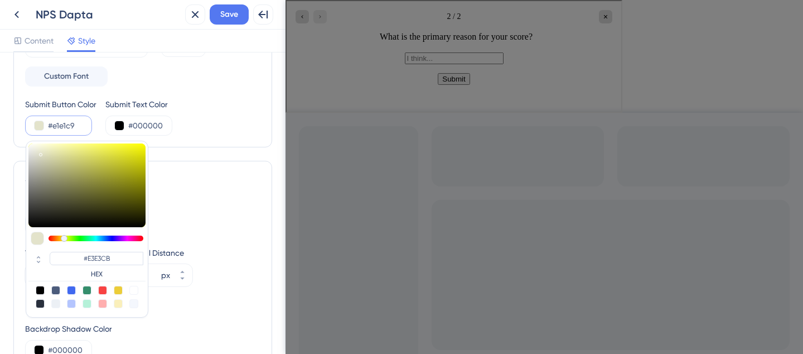
type input "#E1E1C9"
drag, startPoint x: 43, startPoint y: 155, endPoint x: 23, endPoint y: 140, distance: 25.1
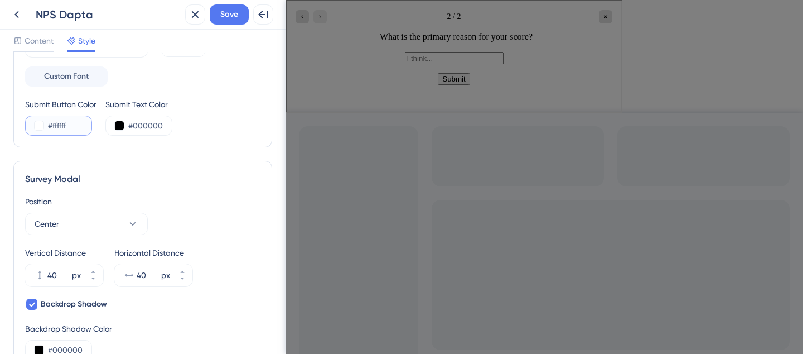
click at [37, 124] on button at bounding box center [39, 125] width 9 height 9
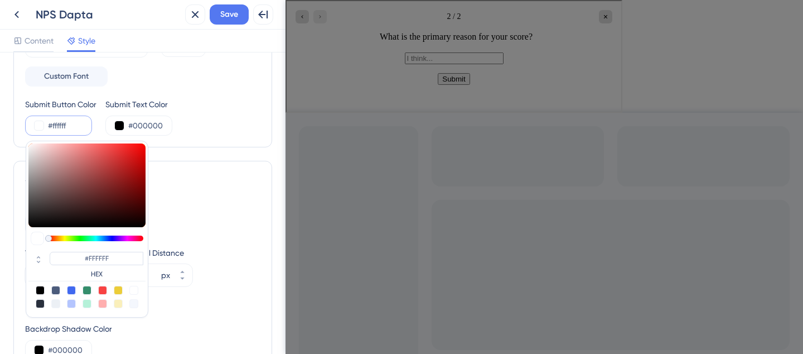
type input "#cd8888"
type input "#CD8888"
type input "#cd8989"
type input "#CD8989"
type input "#cd8f8f"
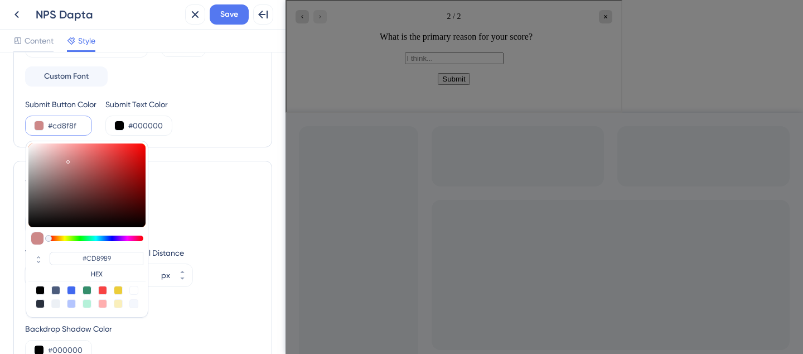
type input "#CD8F8F"
type input "#cfa7a7"
type input "#CFA7A7"
type input "#d2b4b4"
type input "#D2B4B4"
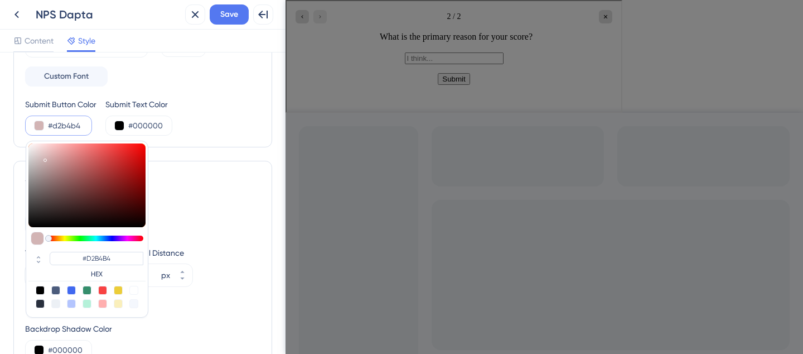
type input "#d5bfbf"
type input "#D5BFBF"
type input "#d9cccc"
type input "#D9CCCC"
type input "#d9d1d1"
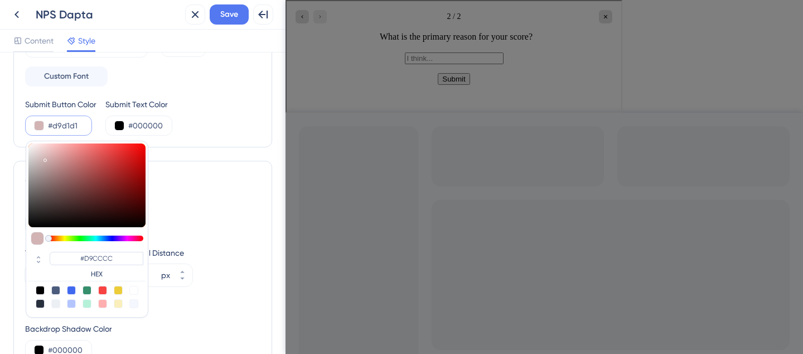
type input "#D9D1D1"
type input "#a19e9e"
type input "#A19E9E"
type input "#282828"
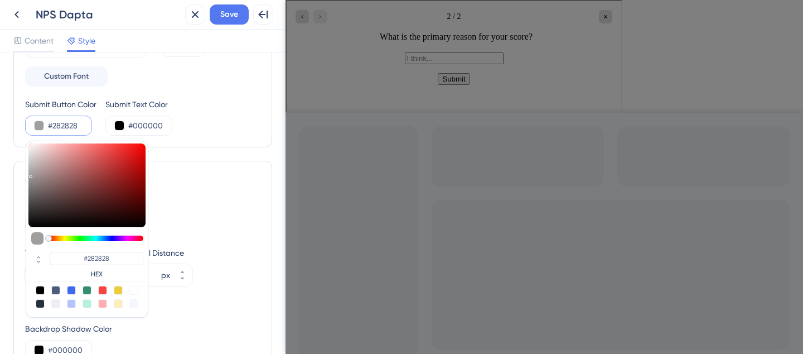
type input "#000000"
type input "#141414"
type input "#787676"
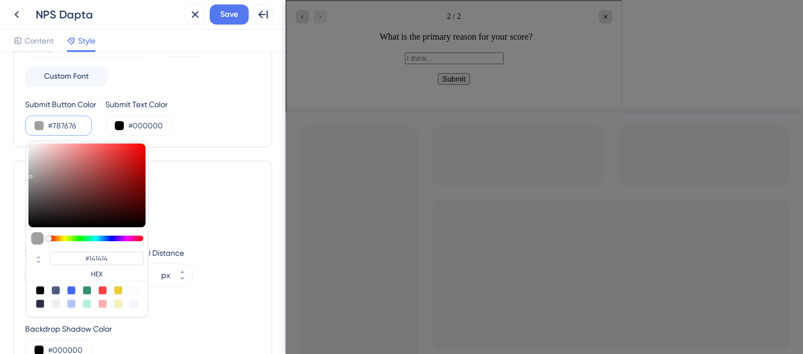
type input "#787676"
type input "#f9ebeb"
type input "#F9EBEB"
type input "#ffeded"
type input "#FFEDED"
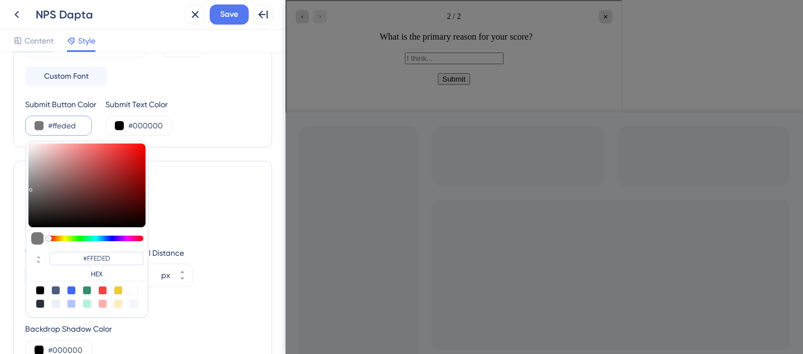
type input "#fff4f4"
type input "#FFF4F4"
type input "#fffafa"
type input "#FFFAFA"
type input "#f9f8f8"
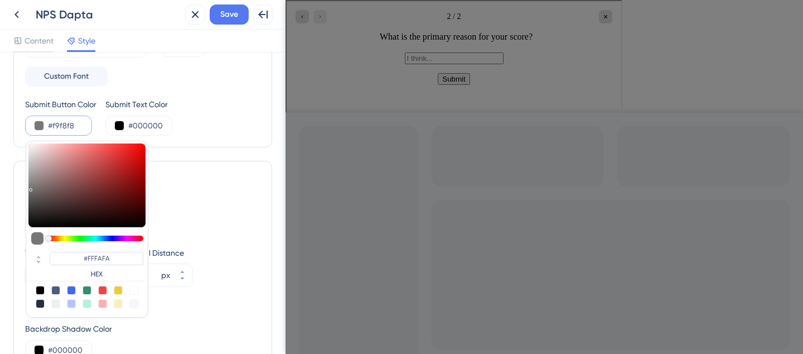
type input "#F9F8F8"
type input "#878787"
type input "#2f2f2f"
type input "#2F2F2F"
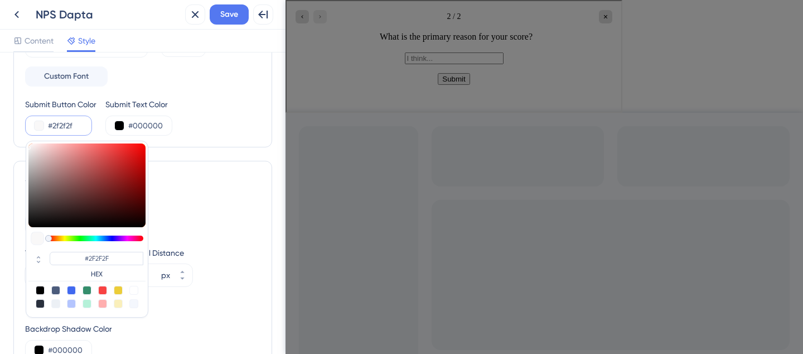
type input "#000000"
drag, startPoint x: 67, startPoint y: 160, endPoint x: 18, endPoint y: 253, distance: 106.0
click at [18, 254] on div "Color & Typography Background #CBE84F Text #000000 Answers #000000 Background S…" at bounding box center [142, 341] width 259 height 1042
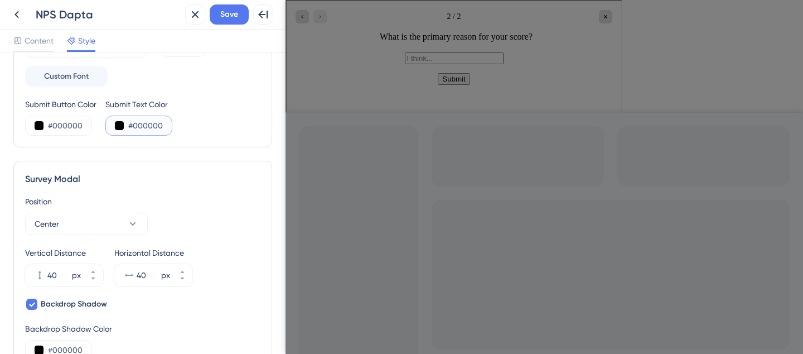
click at [149, 119] on input "#000000" at bounding box center [151, 125] width 46 height 13
click at [119, 123] on button at bounding box center [119, 125] width 9 height 9
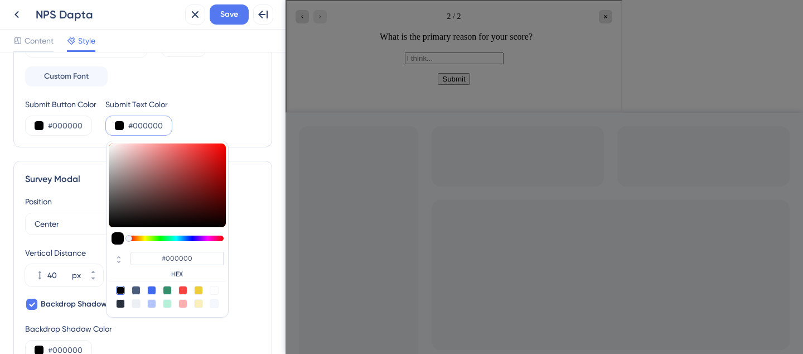
type input "#cb9f9f"
type input "#CB9F9F"
type input "#c99e9e"
type input "#C99E9E"
type input "#c99f9f"
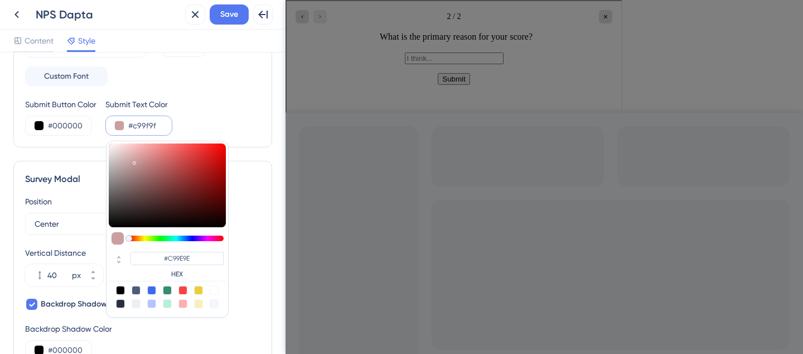
type input "#C99F9F"
type input "#c9abab"
type input "#C9ABAB"
type input "#d9c7c7"
type input "#D9C7C7"
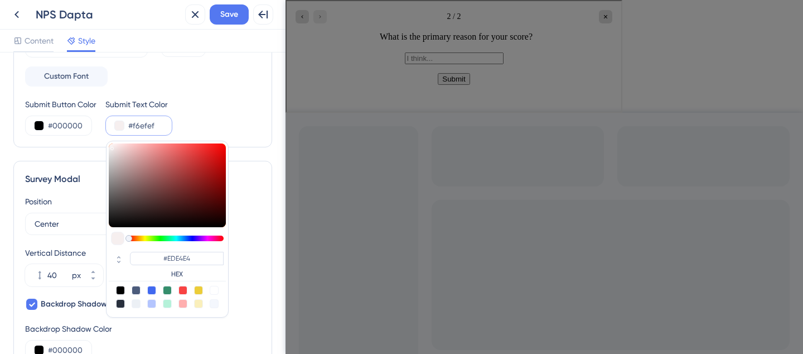
drag, startPoint x: 135, startPoint y: 161, endPoint x: 197, endPoint y: 104, distance: 84.5
click at [90, 120] on div "Submit Button Color #000000 Submit Text Color #f6efef #EDE4E4 HEX" at bounding box center [142, 117] width 235 height 38
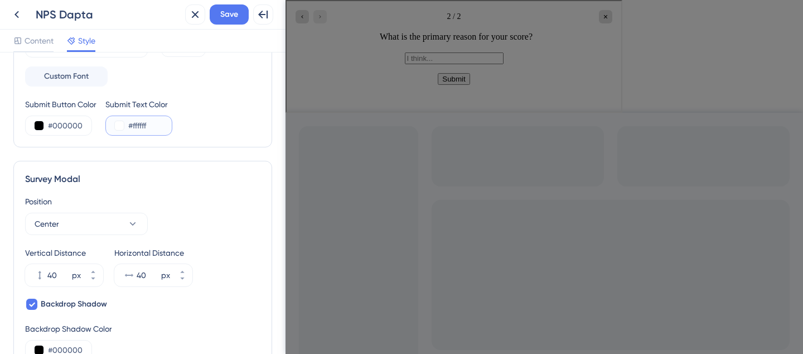
click at [116, 127] on button at bounding box center [119, 125] width 9 height 9
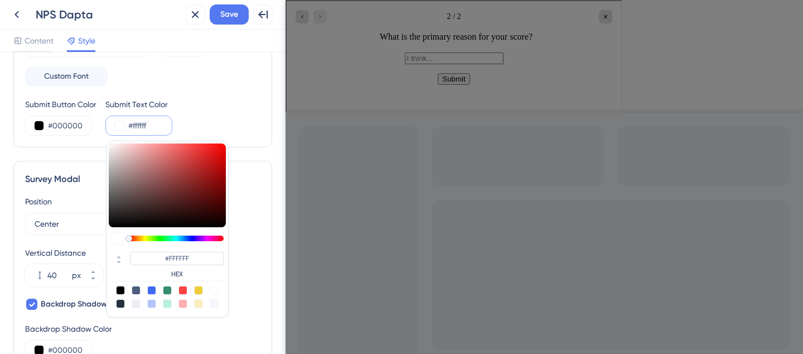
type input "#dec3c3"
type input "#DEC3C3"
type input "#e6d1d1"
type input "#E6D1D1"
type input "#fcf5f5"
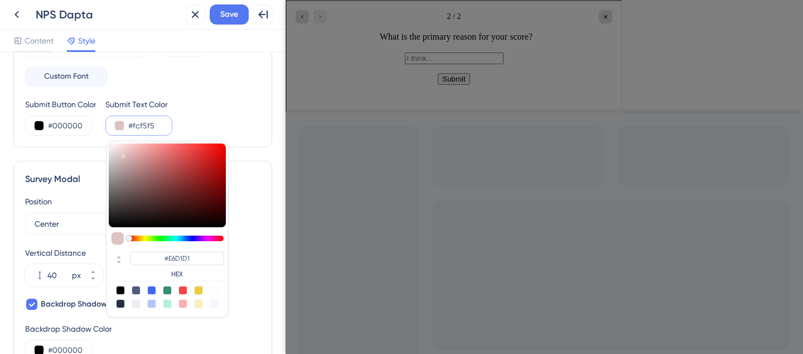
type input "#FCF5F5"
type input "#ffffff"
type input "#FFFFFF"
type input "#f7f7f7"
type input "#F7F7F7"
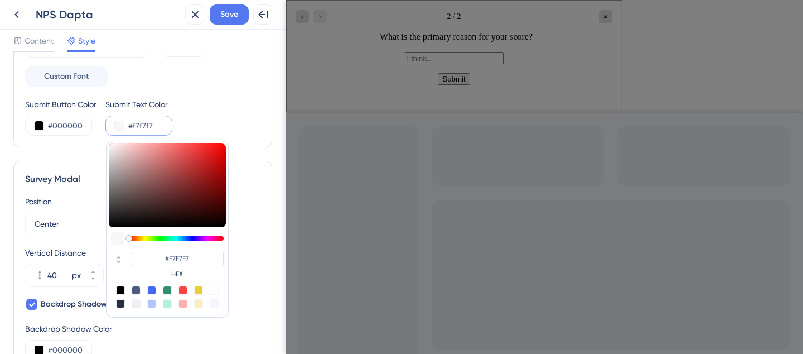
type input "#d2d2d2"
type input "#D2D2D2"
drag, startPoint x: 124, startPoint y: 154, endPoint x: 101, endPoint y: 83, distance: 75.0
click at [101, 83] on div "Background #CBE84F Text #000000 Answers #000000 Background Style Solid Gradient…" at bounding box center [142, 1] width 235 height 270
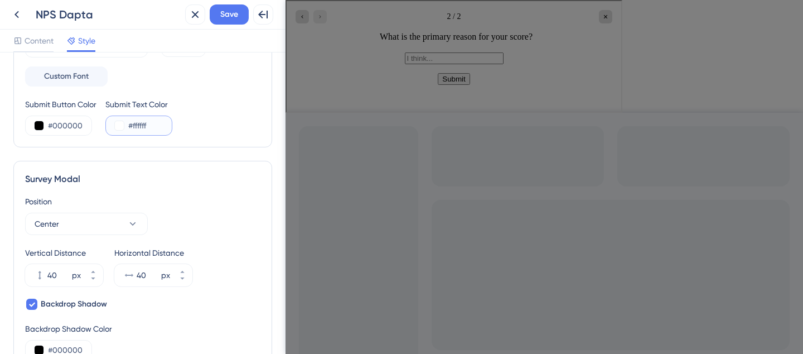
click at [132, 124] on input "#ffffff" at bounding box center [151, 125] width 46 height 13
click at [118, 125] on button at bounding box center [119, 125] width 9 height 9
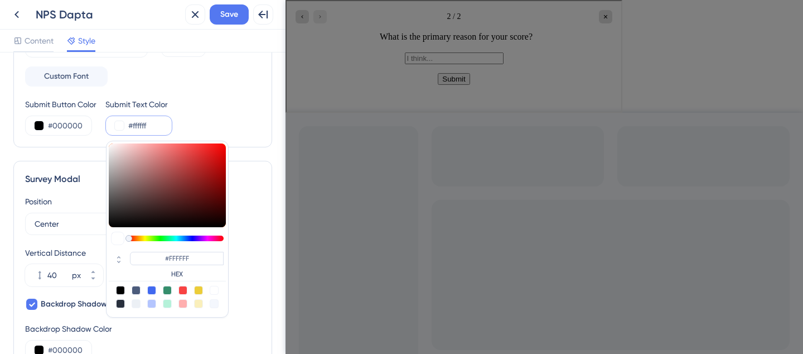
click at [215, 289] on div at bounding box center [214, 290] width 9 height 9
click at [200, 116] on div "Submit Button Color #000000 Submit Text Color #ffffff #FFFFFF HEX" at bounding box center [142, 117] width 235 height 38
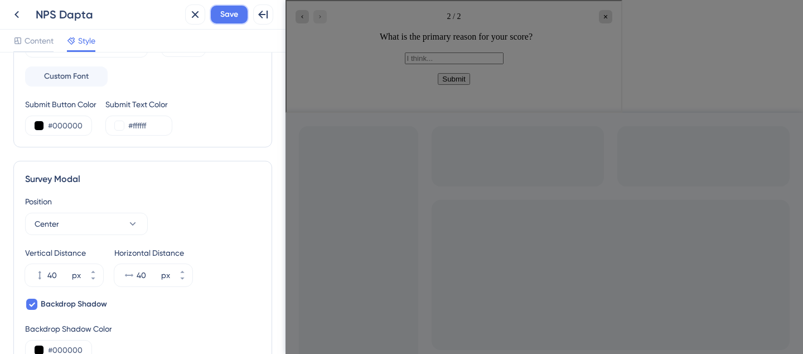
click at [223, 13] on span "Save" at bounding box center [229, 14] width 18 height 13
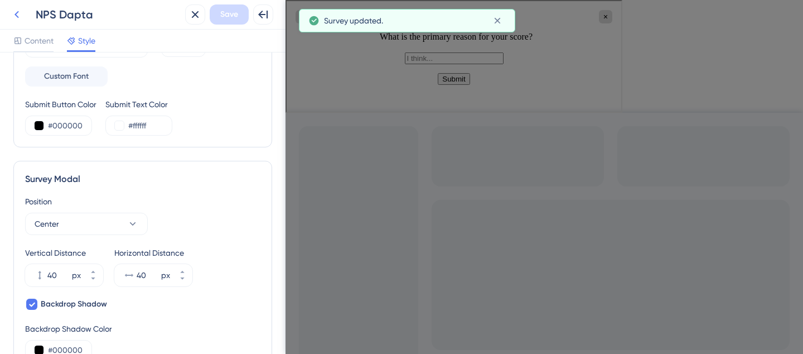
click at [16, 15] on icon at bounding box center [17, 14] width 4 height 7
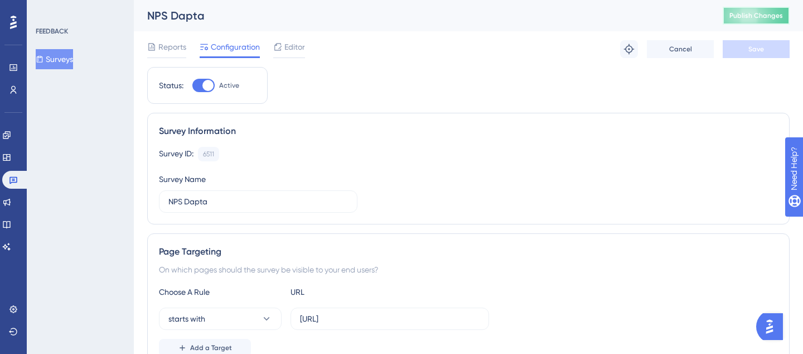
click at [760, 22] on button "Publish Changes" at bounding box center [756, 16] width 67 height 18
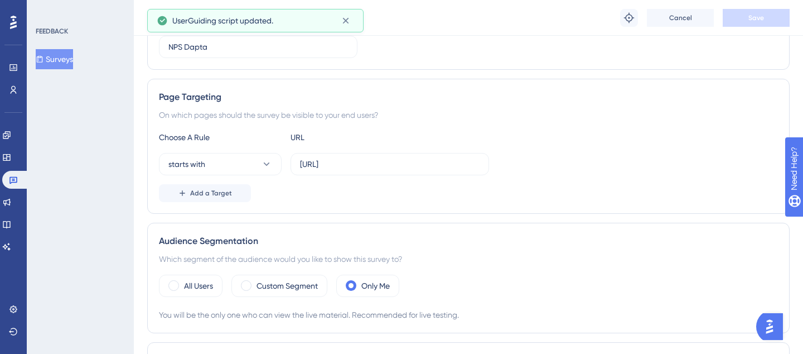
scroll to position [213, 0]
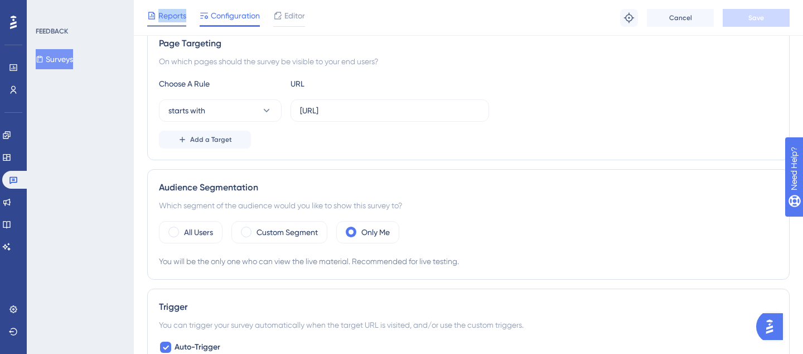
drag, startPoint x: 157, startPoint y: 22, endPoint x: 158, endPoint y: 15, distance: 6.8
click at [157, 22] on div "Reports" at bounding box center [166, 18] width 39 height 18
click at [150, 22] on div "Reports" at bounding box center [166, 18] width 39 height 18
click at [158, 15] on div "Reports" at bounding box center [166, 15] width 39 height 13
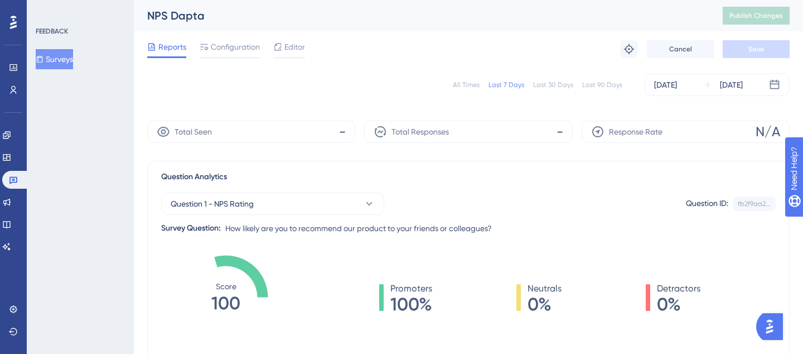
scroll to position [203, 0]
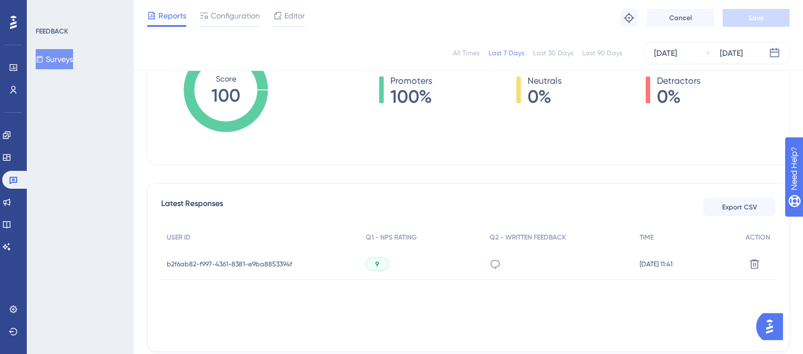
click at [389, 107] on div "Promoters 100% Neutrals 0% Detractors 0%" at bounding box center [540, 101] width 472 height 112
click at [399, 96] on span "100%" at bounding box center [411, 97] width 42 height 18
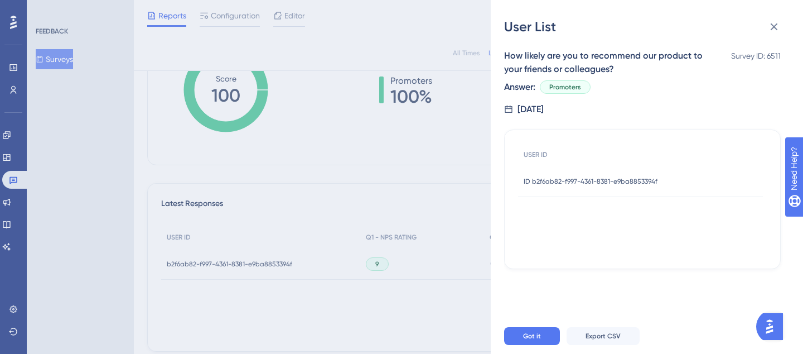
click at [571, 179] on span "ID b2f6ab82-f997-4361-8381-e9ba8853394f" at bounding box center [591, 181] width 134 height 9
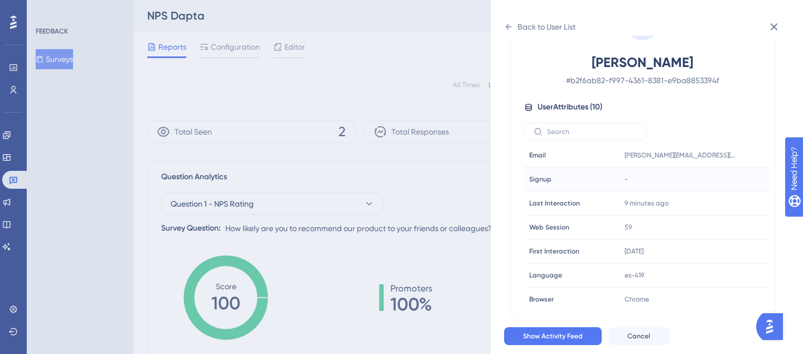
scroll to position [0, 0]
click at [511, 27] on icon at bounding box center [509, 27] width 6 height 6
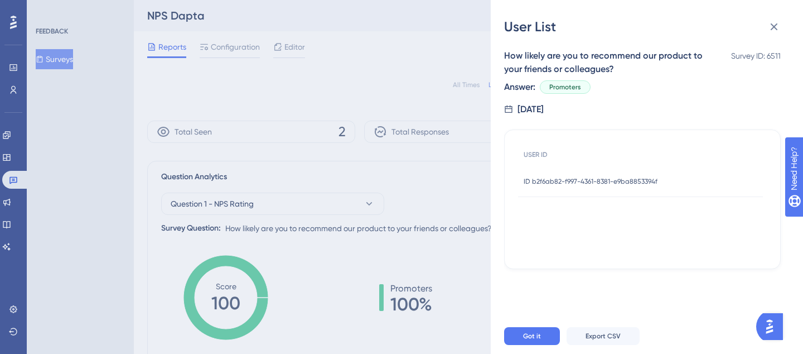
click at [603, 181] on span "ID b2f6ab82-f997-4361-8381-e9ba8853394f" at bounding box center [591, 181] width 134 height 9
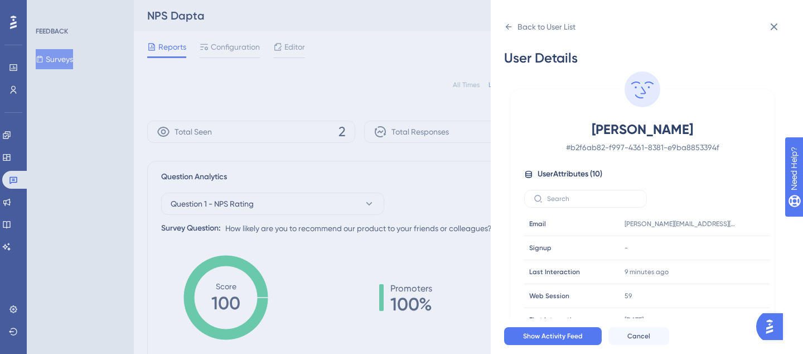
click at [603, 181] on div "[PERSON_NAME] # b2f6ab82-f997-4361-8381-e9ba8853394f User Attributes ( 10 ) Ema…" at bounding box center [642, 247] width 254 height 255
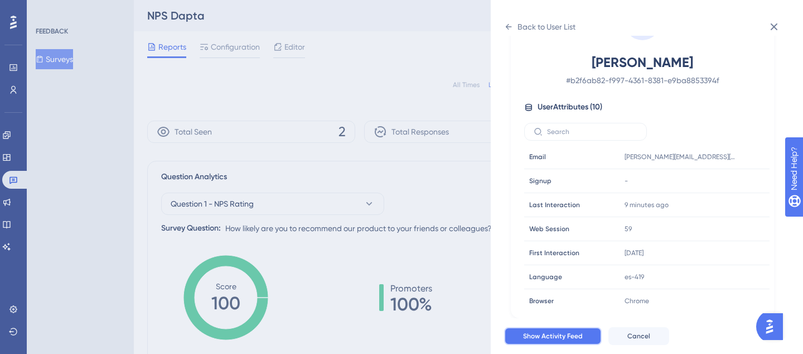
click at [527, 339] on span "Show Activity Feed" at bounding box center [553, 335] width 60 height 9
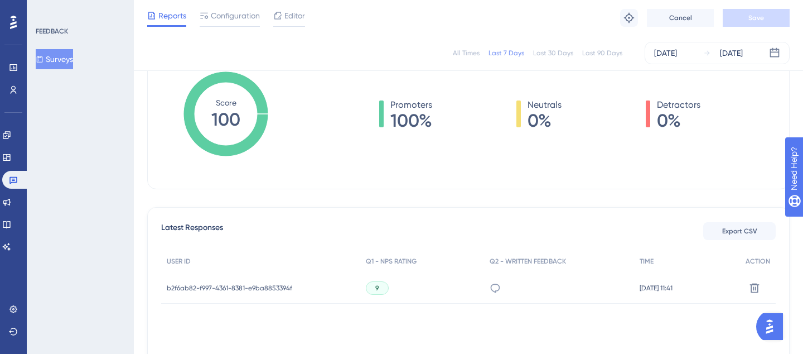
scroll to position [163, 0]
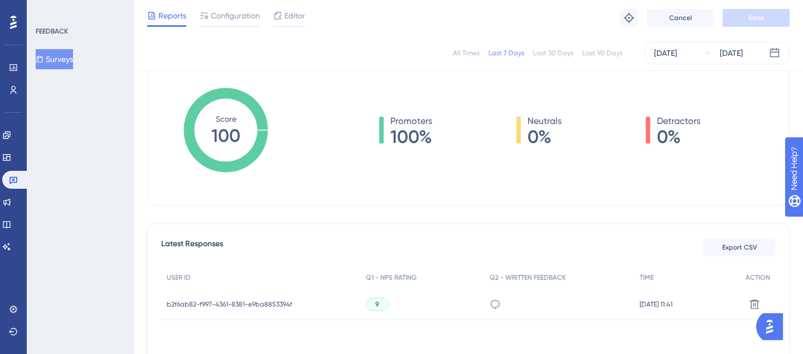
click at [384, 127] on div "Promoters 100%" at bounding box center [405, 129] width 53 height 31
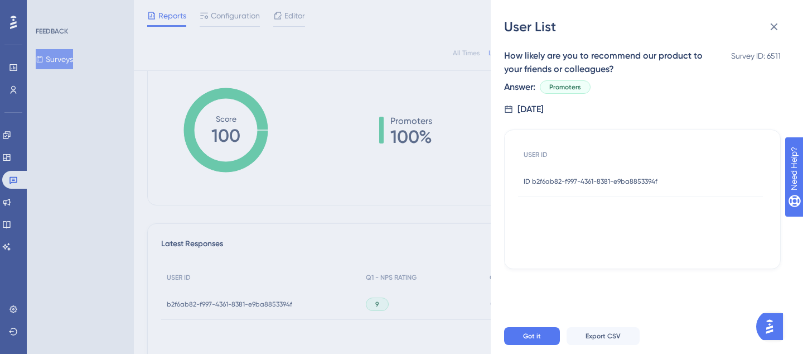
click at [337, 142] on div "User List How likely are you to recommend our product to your friends or collea…" at bounding box center [401, 177] width 803 height 354
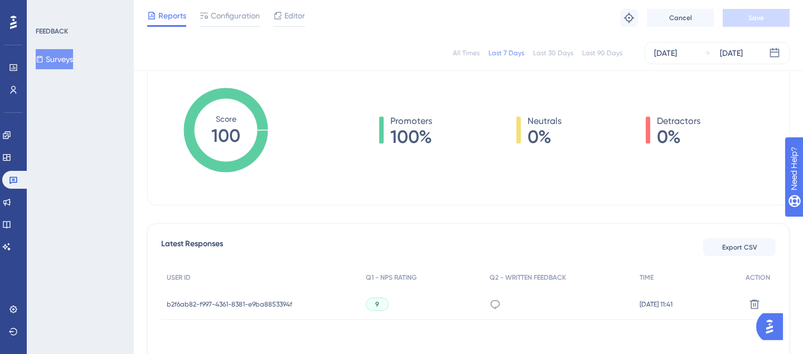
click at [385, 134] on div "Promoters 100%" at bounding box center [405, 129] width 53 height 31
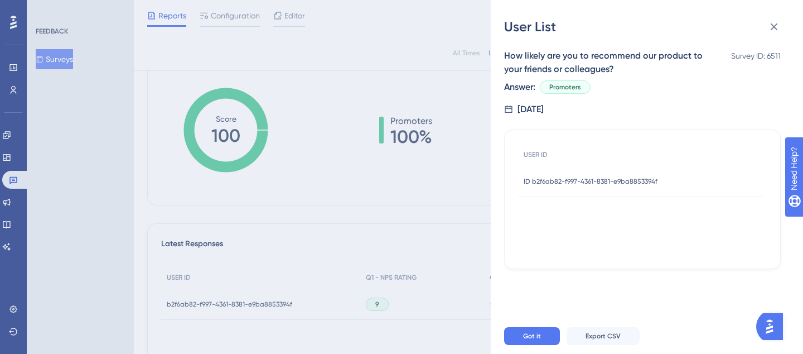
click at [546, 178] on span "ID b2f6ab82-f997-4361-8381-e9ba8853394f" at bounding box center [591, 181] width 134 height 9
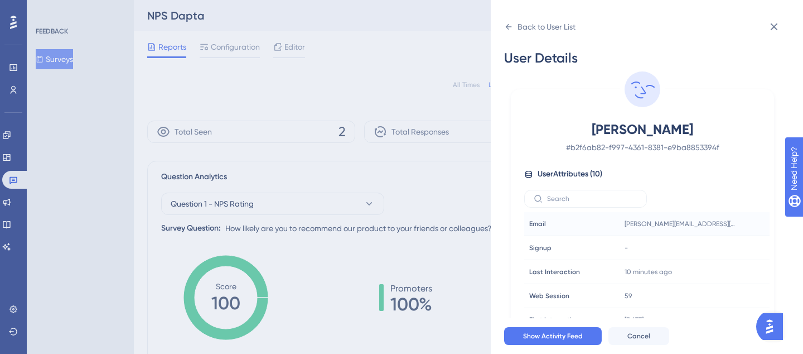
scroll to position [76, 0]
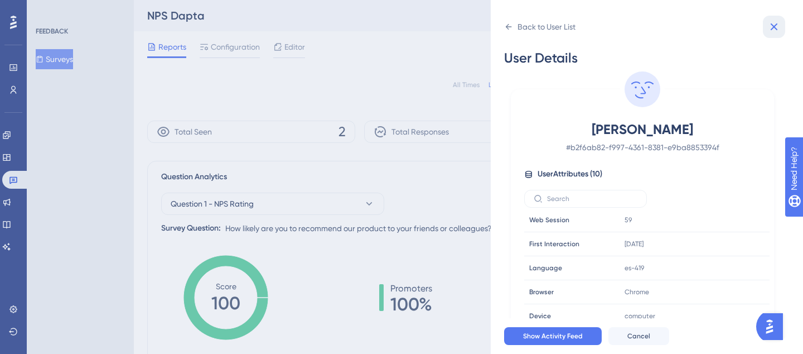
click at [771, 30] on icon at bounding box center [773, 26] width 13 height 13
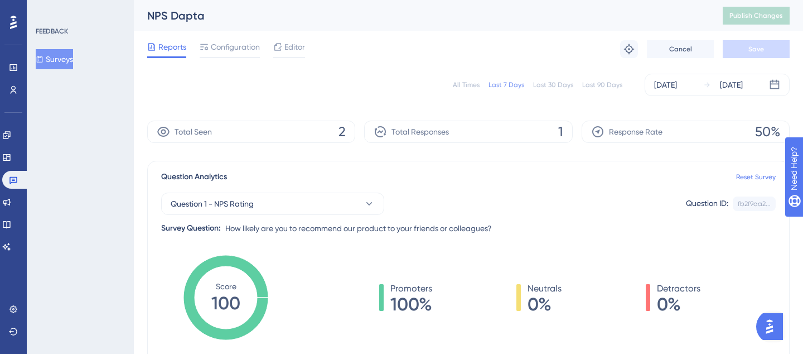
scroll to position [259, 0]
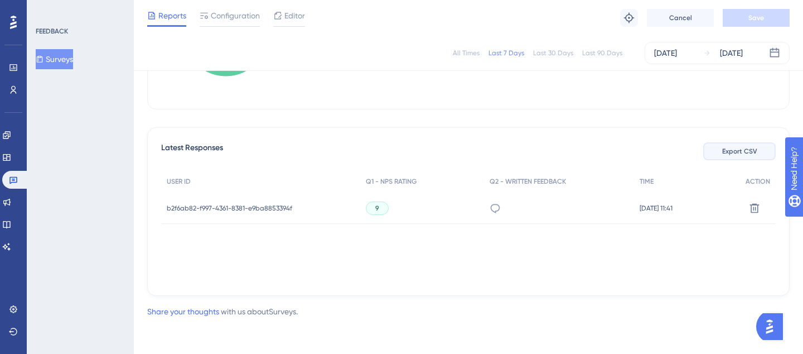
click at [756, 149] on span "Export CSV" at bounding box center [739, 151] width 35 height 9
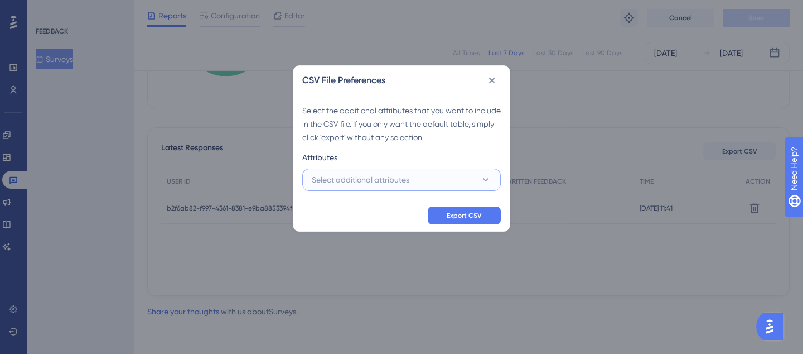
click at [464, 185] on button "Select additional attributes" at bounding box center [401, 179] width 199 height 22
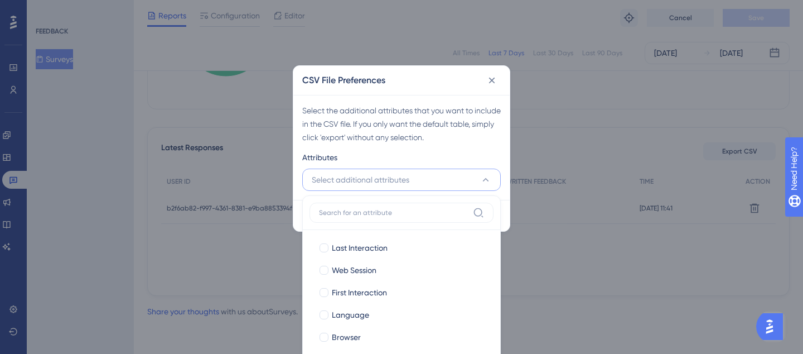
click at [460, 186] on button "Select additional attributes" at bounding box center [401, 179] width 199 height 22
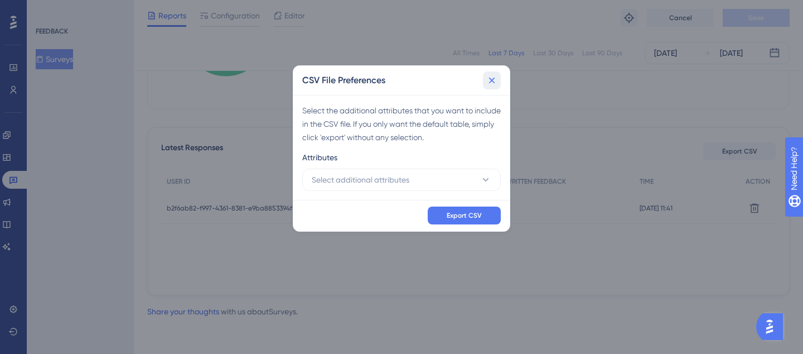
click at [492, 80] on icon at bounding box center [492, 81] width 6 height 6
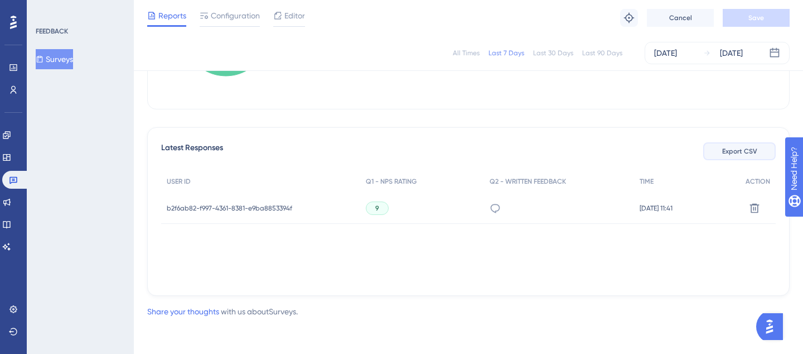
click at [720, 157] on button "Export CSV" at bounding box center [739, 151] width 73 height 18
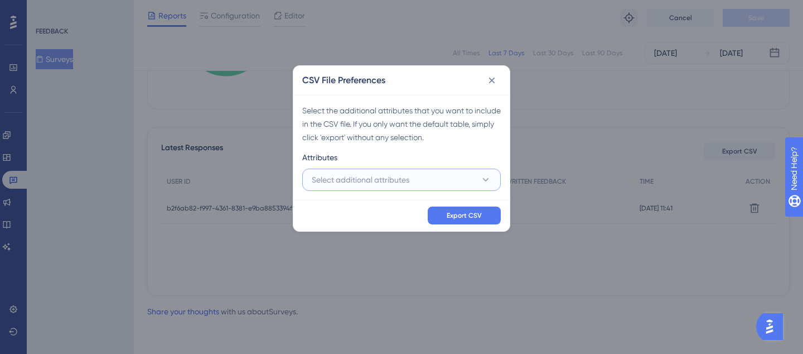
click at [335, 181] on span "Select additional attributes" at bounding box center [361, 179] width 98 height 13
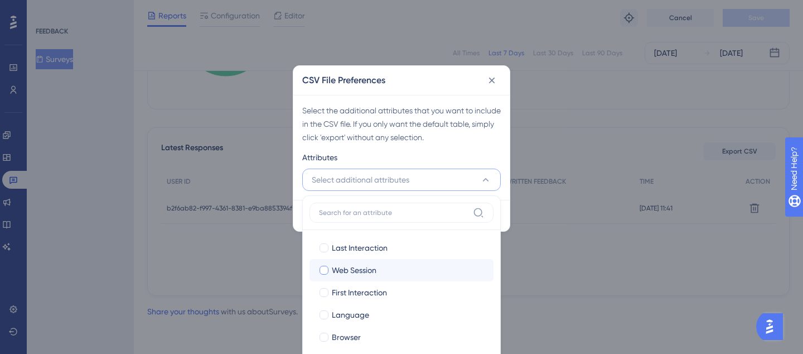
scroll to position [54, 0]
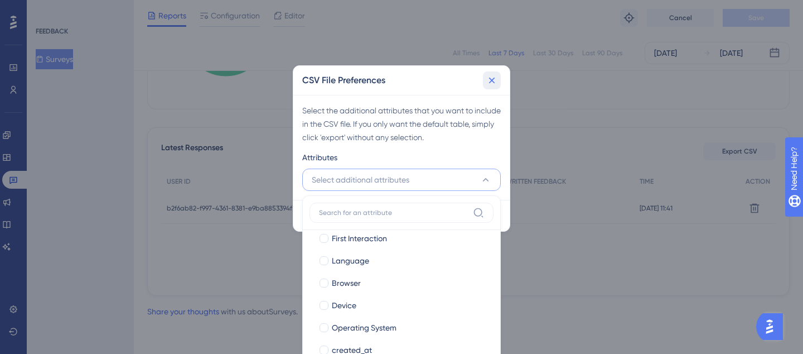
click at [499, 78] on button at bounding box center [492, 80] width 18 height 18
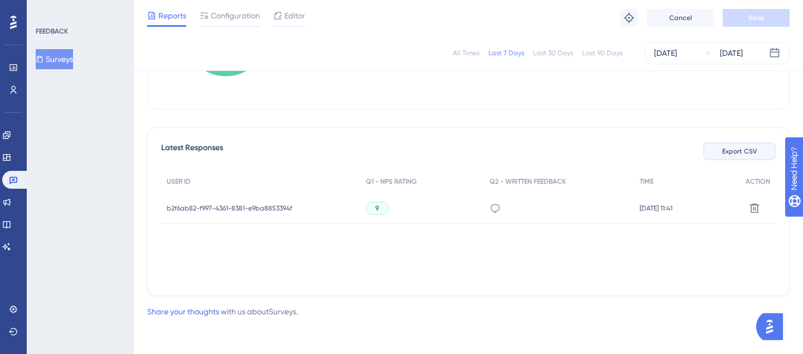
click at [735, 153] on span "Export CSV" at bounding box center [739, 151] width 35 height 9
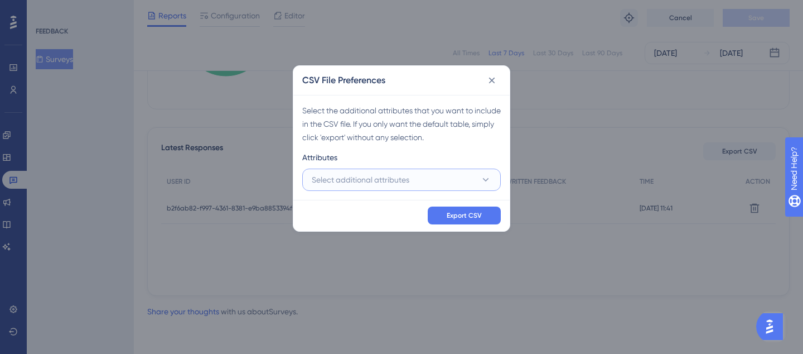
click at [421, 183] on button "Select additional attributes" at bounding box center [401, 179] width 199 height 22
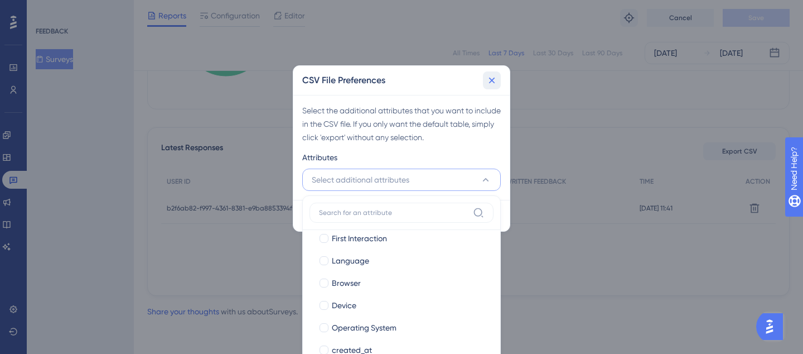
click at [494, 79] on icon at bounding box center [491, 80] width 11 height 11
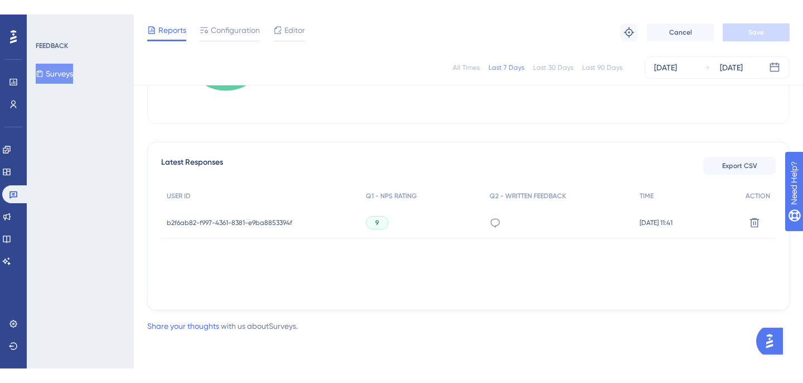
scroll to position [33, 0]
